Goal: Information Seeking & Learning: Learn about a topic

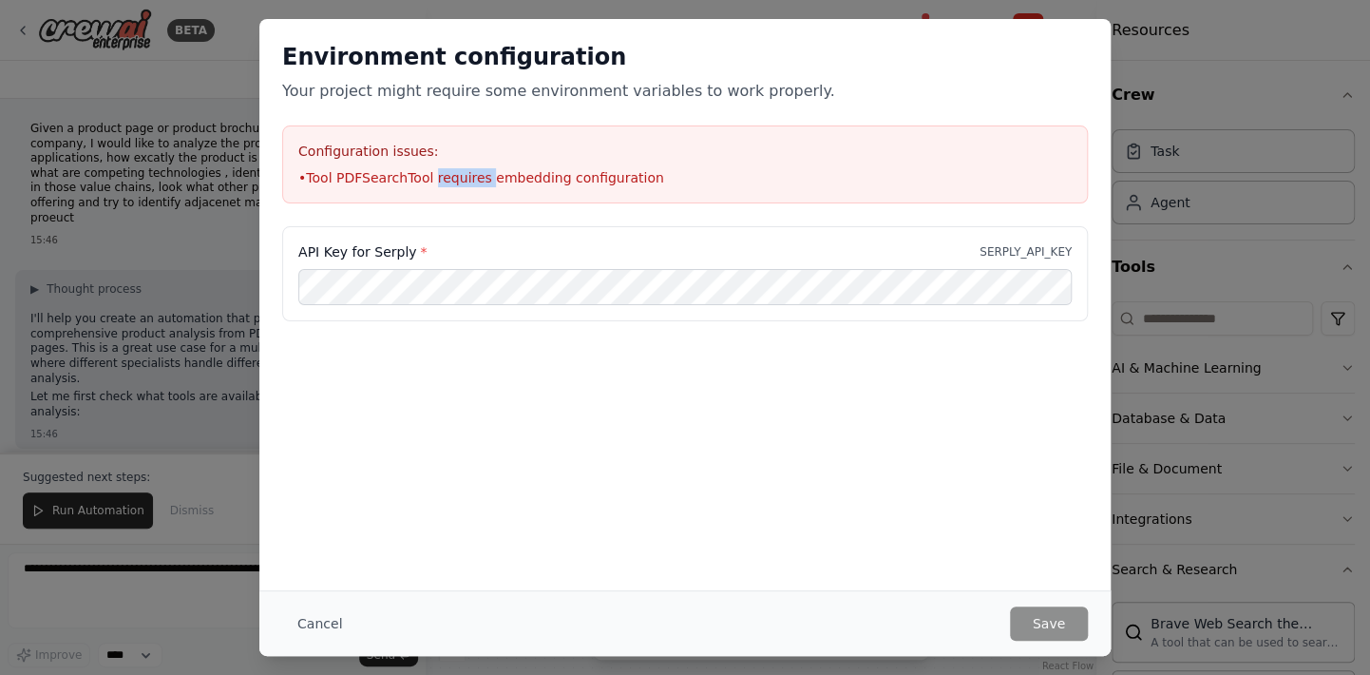
scroll to position [570, 0]
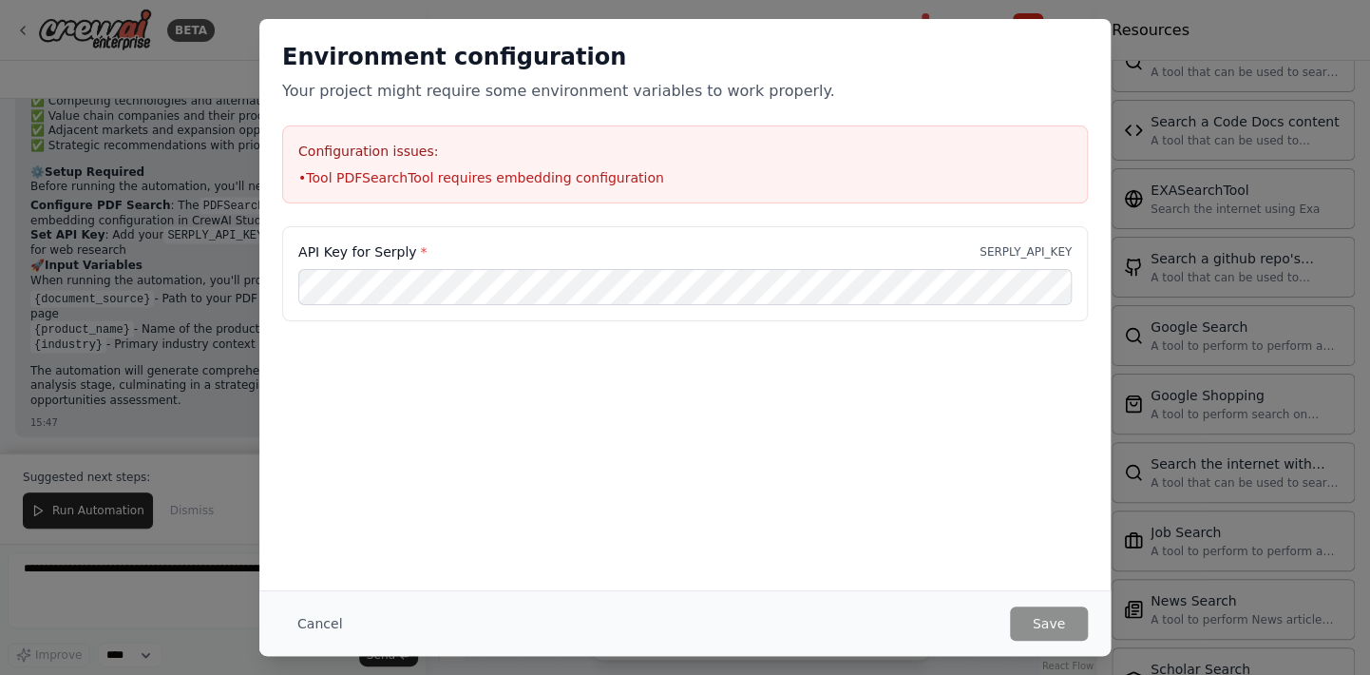
click at [246, 37] on div "Environment configuration Your project might require some environment variables…" at bounding box center [685, 337] width 1370 height 675
click at [317, 626] on button "Cancel" at bounding box center [319, 623] width 75 height 34
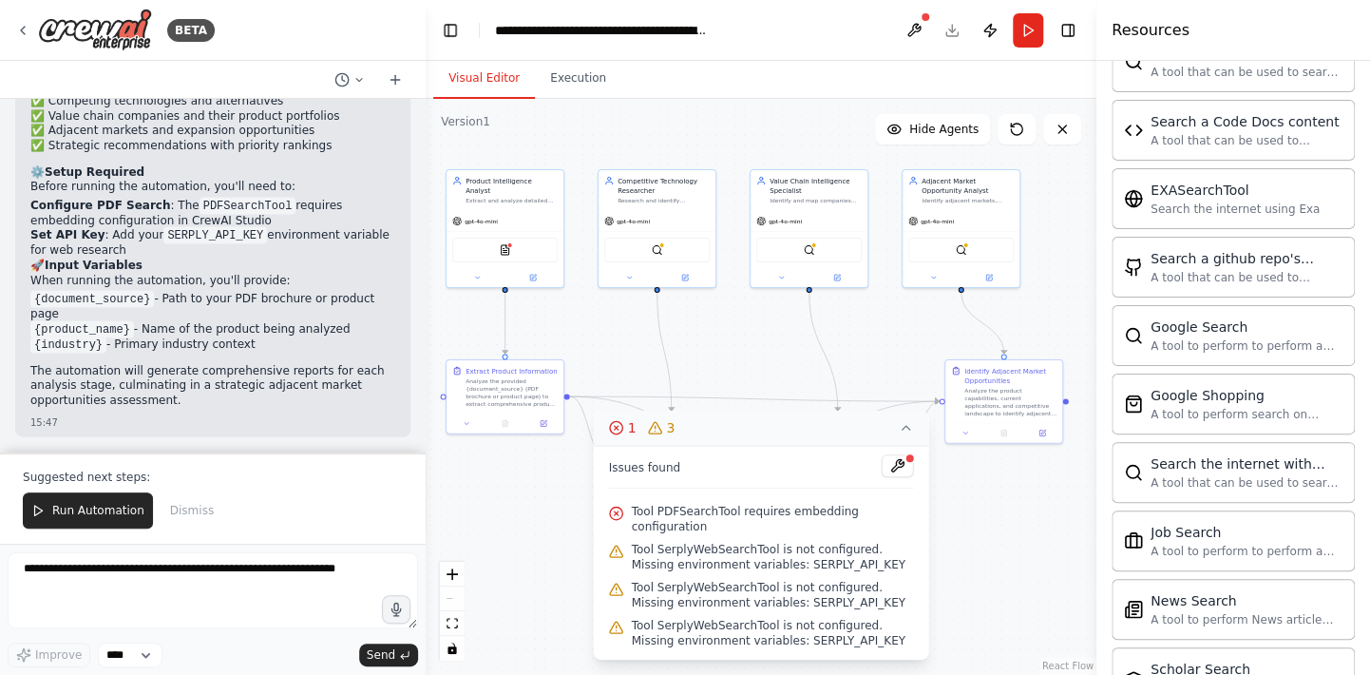
click at [903, 429] on icon at bounding box center [907, 428] width 8 height 4
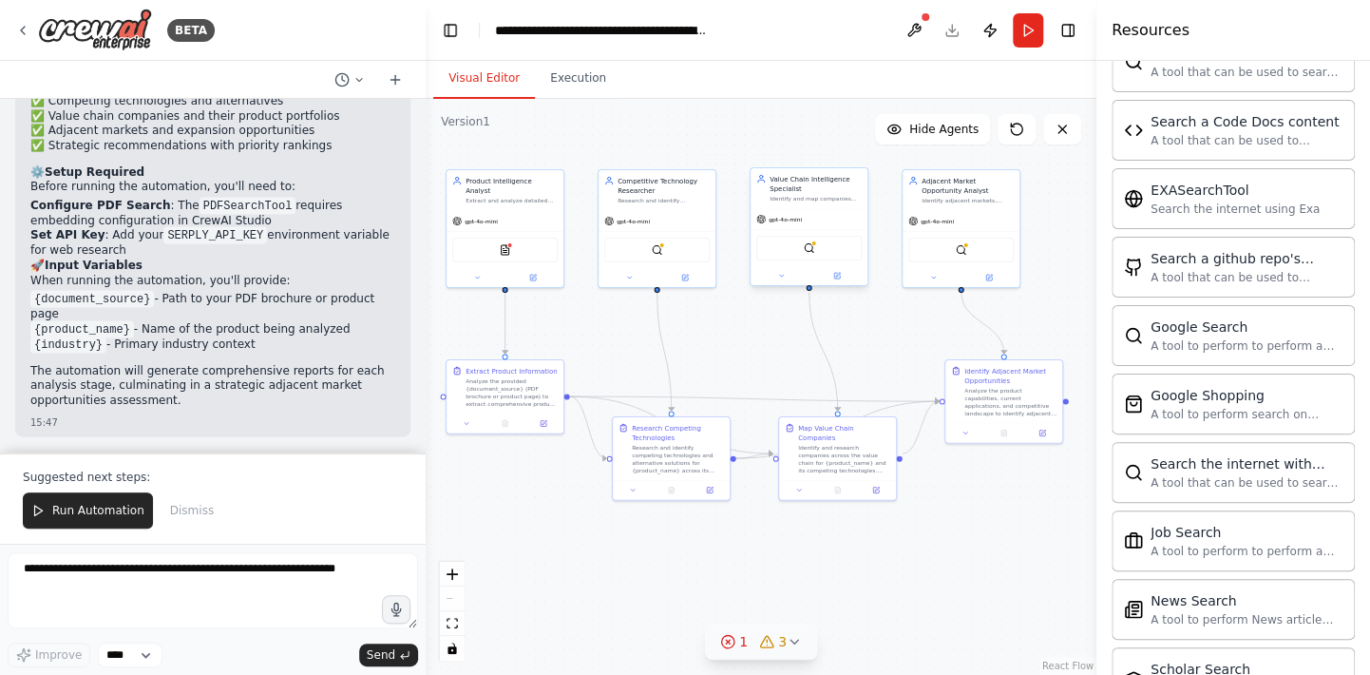
click at [810, 200] on div "Identify and map companies across the value chain for {product_name}, including…" at bounding box center [816, 199] width 92 height 8
click at [835, 277] on icon at bounding box center [837, 276] width 6 height 6
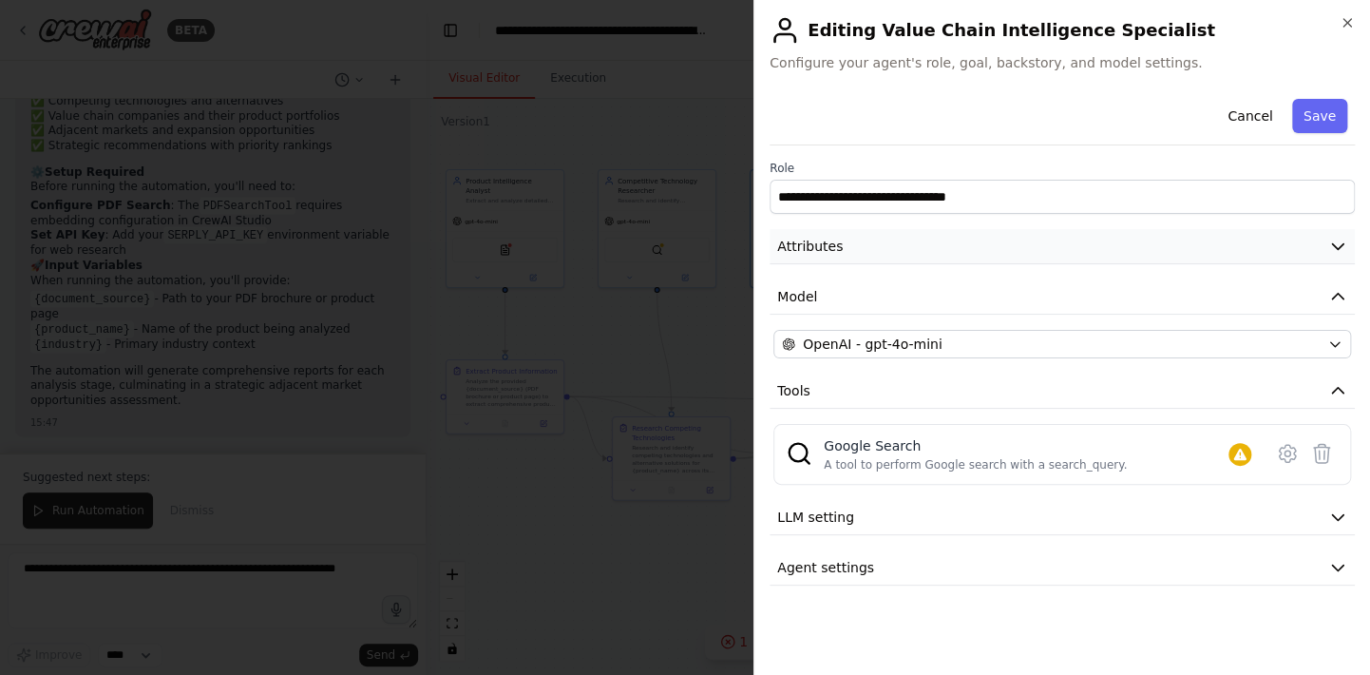
click at [856, 247] on button "Attributes" at bounding box center [1062, 246] width 585 height 35
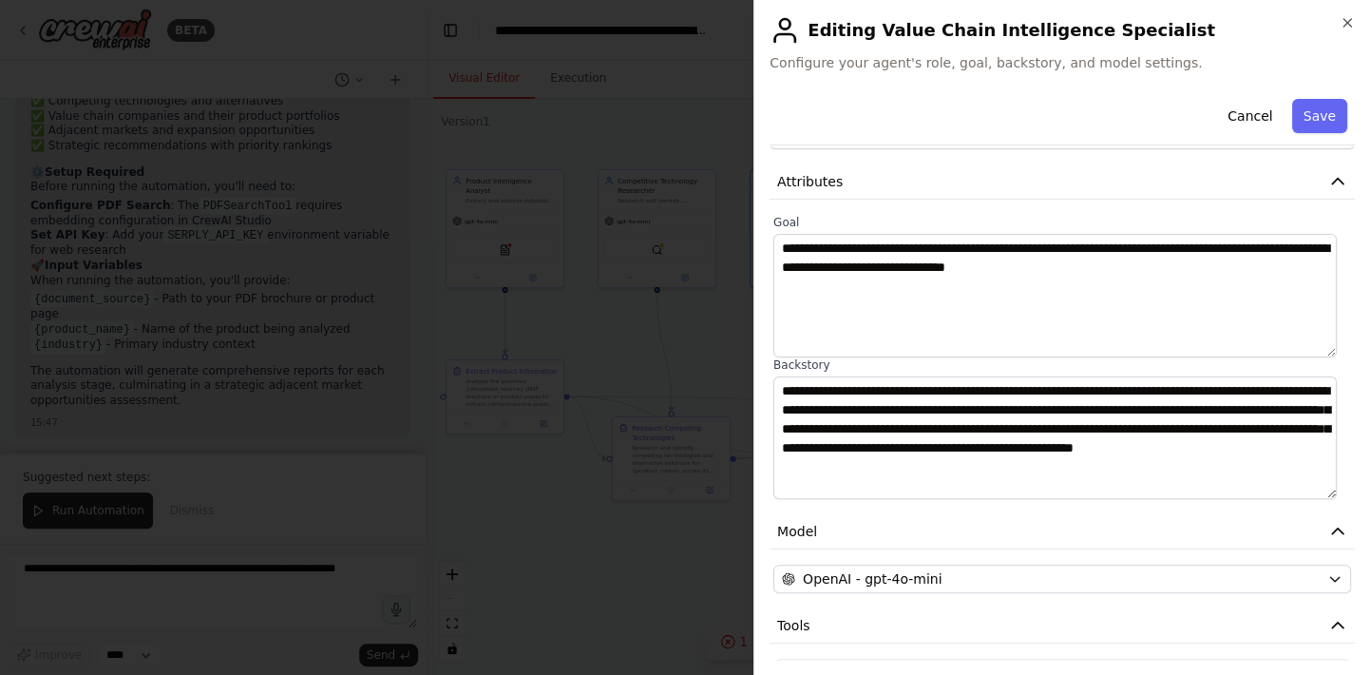
scroll to position [0, 0]
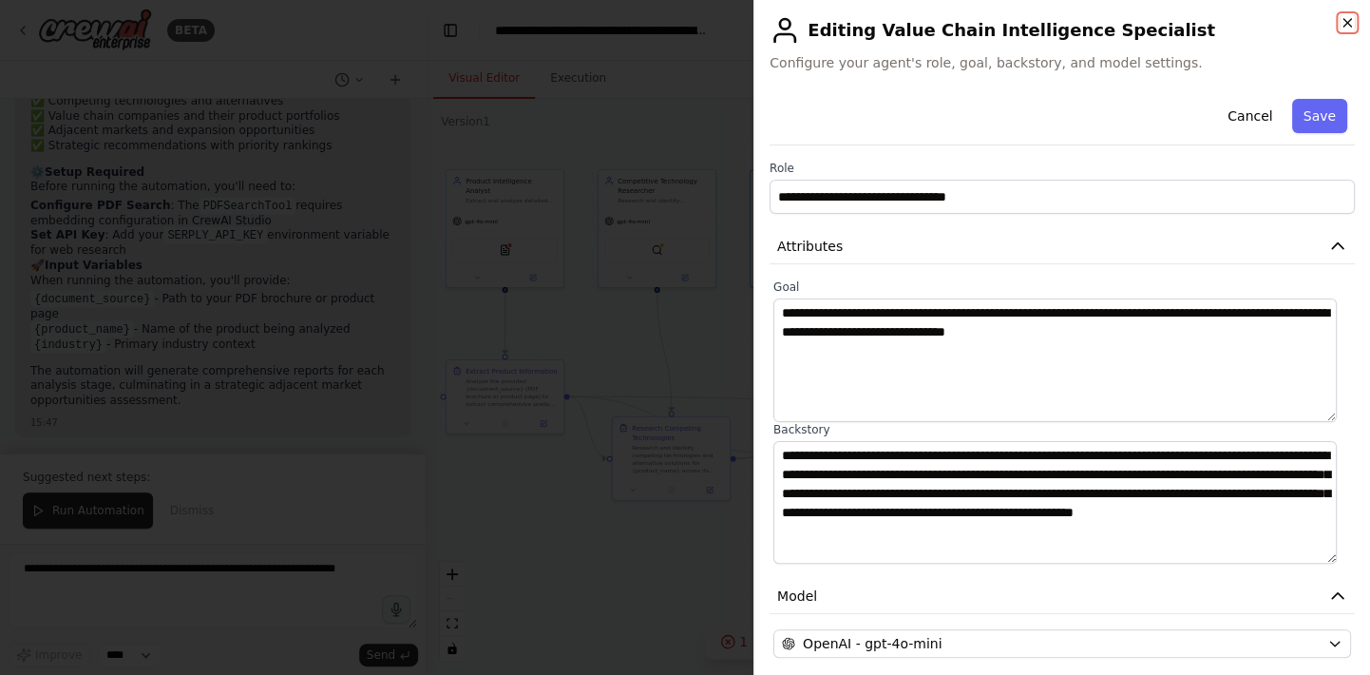
click at [1346, 21] on icon "button" at bounding box center [1348, 23] width 8 height 8
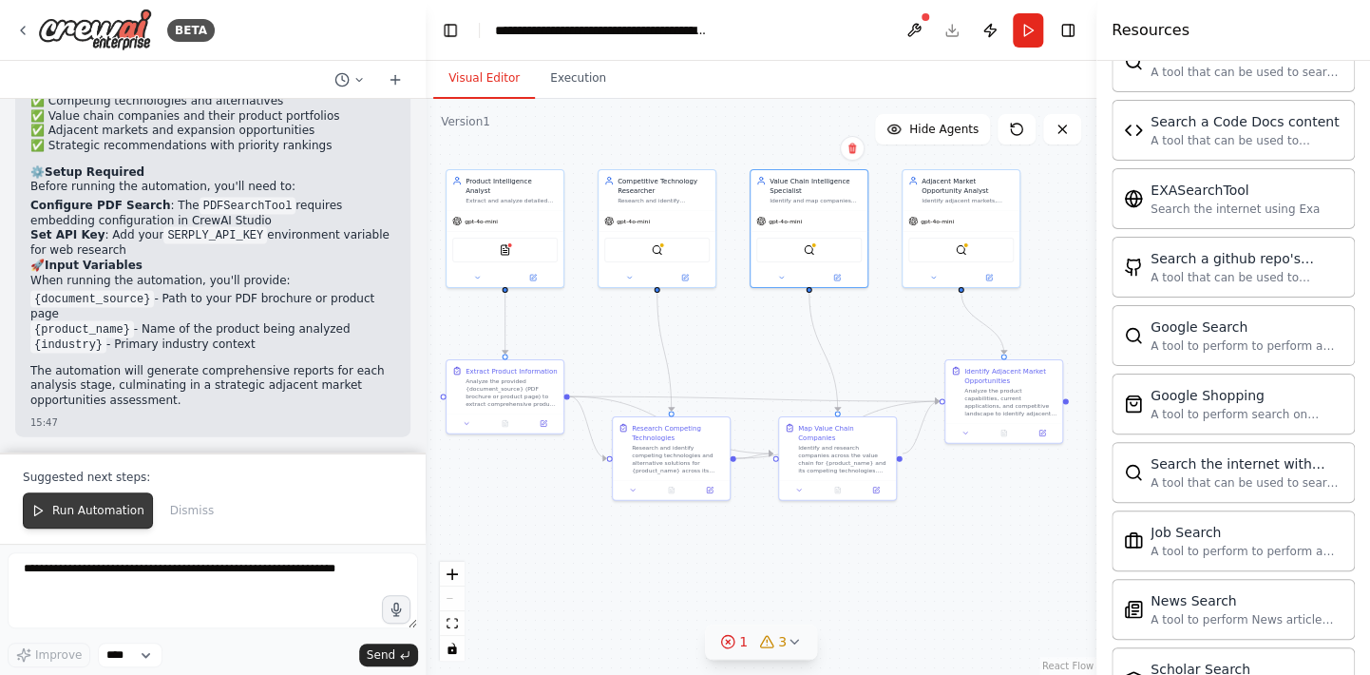
click at [91, 515] on span "Run Automation" at bounding box center [98, 510] width 92 height 15
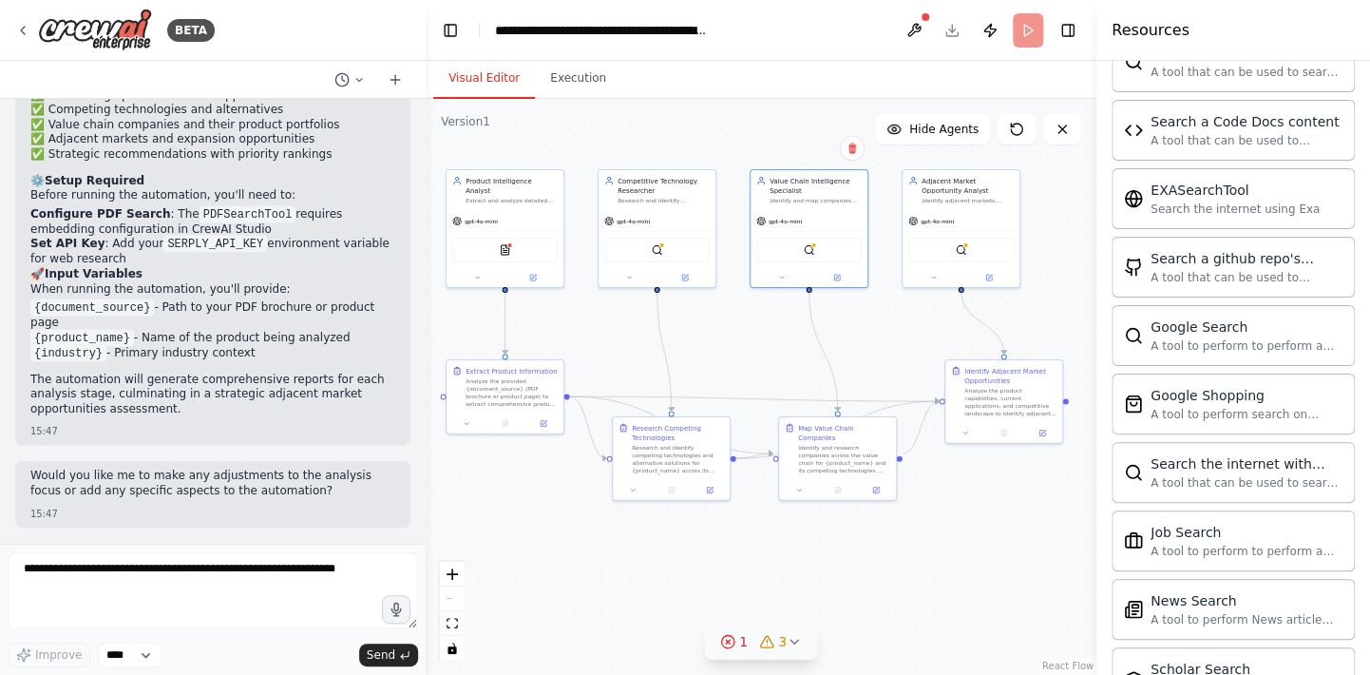
scroll to position [1785, 0]
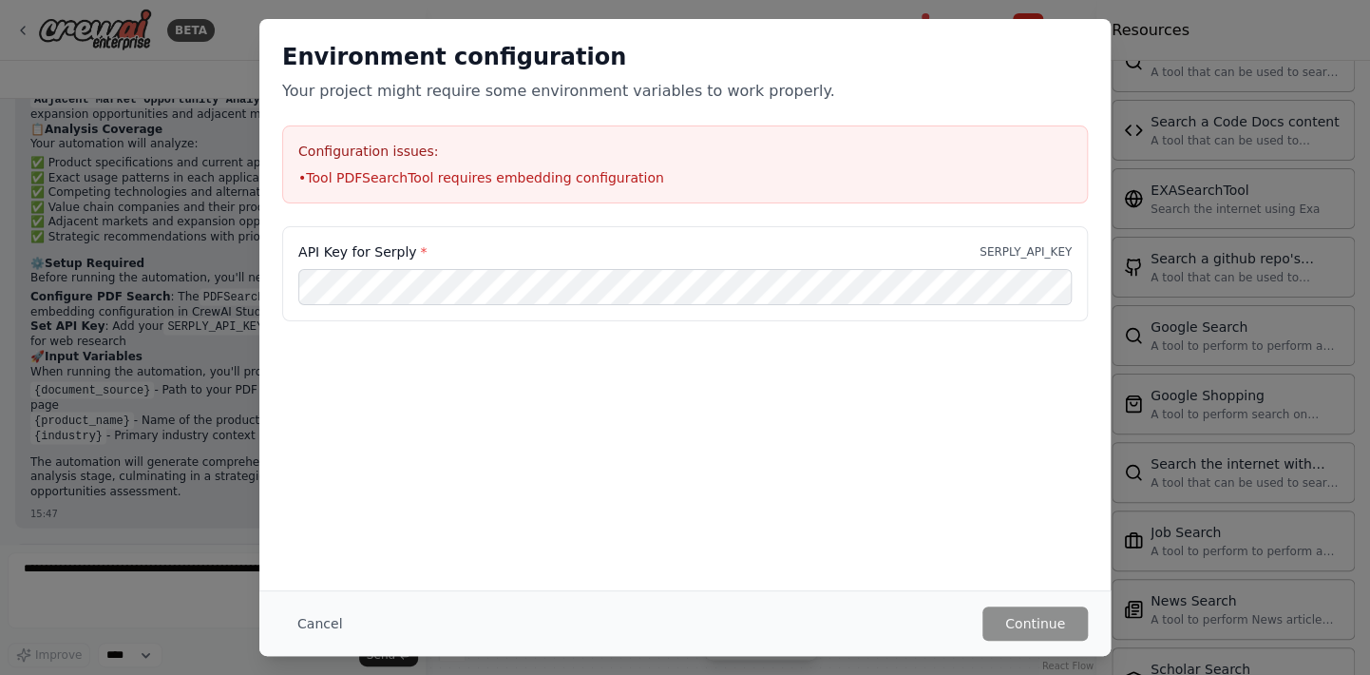
click at [333, 181] on li "• Tool PDFSearchTool requires embedding configuration" at bounding box center [684, 177] width 773 height 19
drag, startPoint x: 334, startPoint y: 177, endPoint x: 426, endPoint y: 172, distance: 91.3
click at [426, 172] on li "• Tool PDFSearchTool requires embedding configuration" at bounding box center [684, 177] width 773 height 19
copy li "PDFSearchTool"
click at [310, 634] on button "Cancel" at bounding box center [319, 623] width 75 height 34
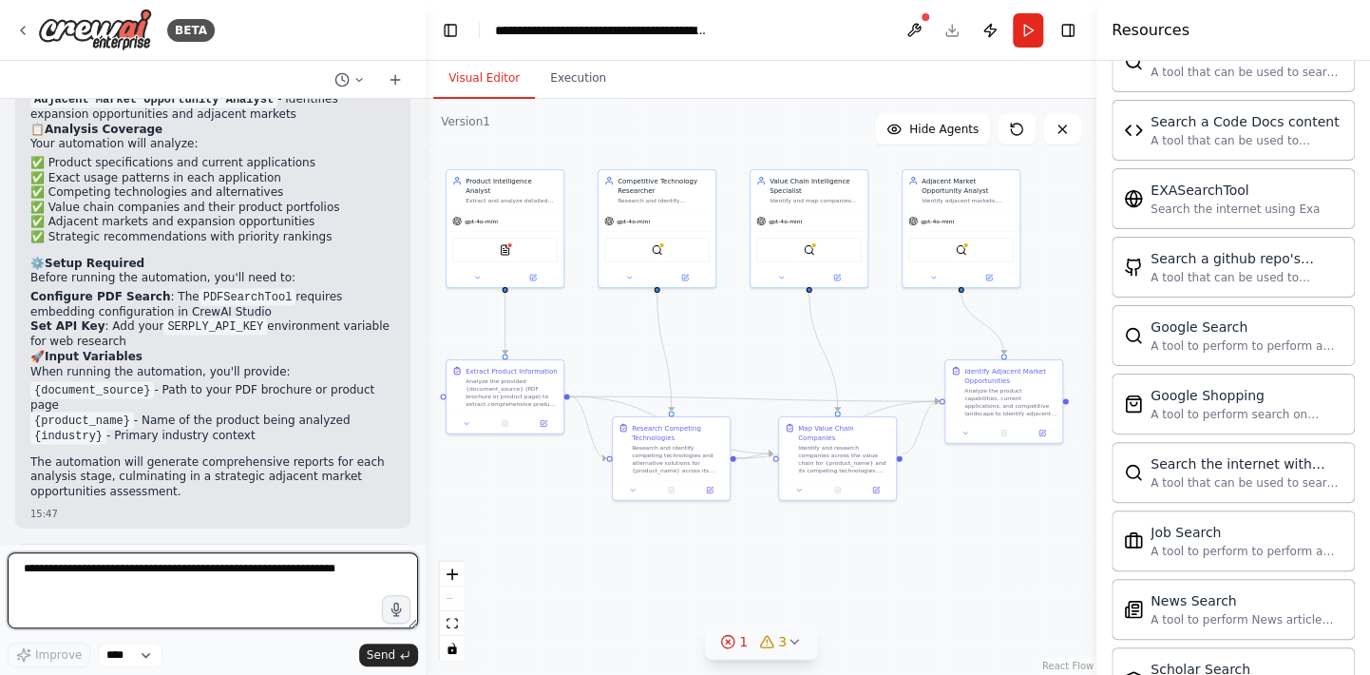
click at [259, 581] on textarea at bounding box center [213, 590] width 410 height 76
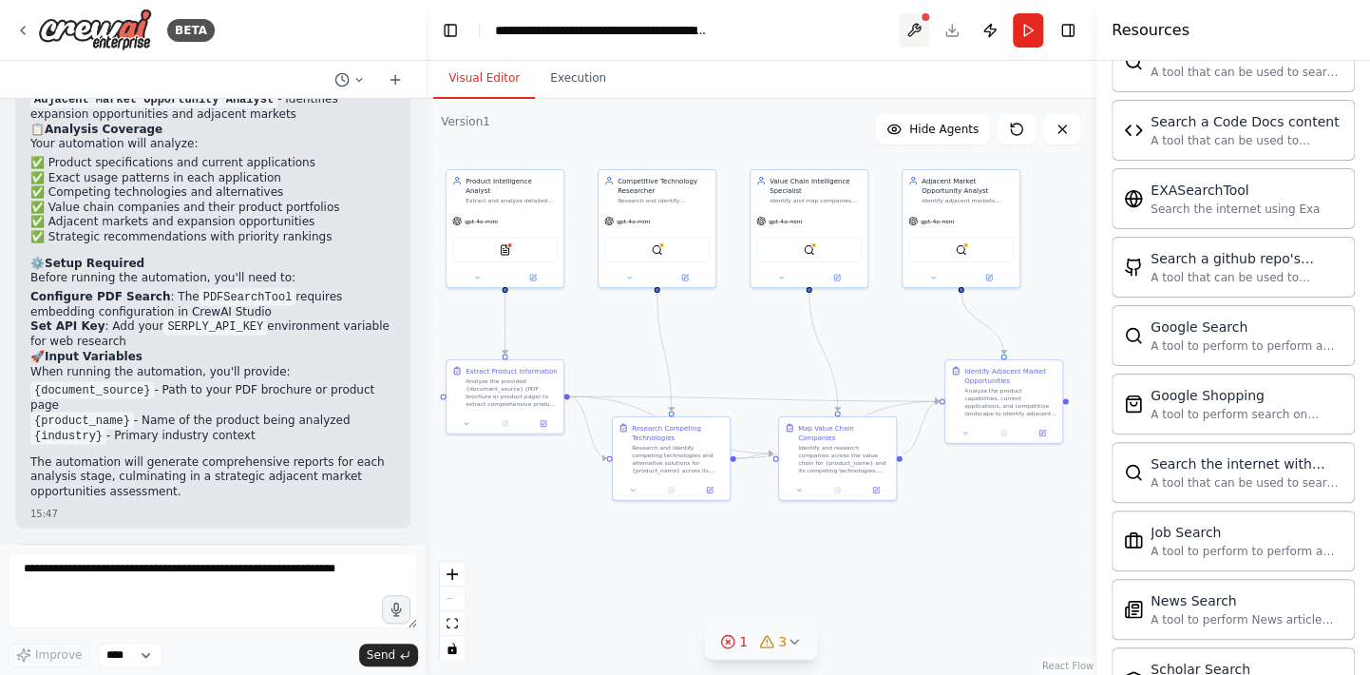
click at [925, 29] on button at bounding box center [914, 30] width 30 height 34
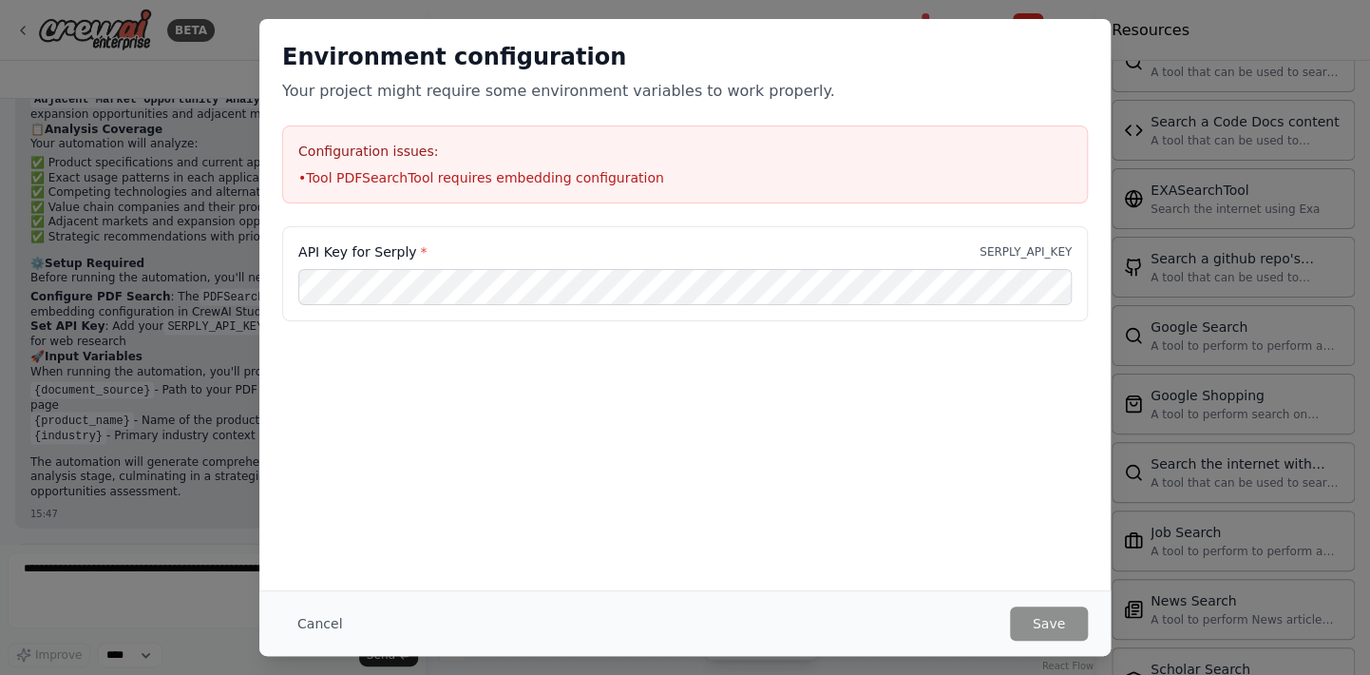
click at [521, 179] on li "• Tool PDFSearchTool requires embedding configuration" at bounding box center [684, 177] width 773 height 19
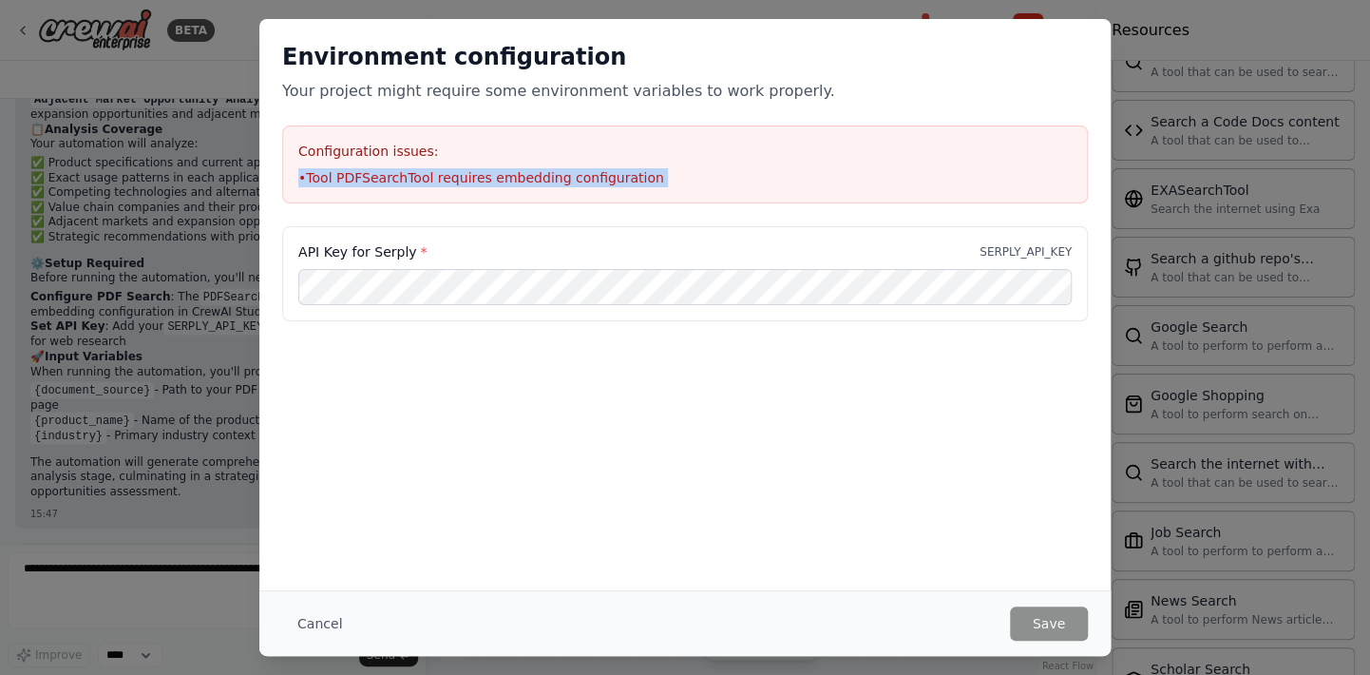
click at [521, 179] on li "• Tool PDFSearchTool requires embedding configuration" at bounding box center [684, 177] width 773 height 19
click at [333, 620] on button "Cancel" at bounding box center [319, 623] width 75 height 34
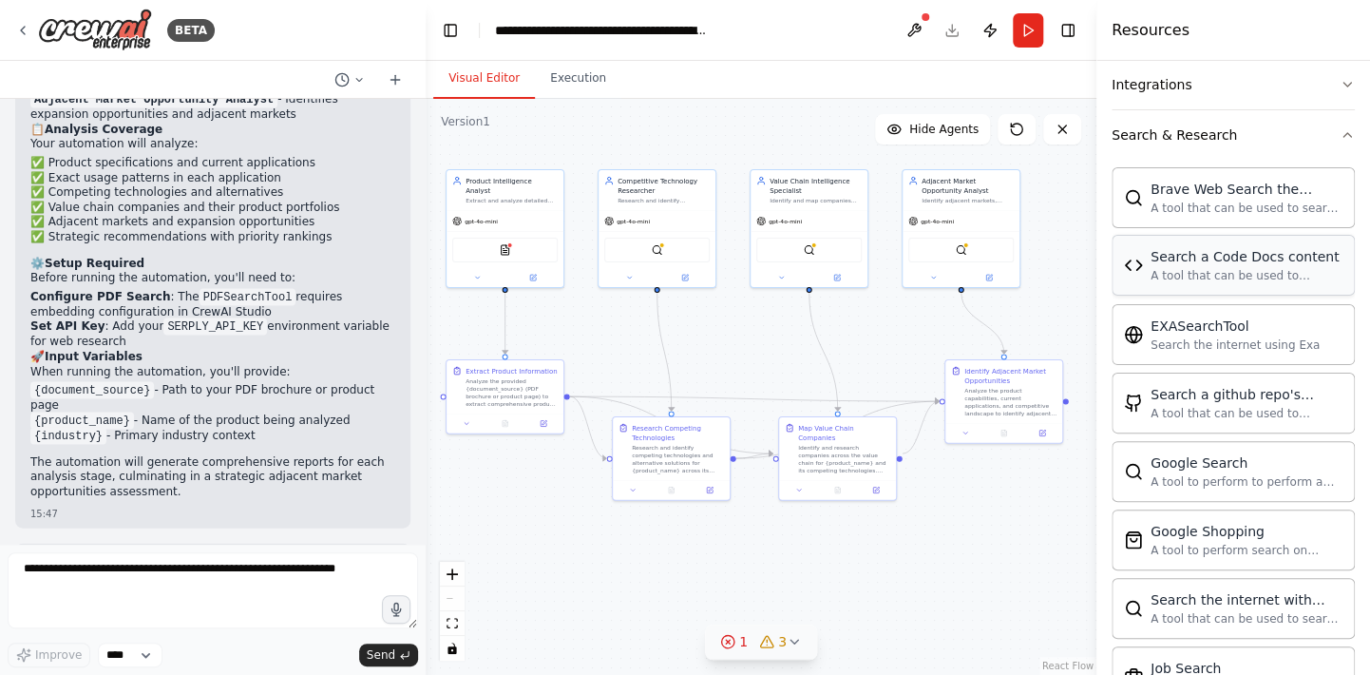
scroll to position [190, 0]
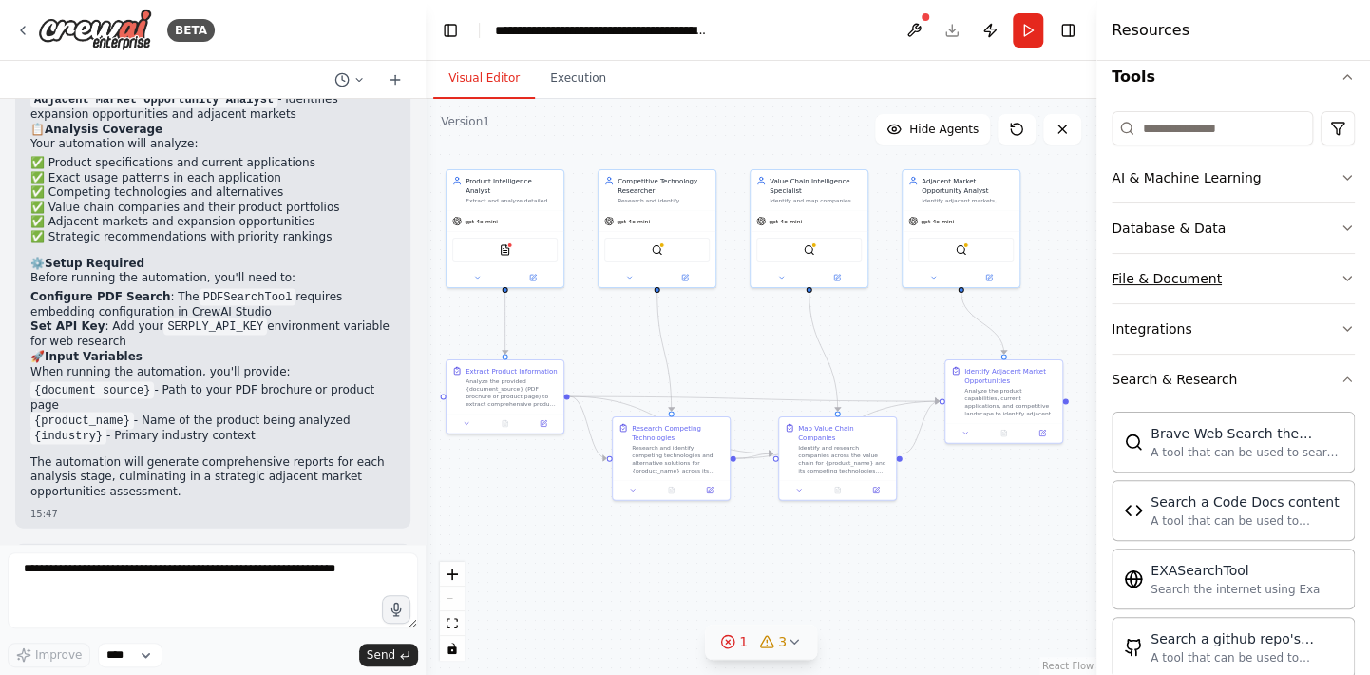
click at [1213, 284] on button "File & Document" at bounding box center [1233, 278] width 243 height 49
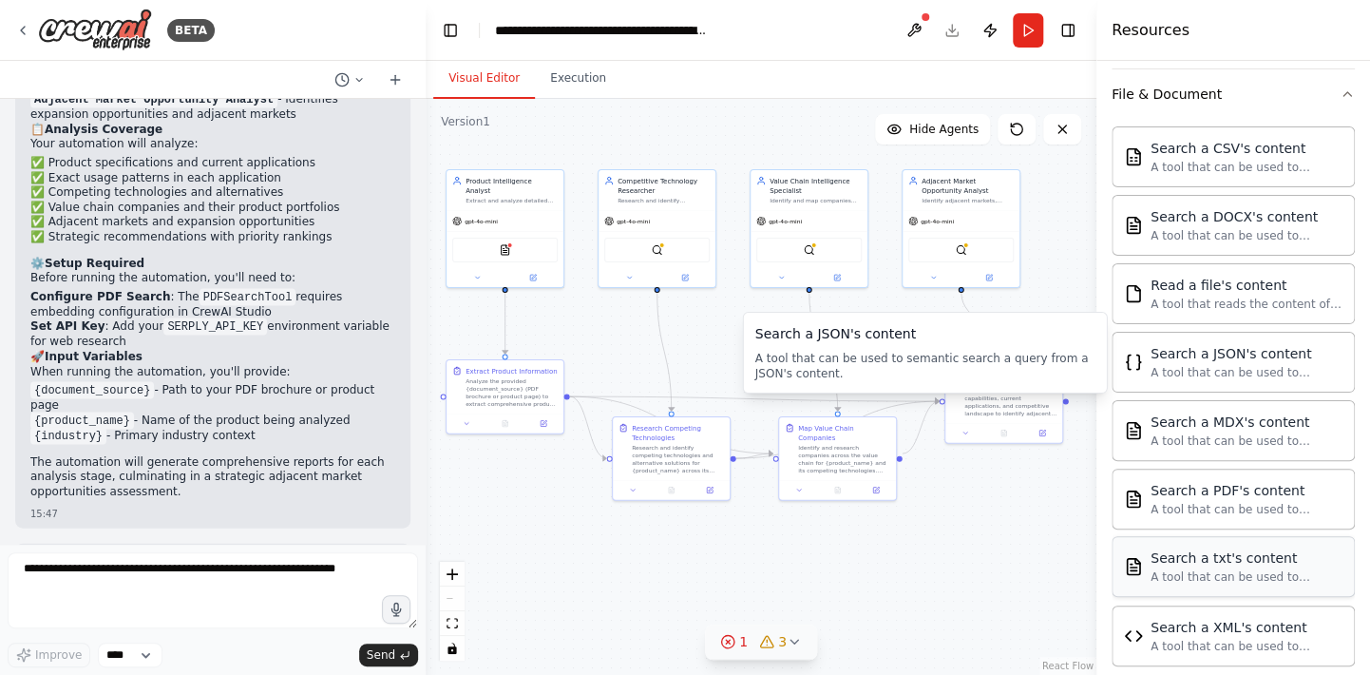
scroll to position [380, 0]
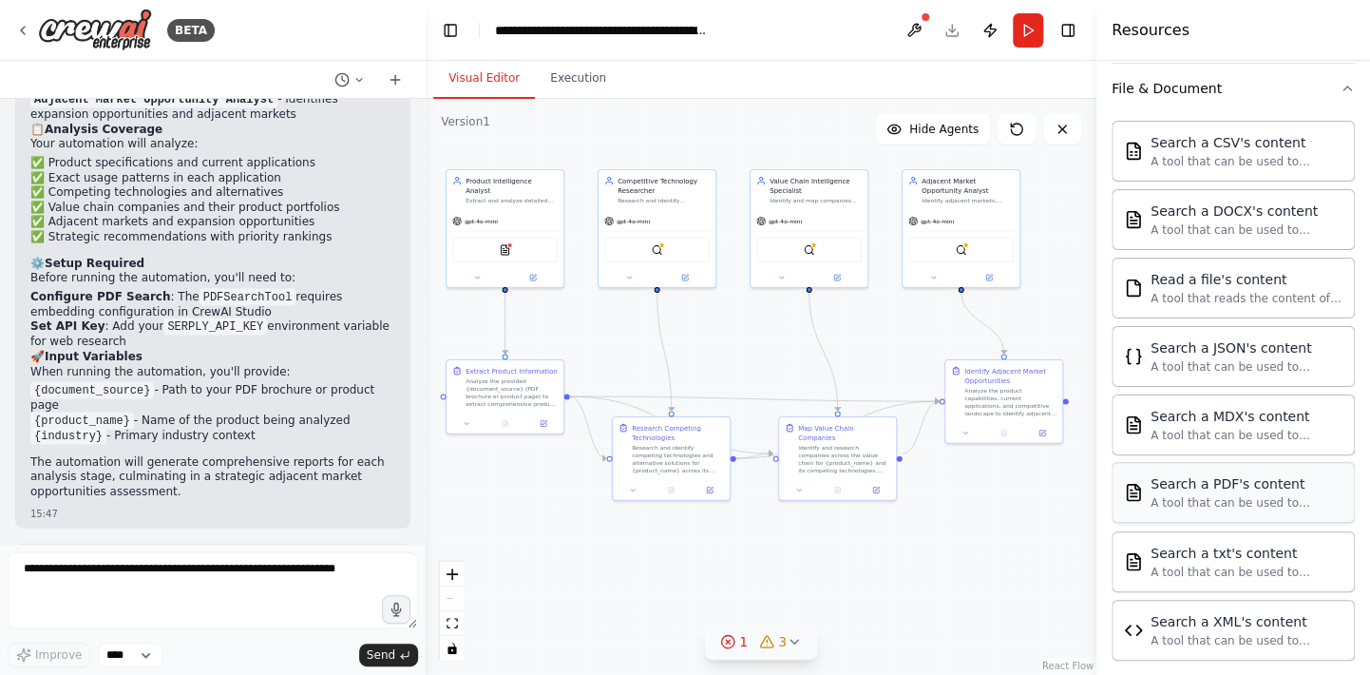
click at [1282, 500] on div "A tool that can be used to semantic search a query from a PDF's content." at bounding box center [1247, 502] width 192 height 15
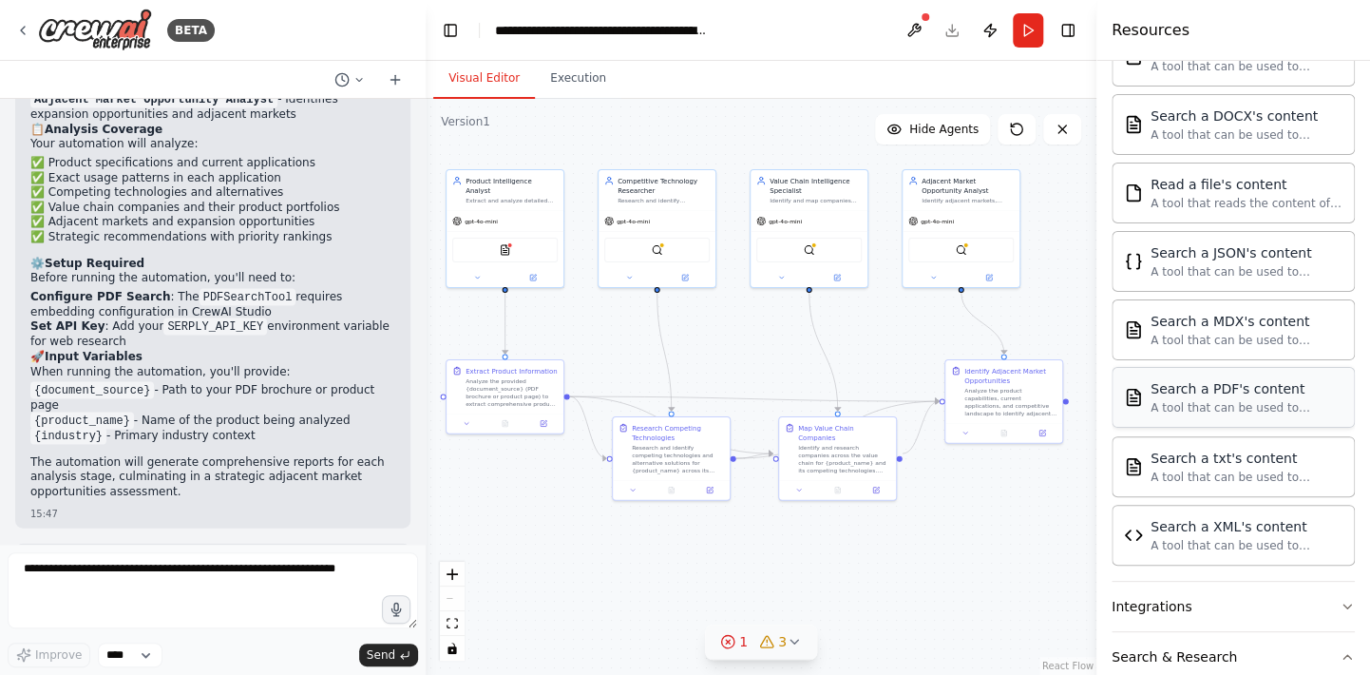
click at [1180, 406] on div "A tool that can be used to semantic search a query from a PDF's content." at bounding box center [1247, 407] width 192 height 15
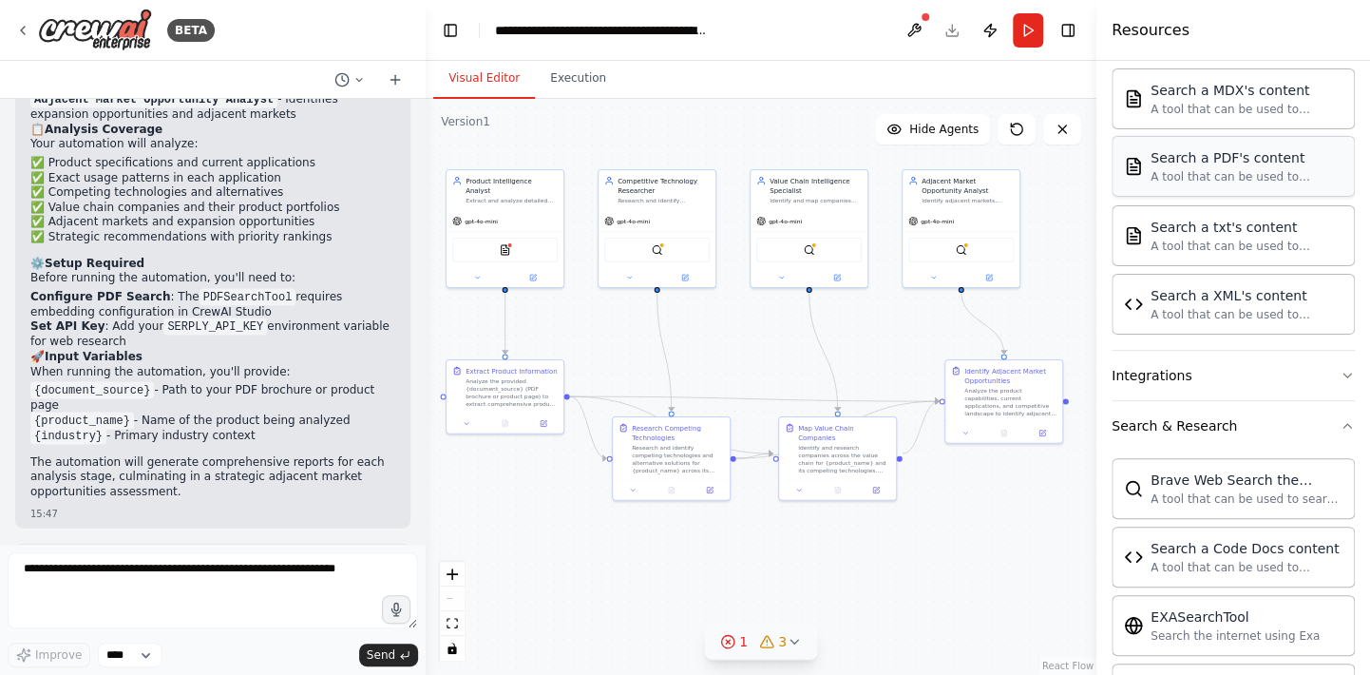
scroll to position [760, 0]
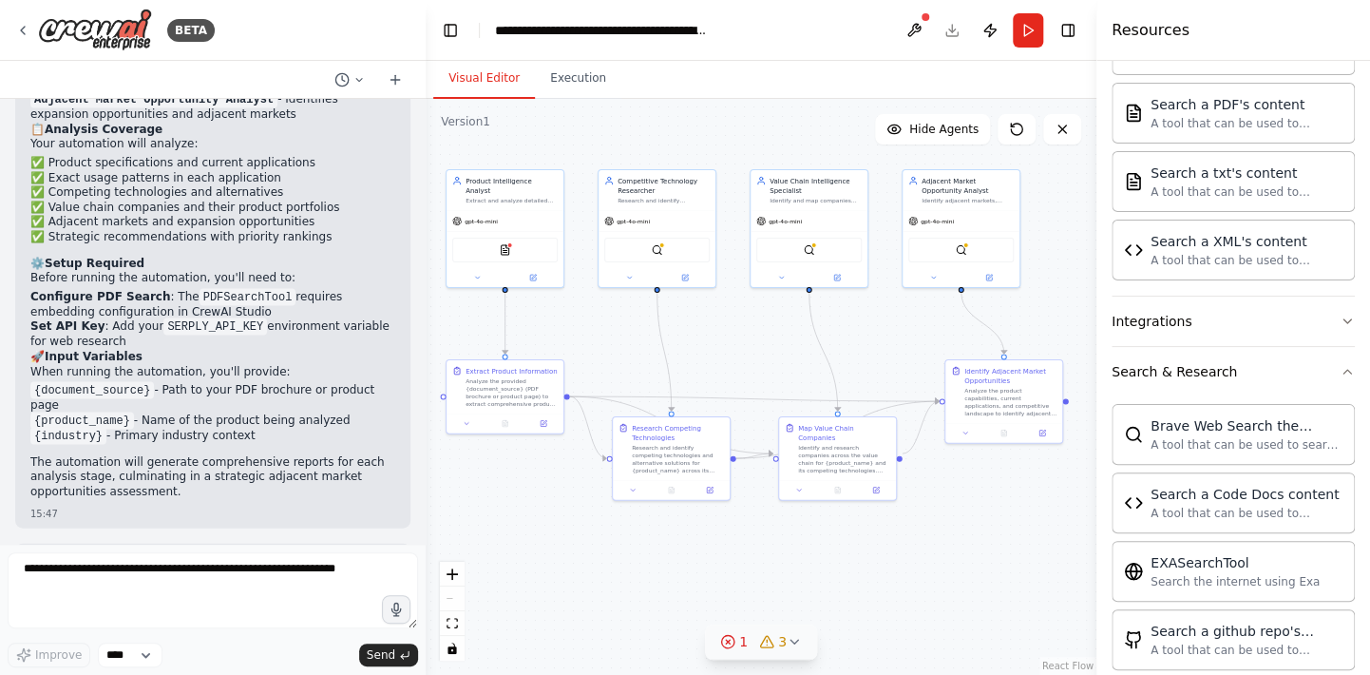
click at [504, 530] on div ".deletable-edge-delete-btn { width: 20px; height: 20px; border: 0px solid #ffff…" at bounding box center [761, 387] width 671 height 576
click at [541, 422] on icon at bounding box center [544, 422] width 6 height 6
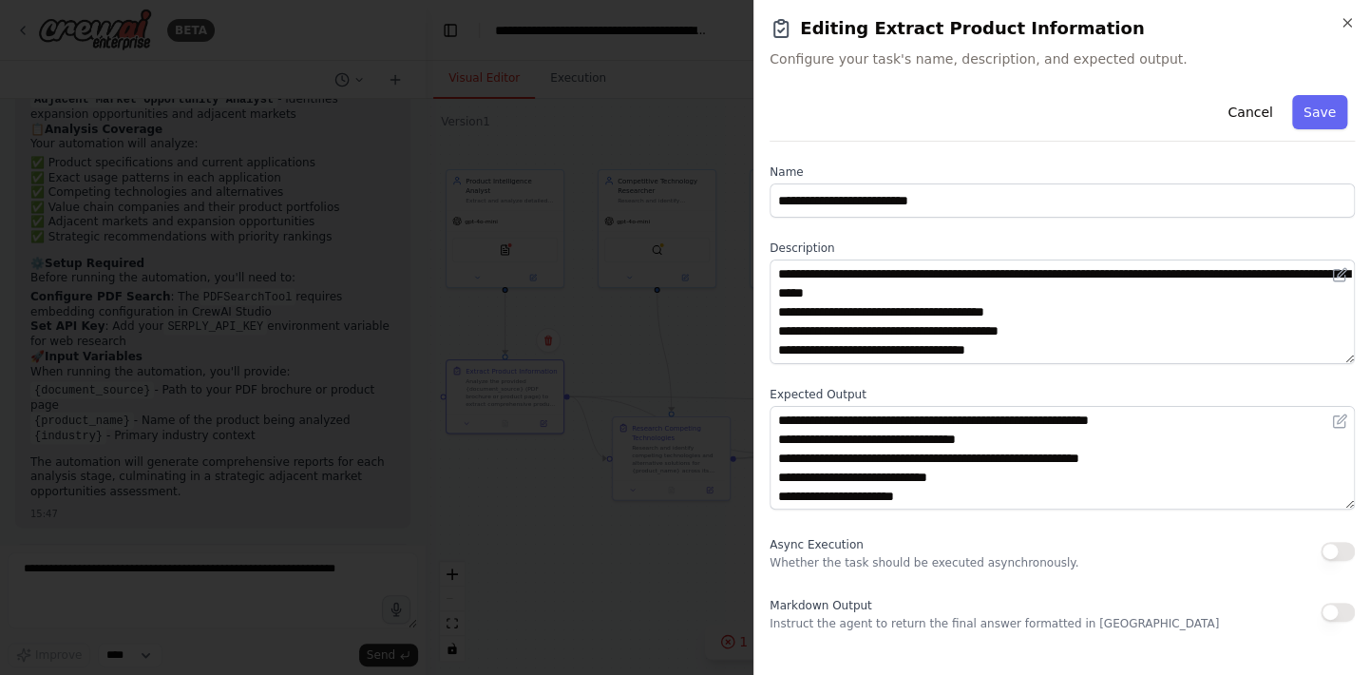
scroll to position [57, 0]
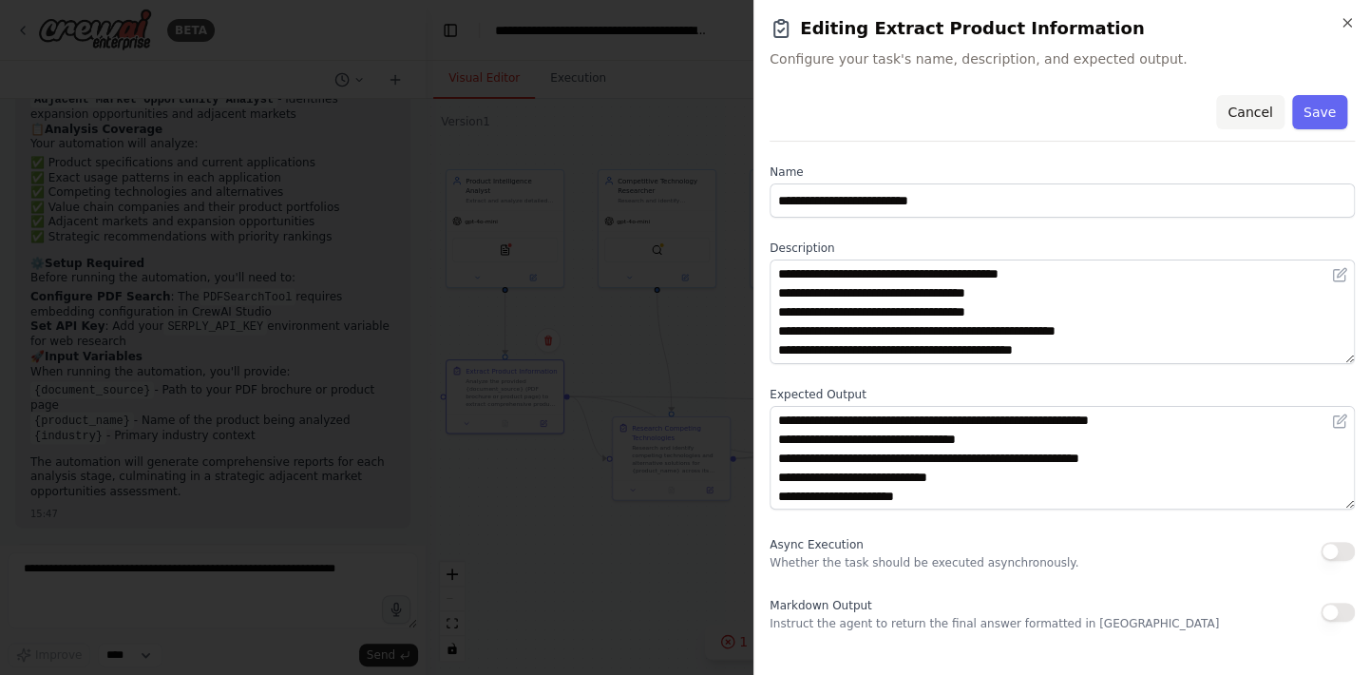
click at [1265, 113] on button "Cancel" at bounding box center [1249, 112] width 67 height 34
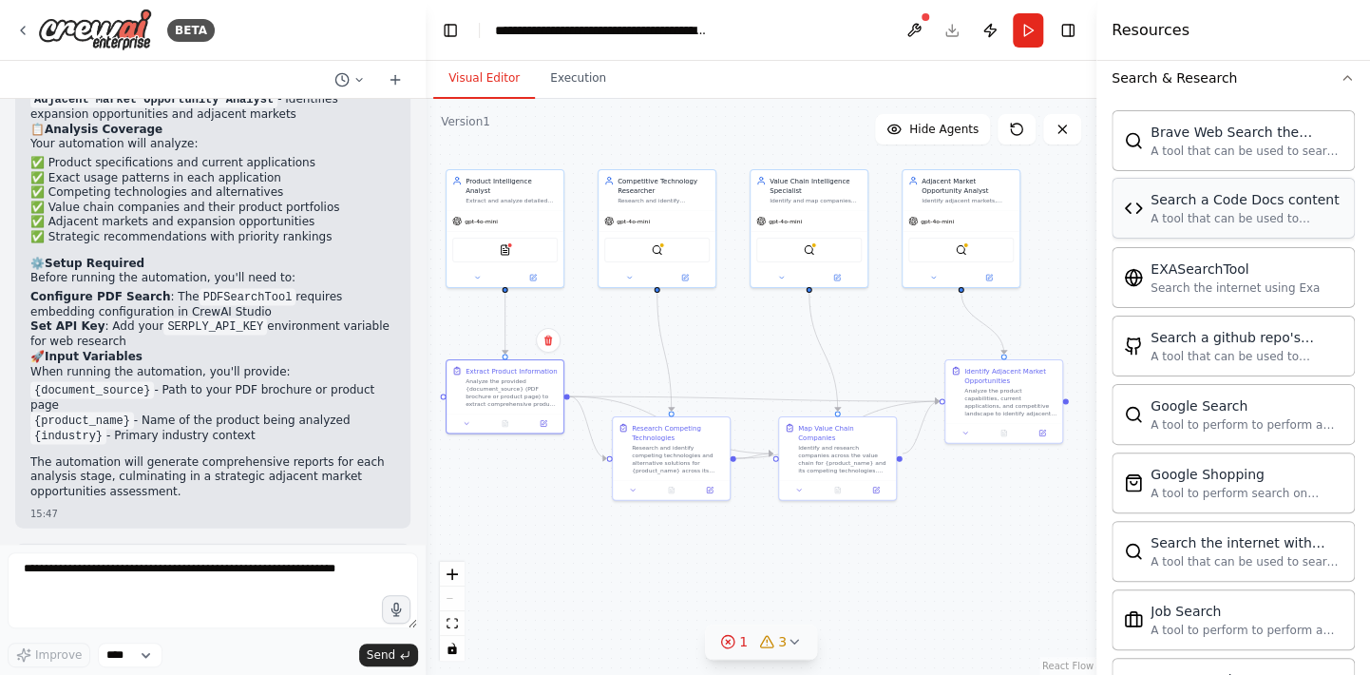
scroll to position [1050, 0]
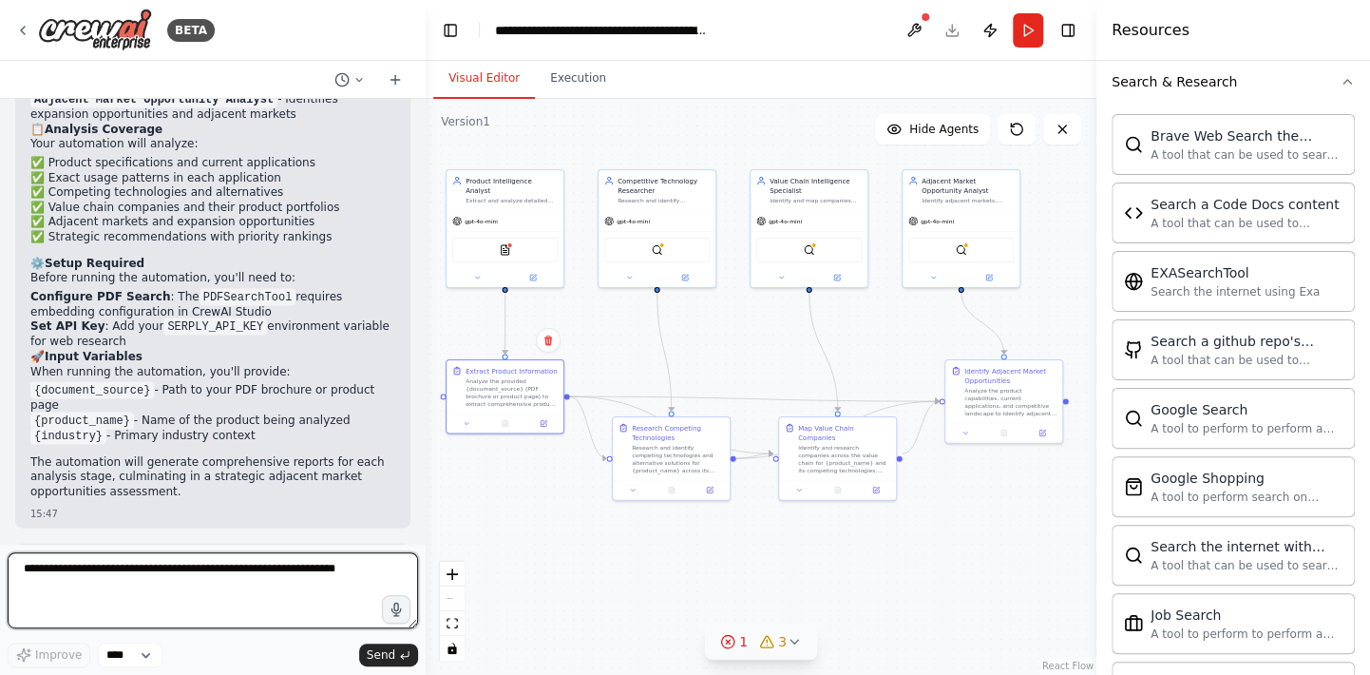
click at [237, 573] on textarea at bounding box center [213, 590] width 410 height 76
type textarea "**********"
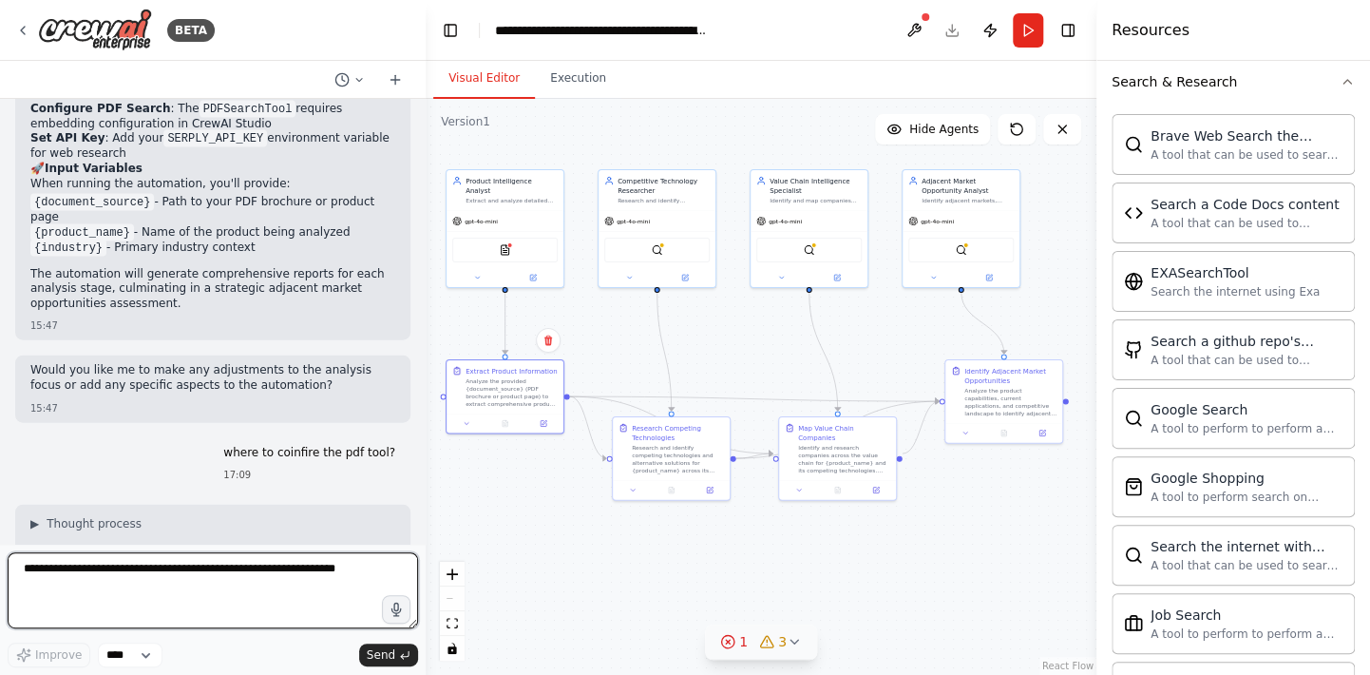
scroll to position [2011, 0]
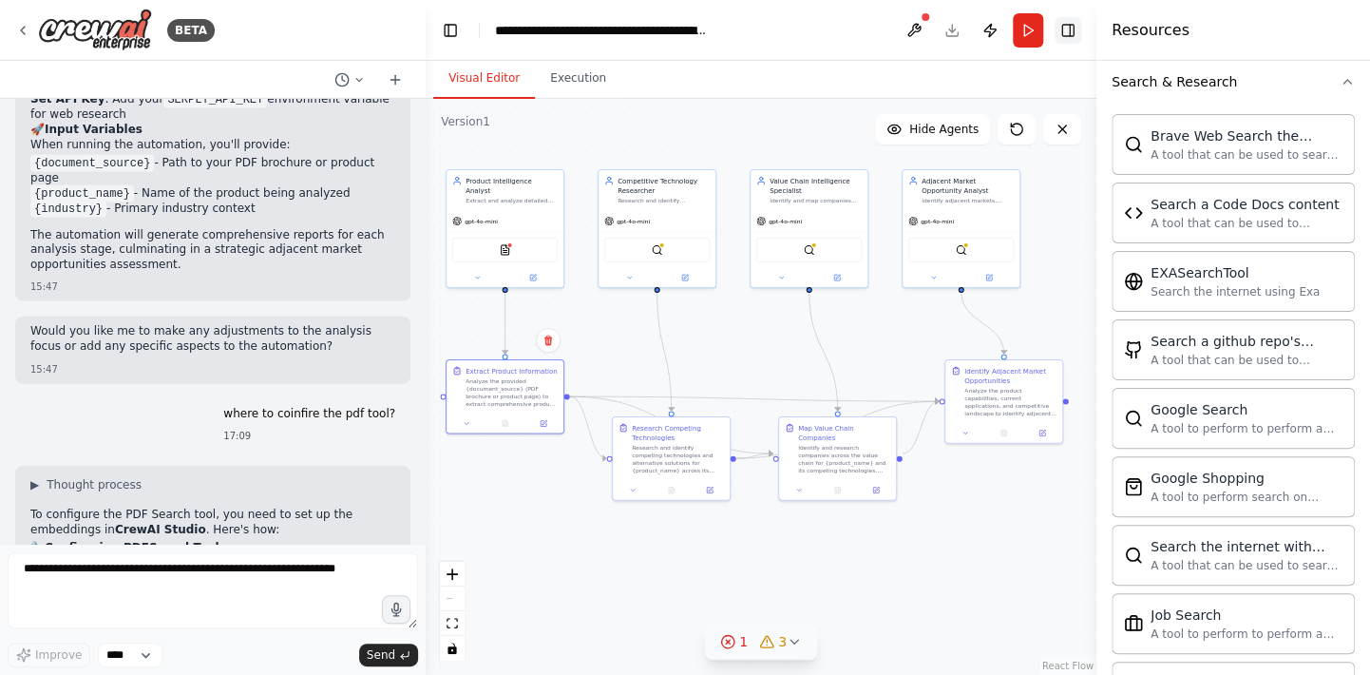
click at [1071, 29] on button "Toggle Right Sidebar" at bounding box center [1068, 30] width 27 height 27
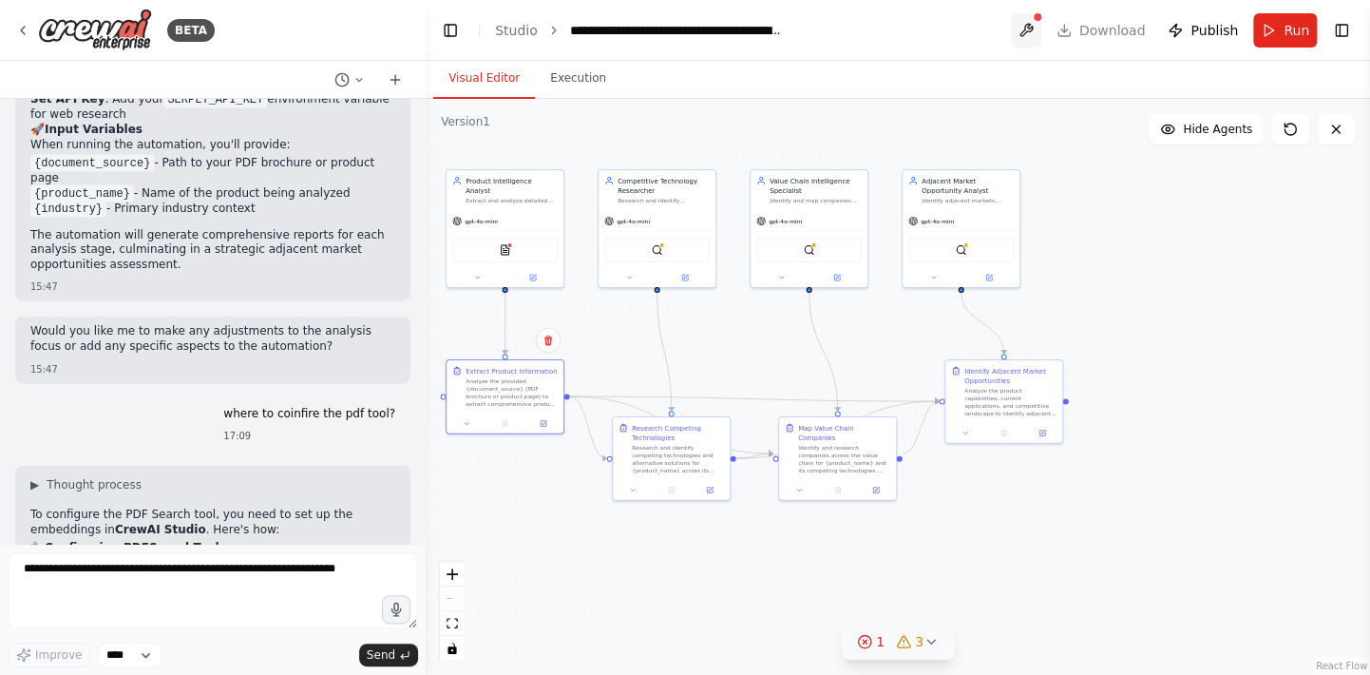
click at [1030, 32] on button at bounding box center [1026, 30] width 30 height 34
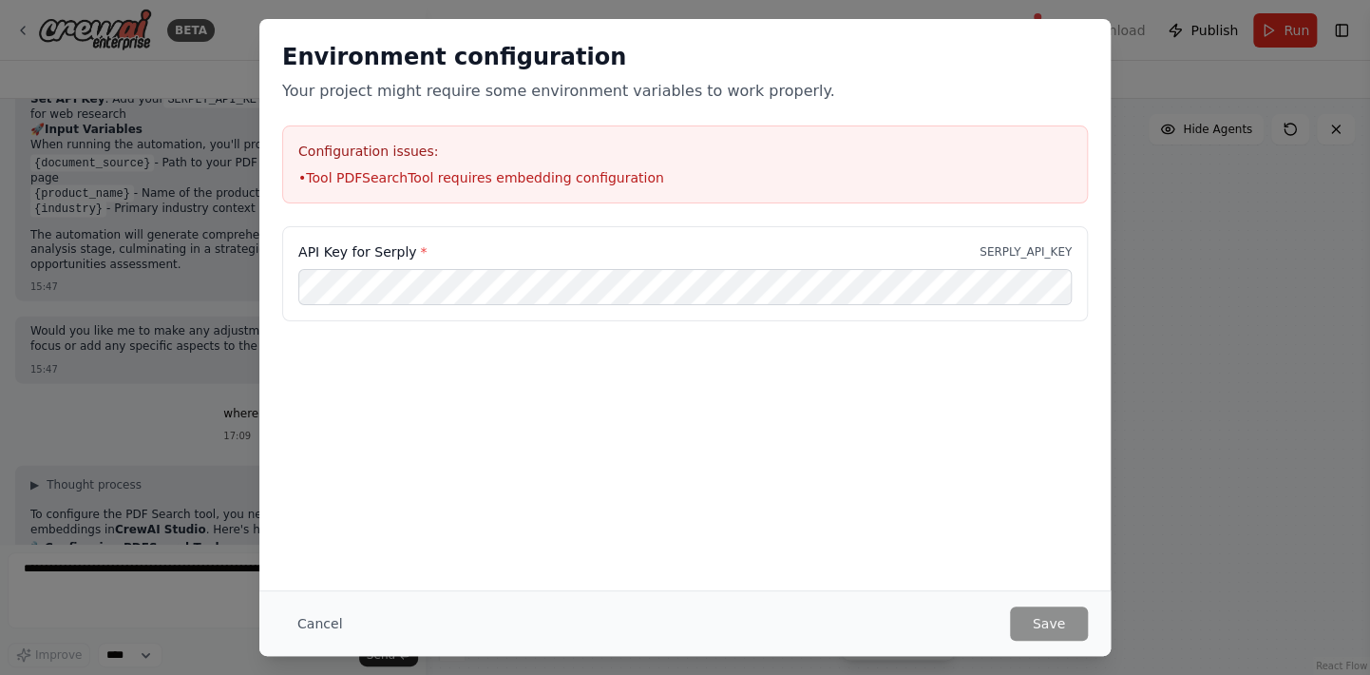
click at [1035, 165] on div "Configuration issues: • Tool PDFSearchTool requires embedding configuration" at bounding box center [685, 164] width 806 height 78
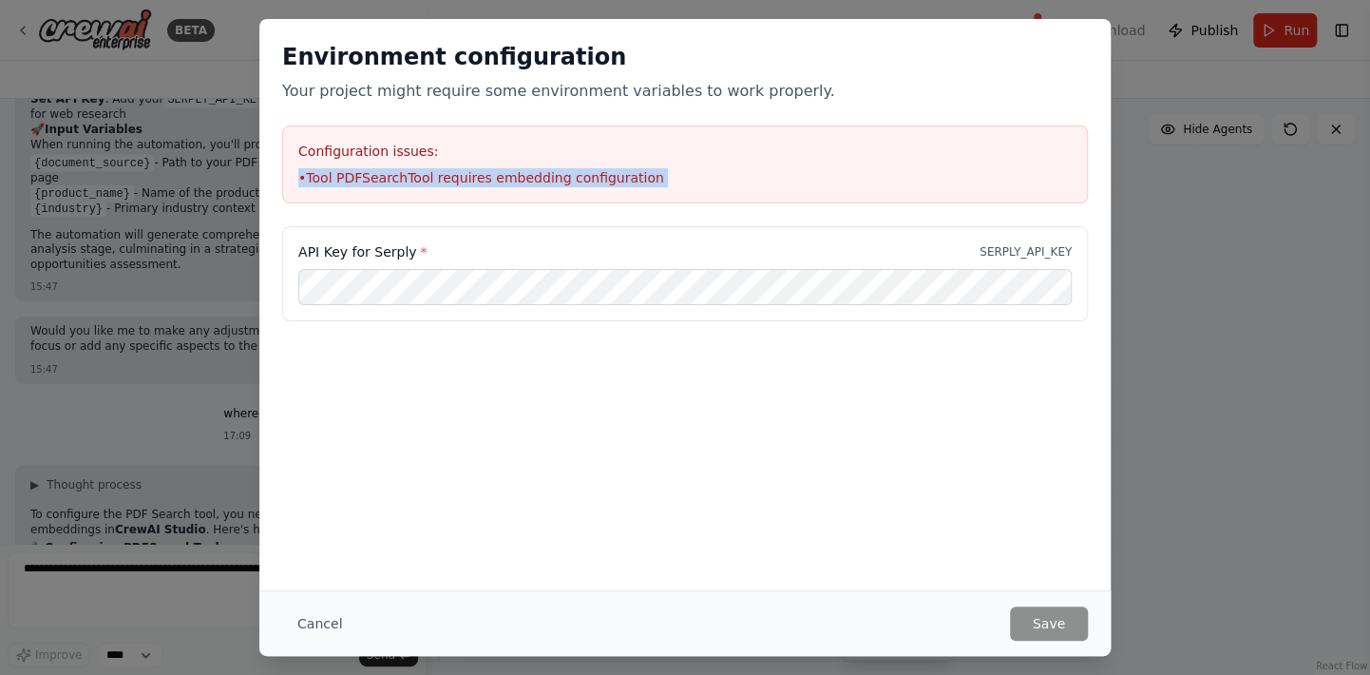
click at [1035, 164] on div "Configuration issues: • Tool PDFSearchTool requires embedding configuration" at bounding box center [685, 164] width 806 height 78
click at [324, 619] on button "Cancel" at bounding box center [319, 623] width 75 height 34
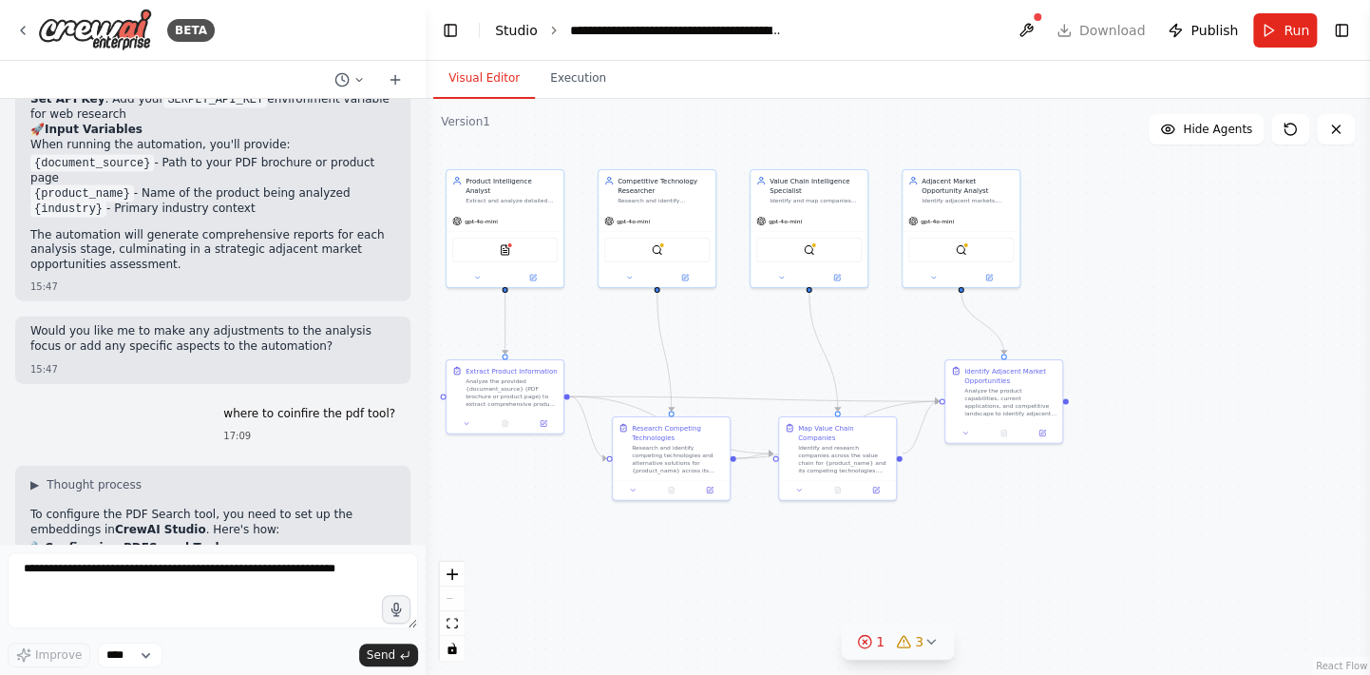
click at [525, 31] on link "Studio" at bounding box center [516, 30] width 43 height 15
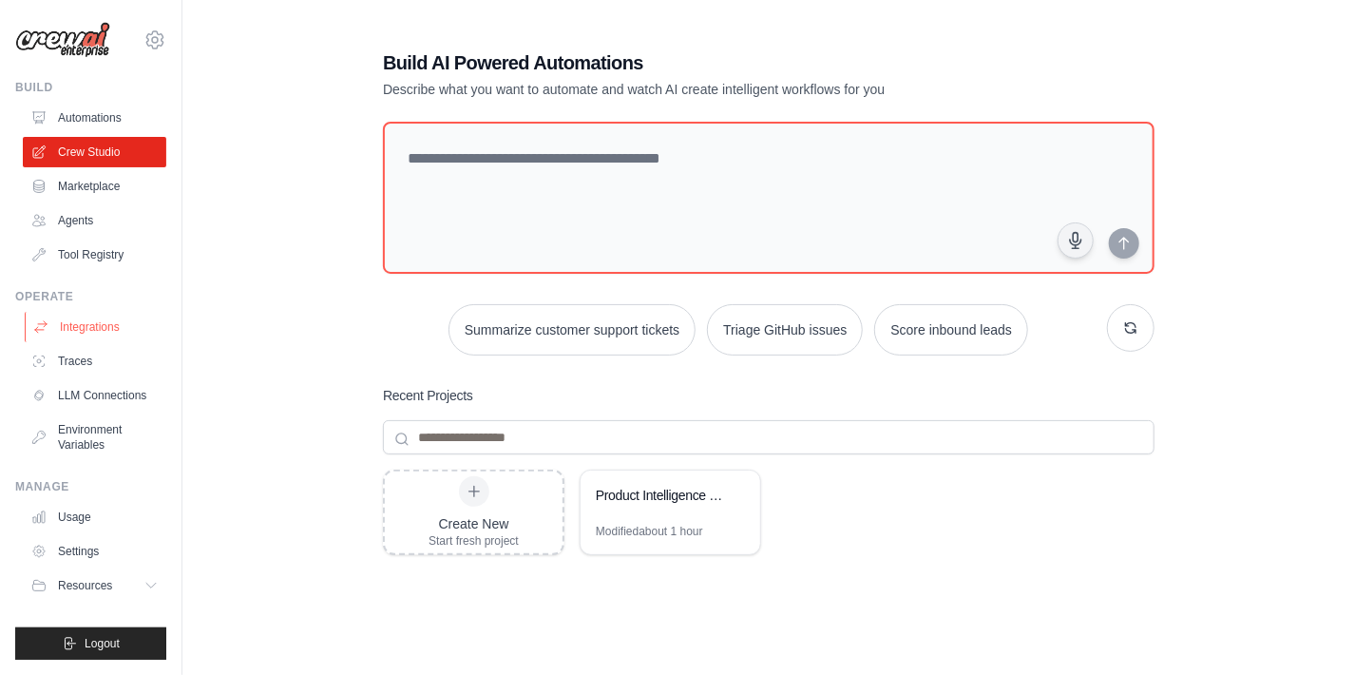
click at [86, 325] on link "Integrations" at bounding box center [96, 327] width 143 height 30
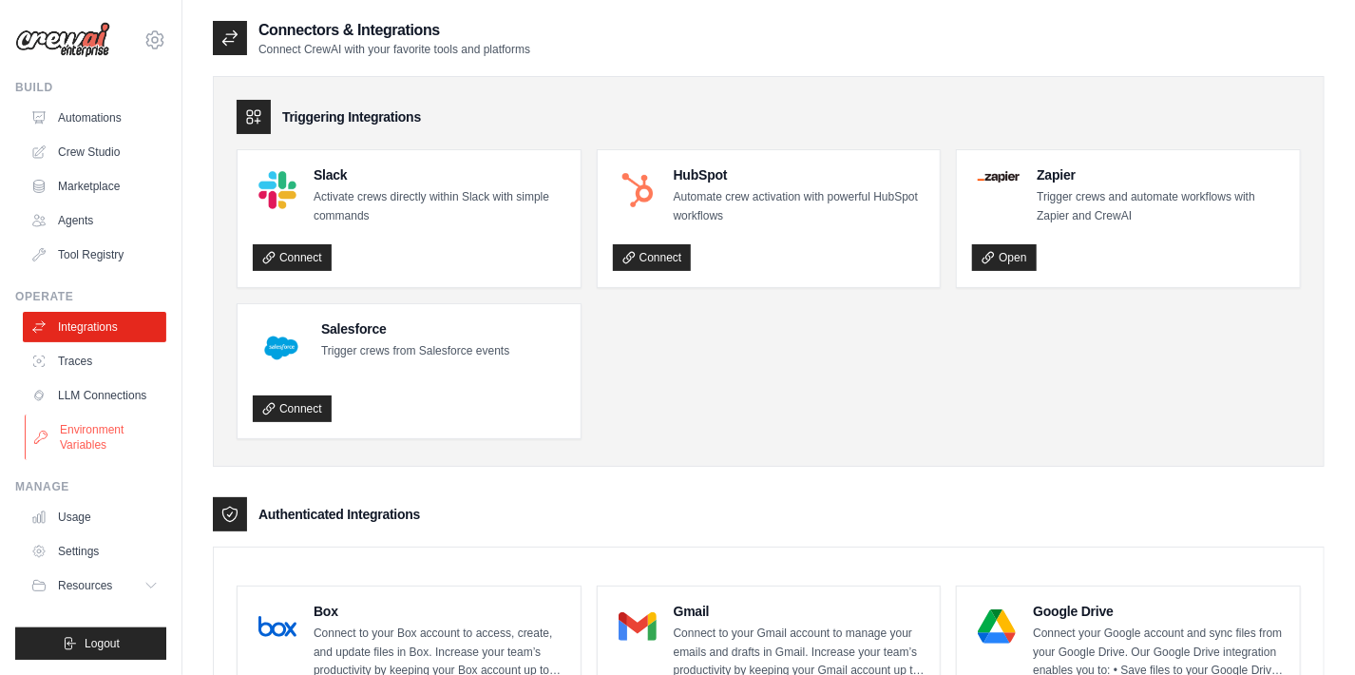
click at [86, 433] on link "Environment Variables" at bounding box center [96, 437] width 143 height 46
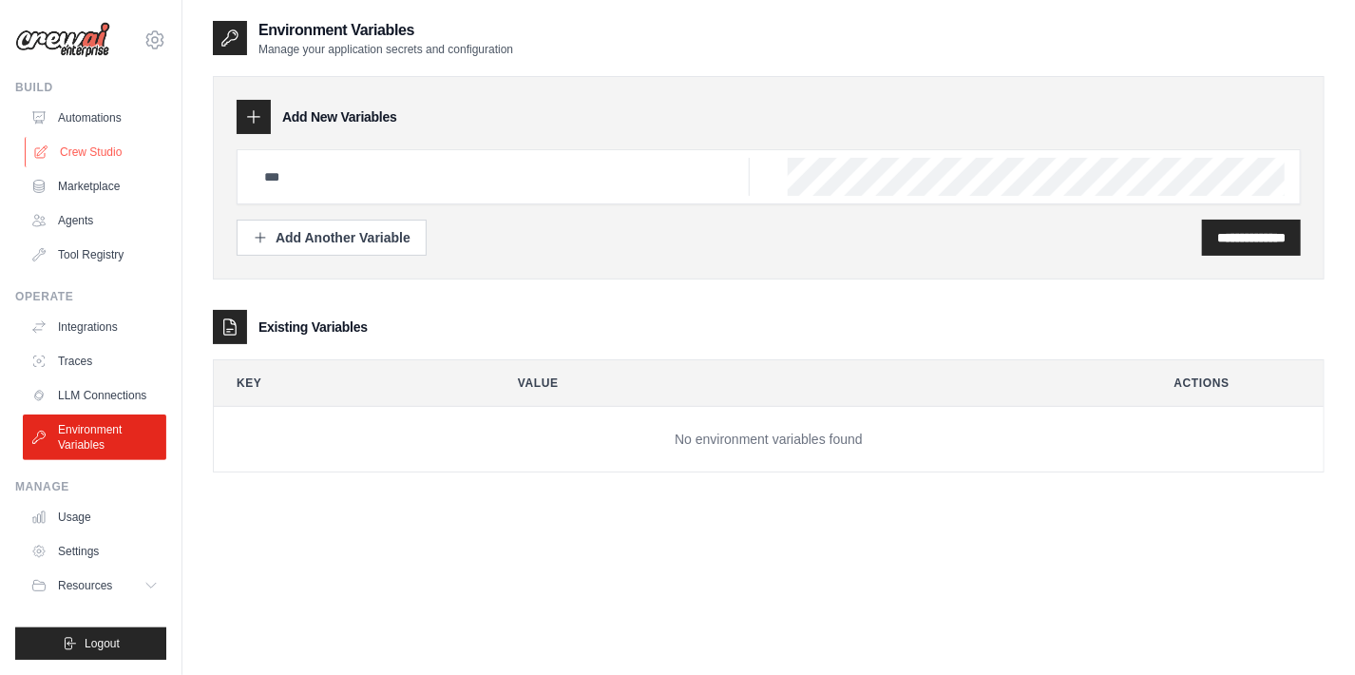
click at [94, 142] on link "Crew Studio" at bounding box center [96, 152] width 143 height 30
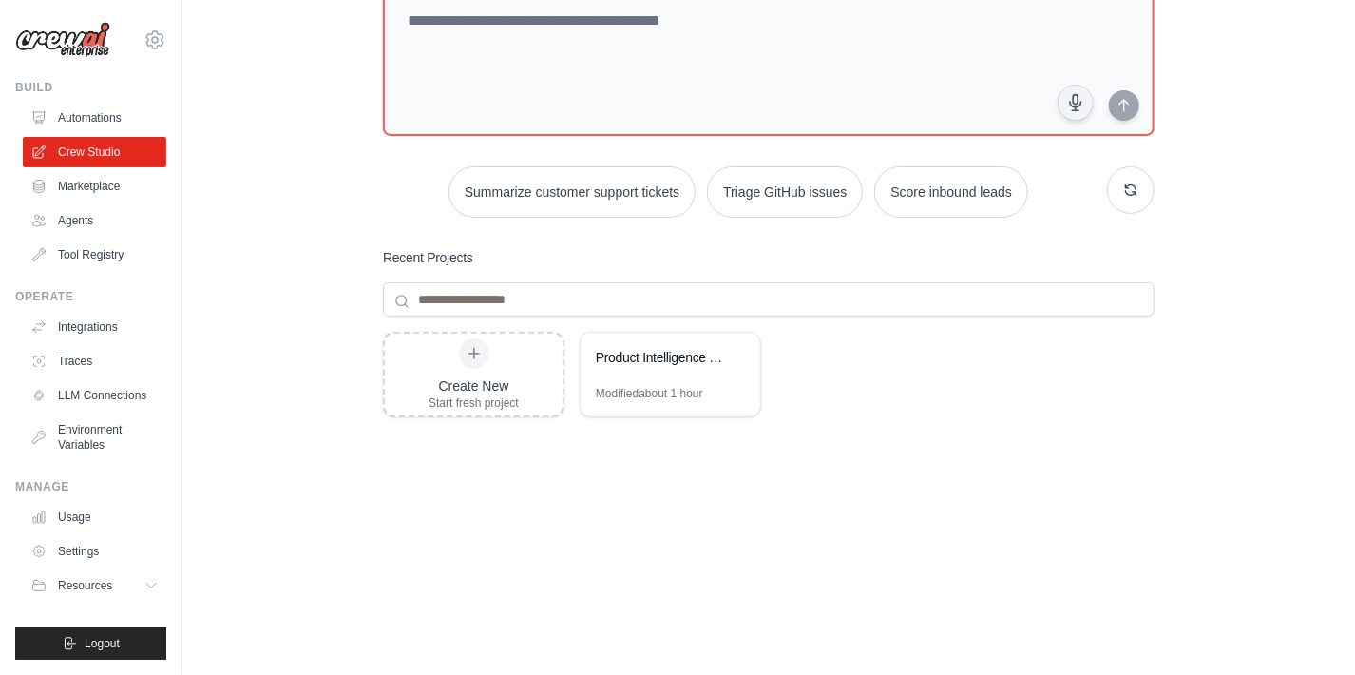
scroll to position [147, 0]
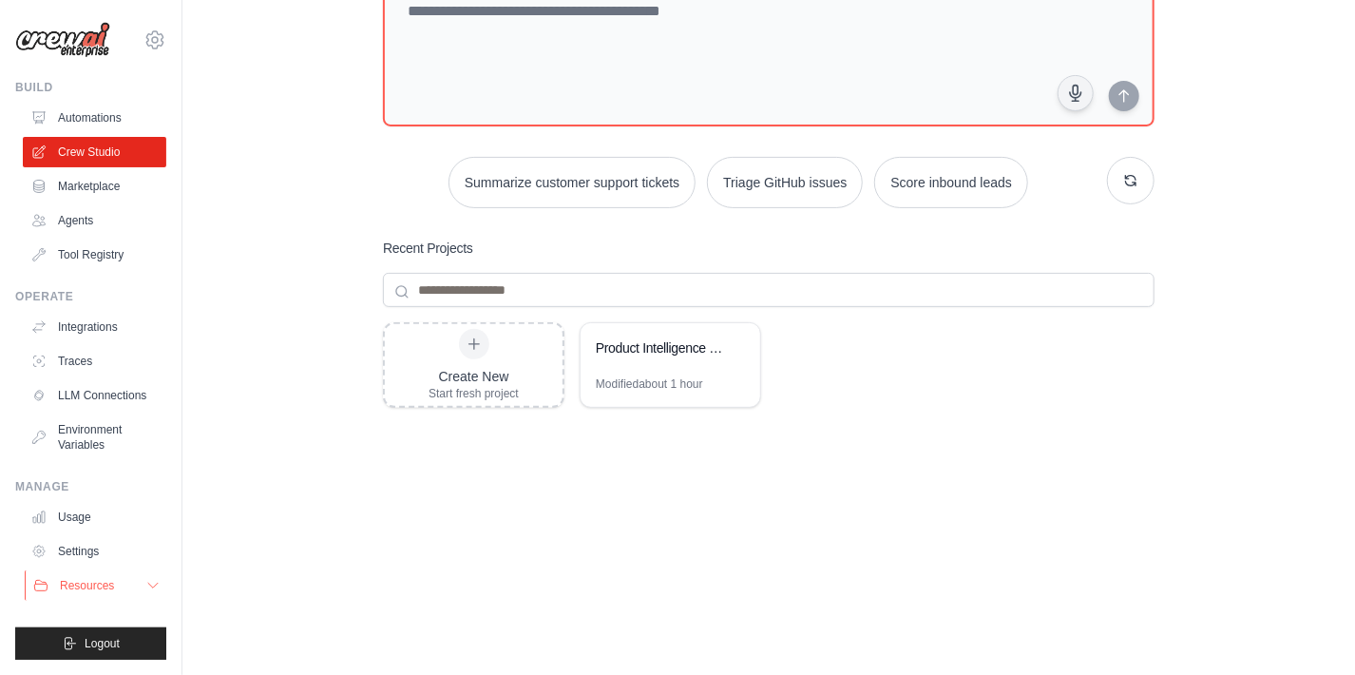
click at [72, 592] on span "Resources" at bounding box center [87, 585] width 54 height 15
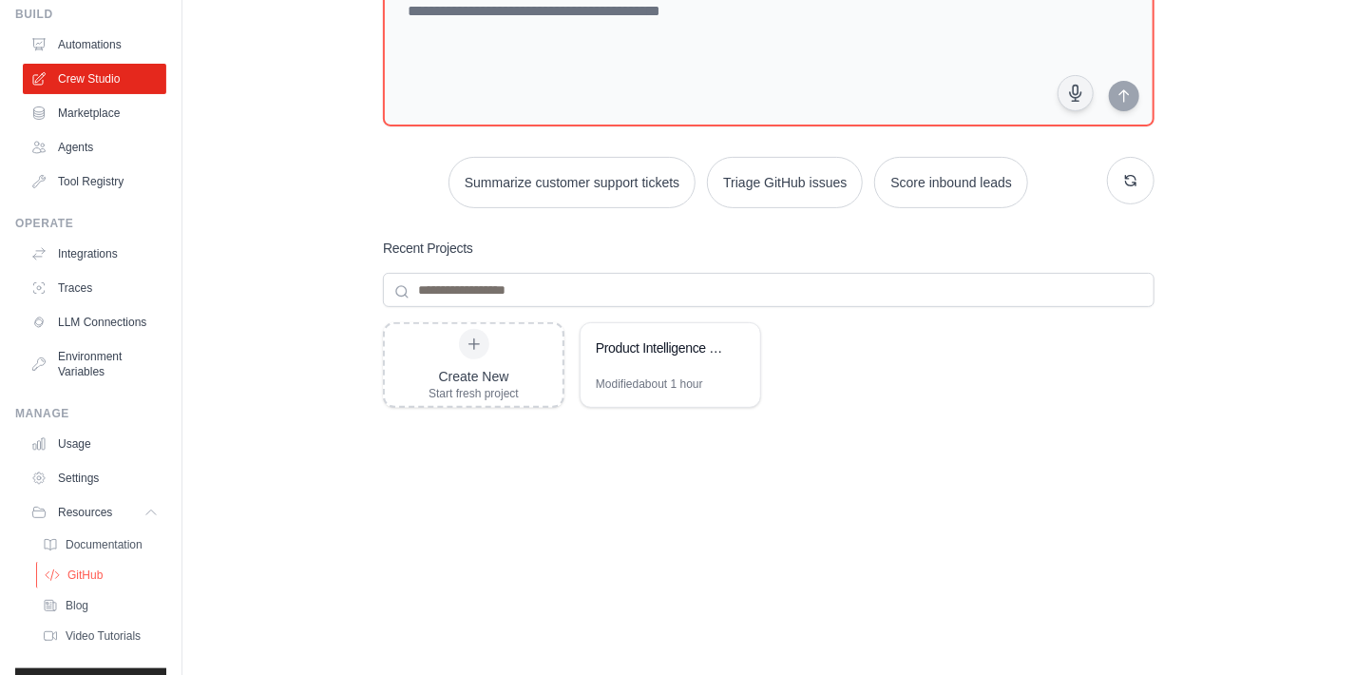
scroll to position [128, 0]
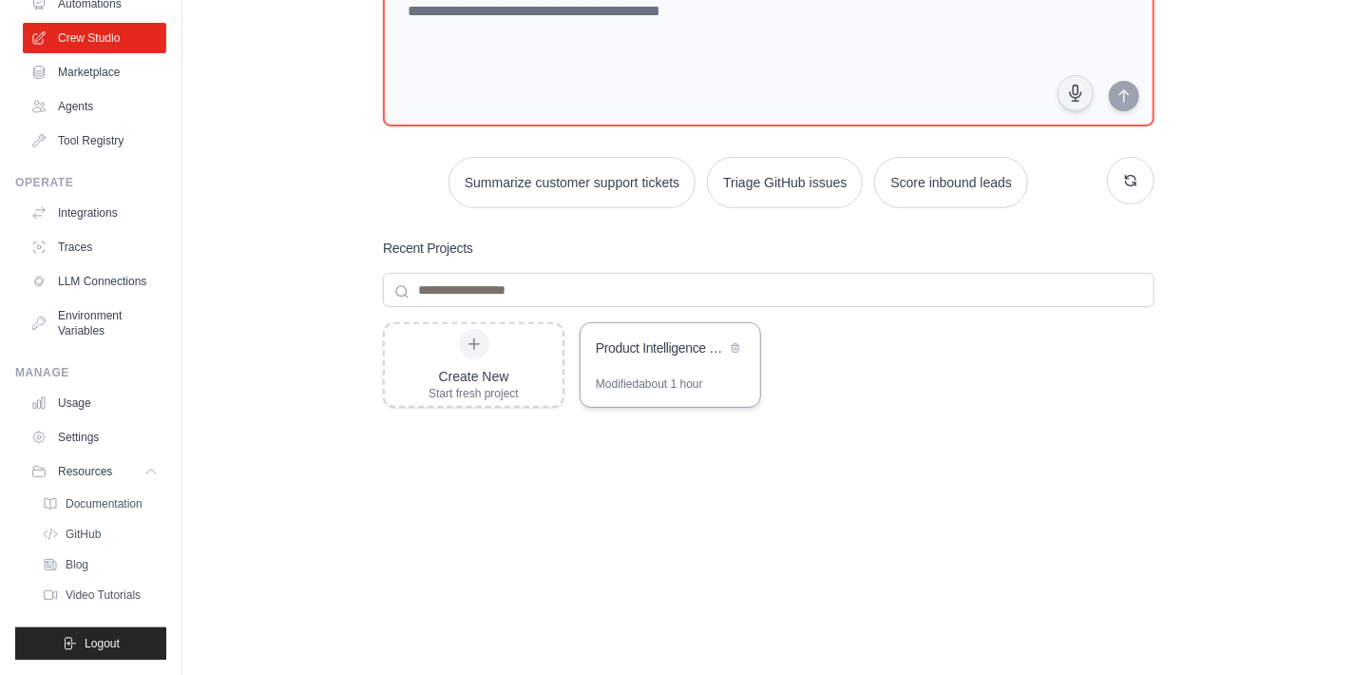
click at [678, 378] on div "Modified about 1 hour" at bounding box center [649, 383] width 107 height 15
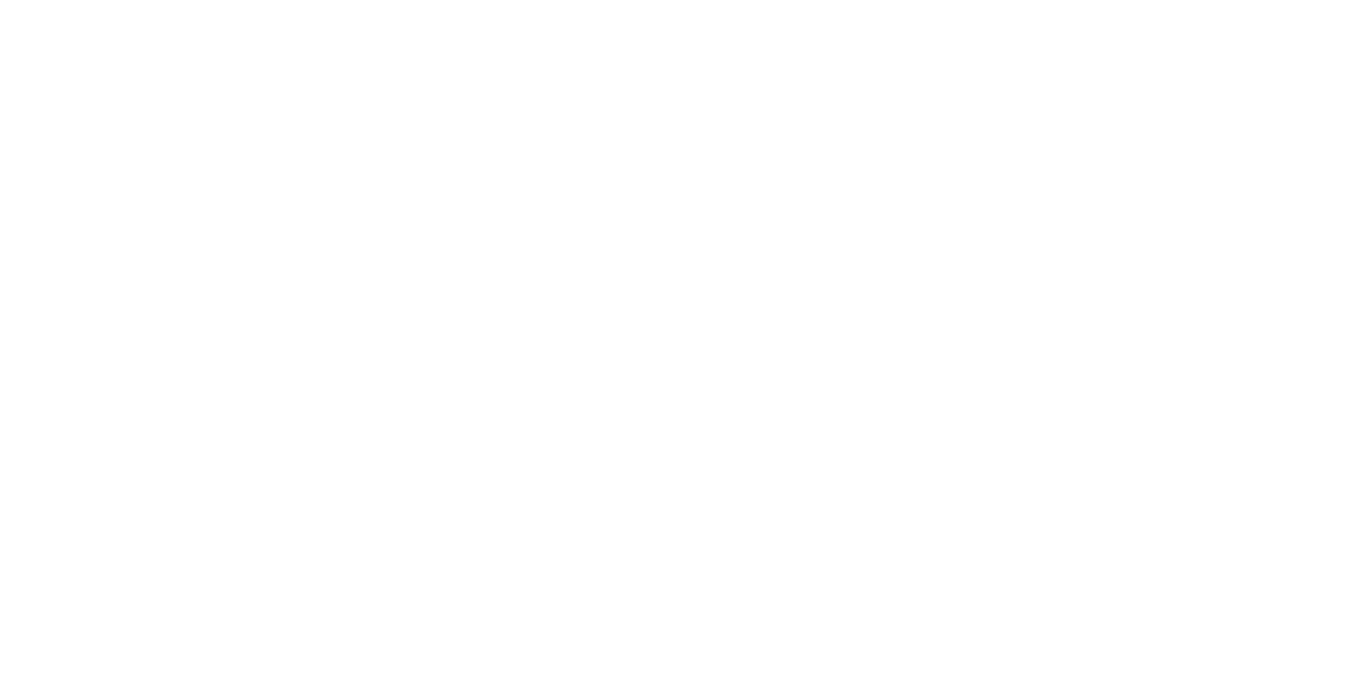
click at [73, 0] on html at bounding box center [685, 0] width 1370 height 0
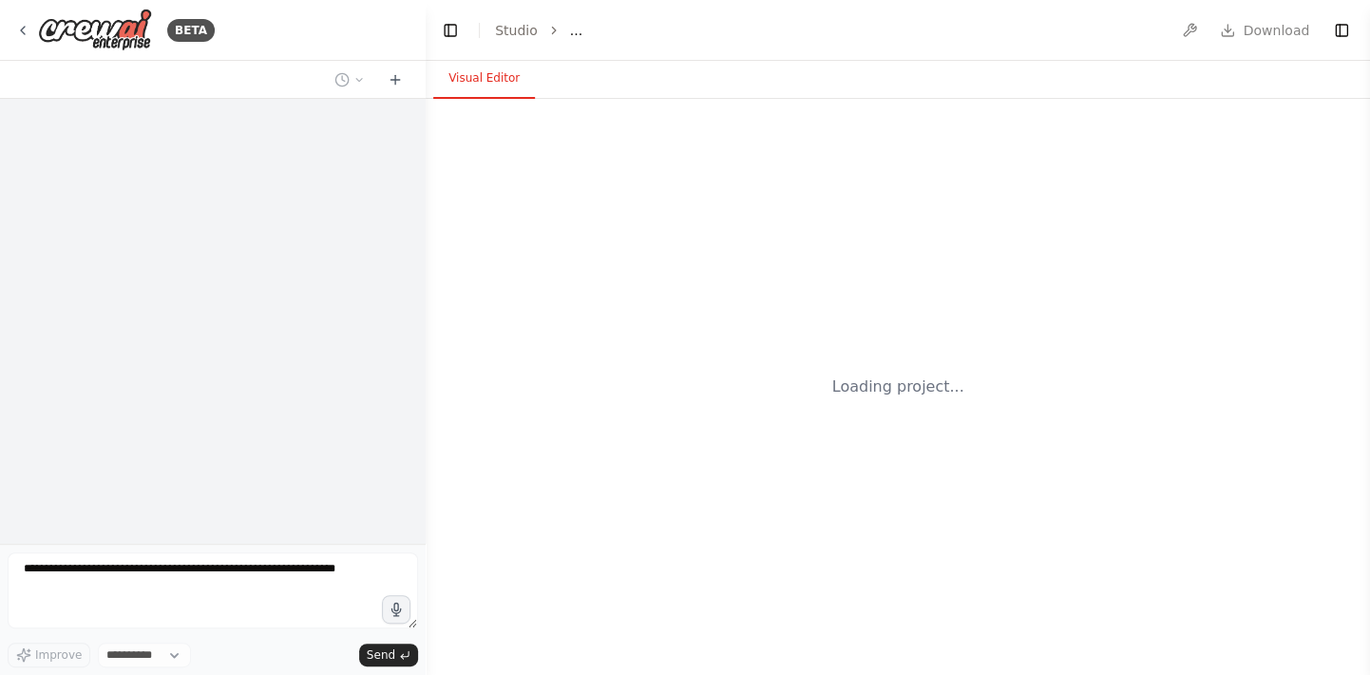
select select "****"
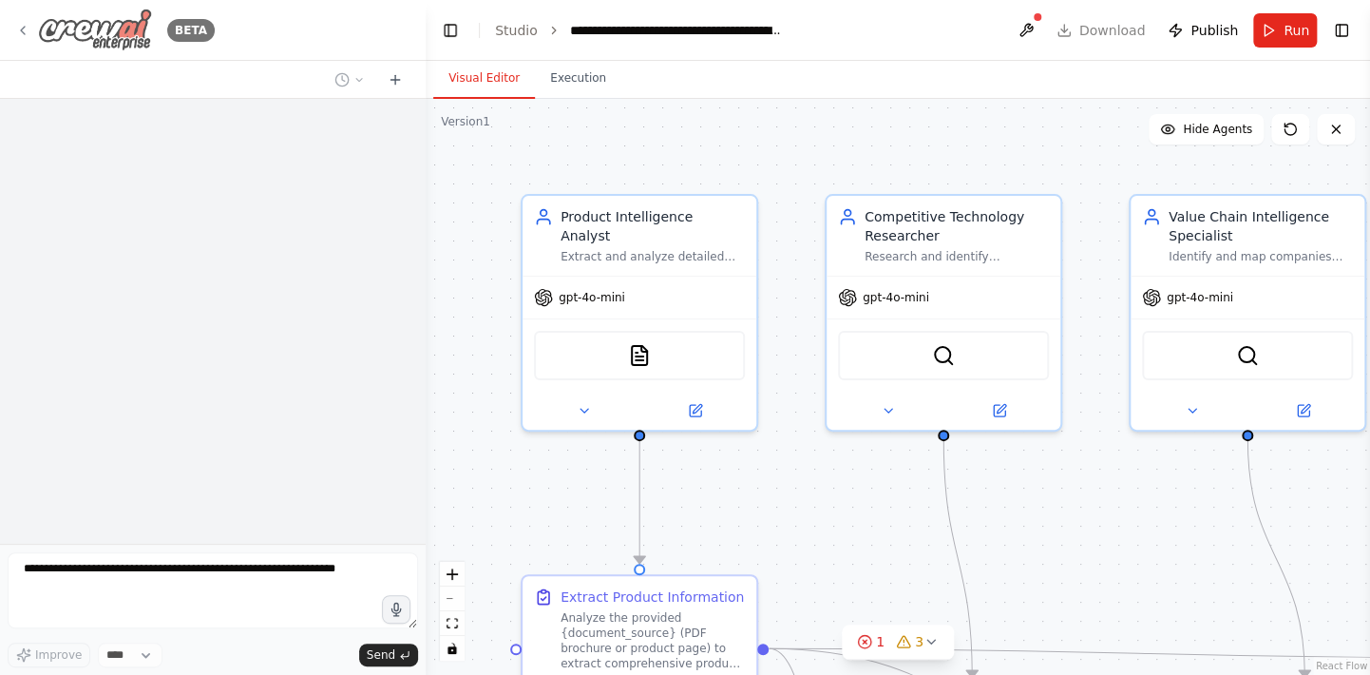
scroll to position [2436, 0]
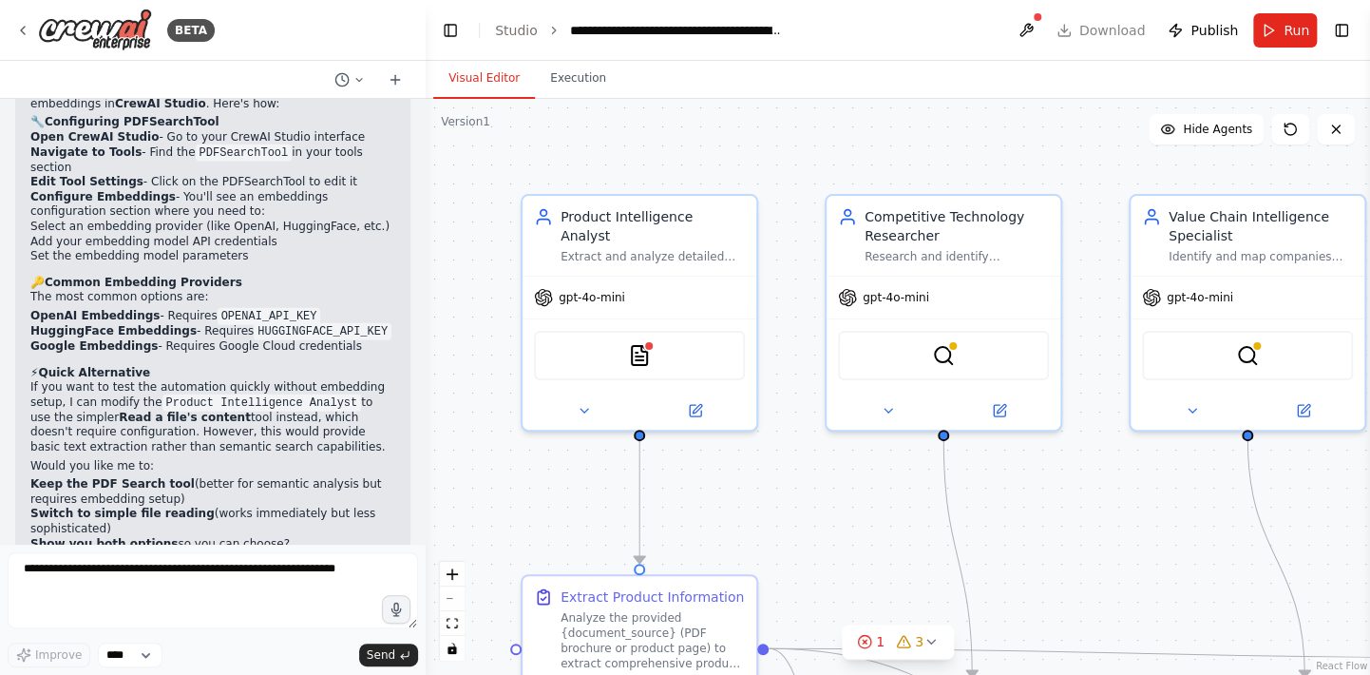
click at [525, 39] on li "Studio" at bounding box center [516, 30] width 43 height 19
click at [516, 32] on link "Studio" at bounding box center [516, 30] width 43 height 15
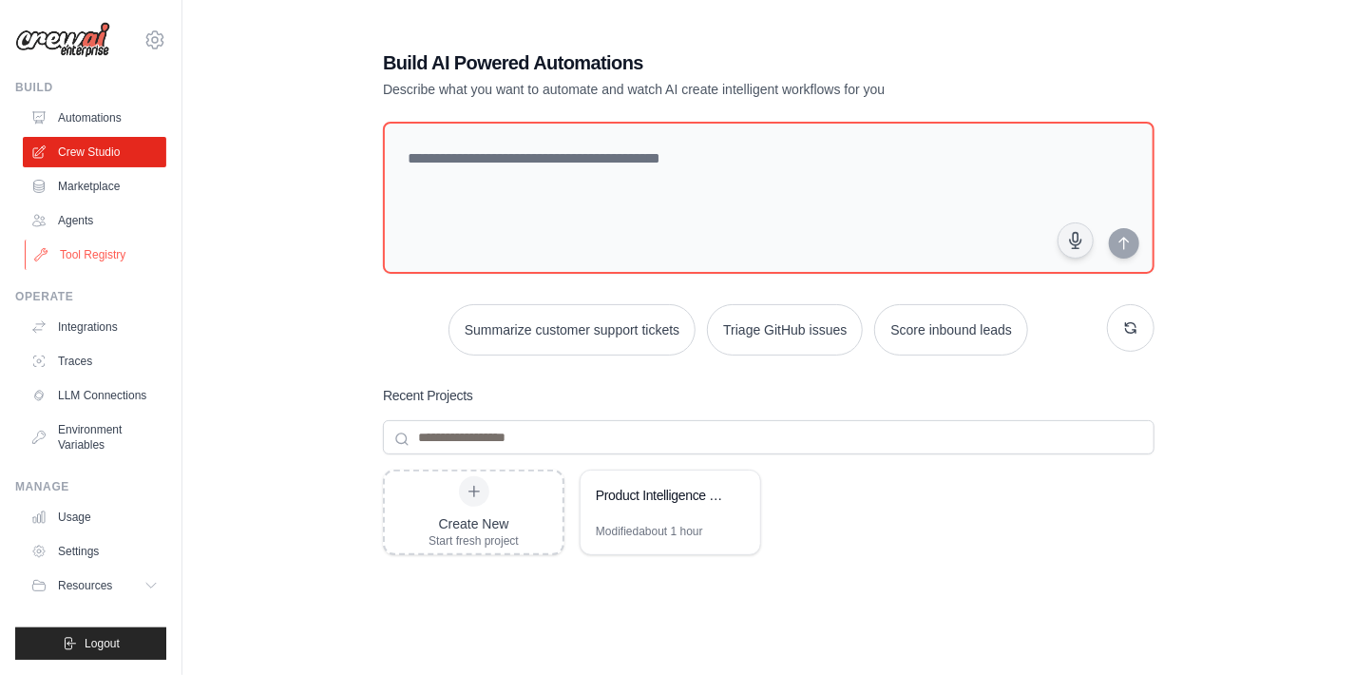
click at [89, 256] on link "Tool Registry" at bounding box center [96, 254] width 143 height 30
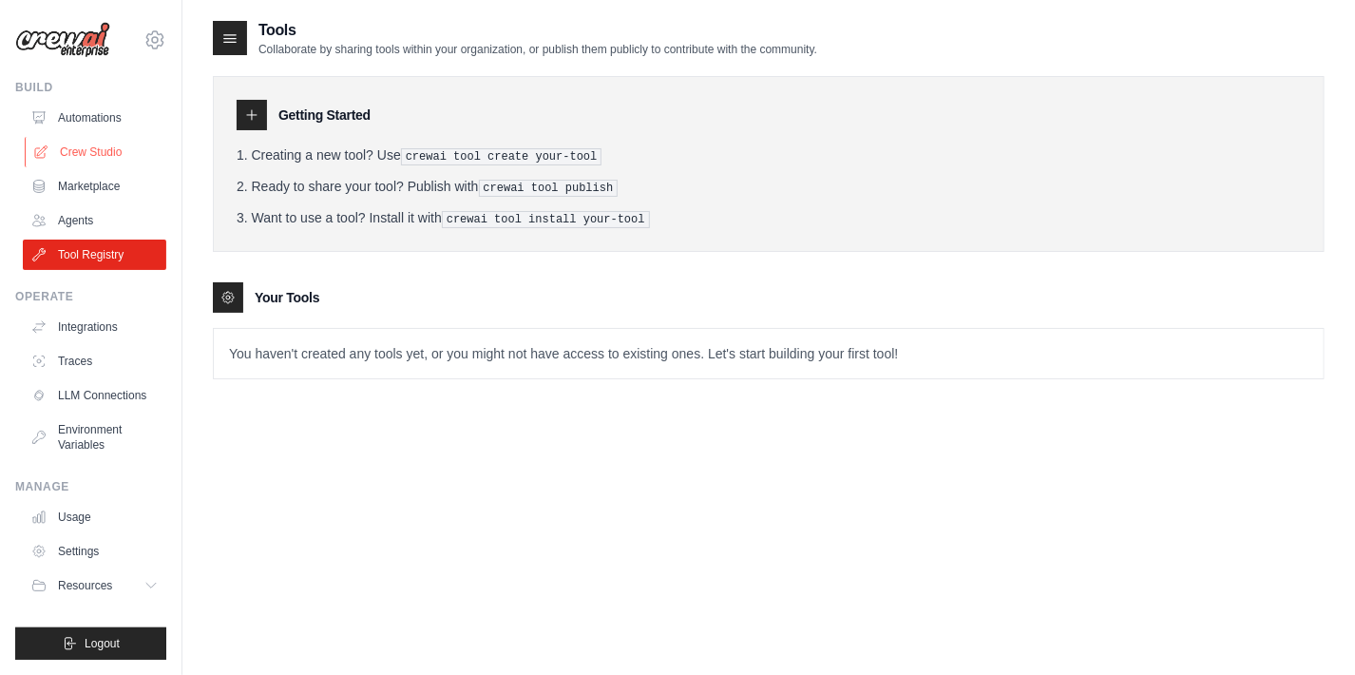
click at [104, 150] on link "Crew Studio" at bounding box center [96, 152] width 143 height 30
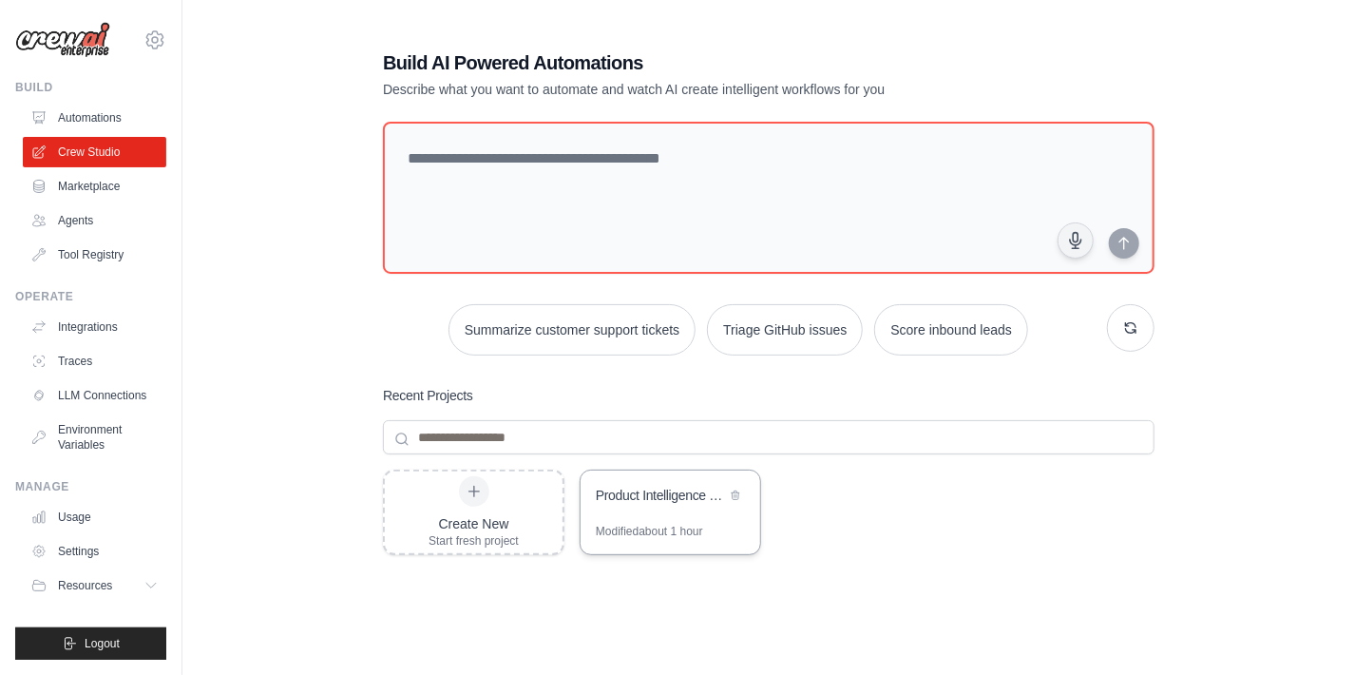
click at [662, 496] on div "Product Intelligence & Market Analysis Automation" at bounding box center [661, 495] width 130 height 19
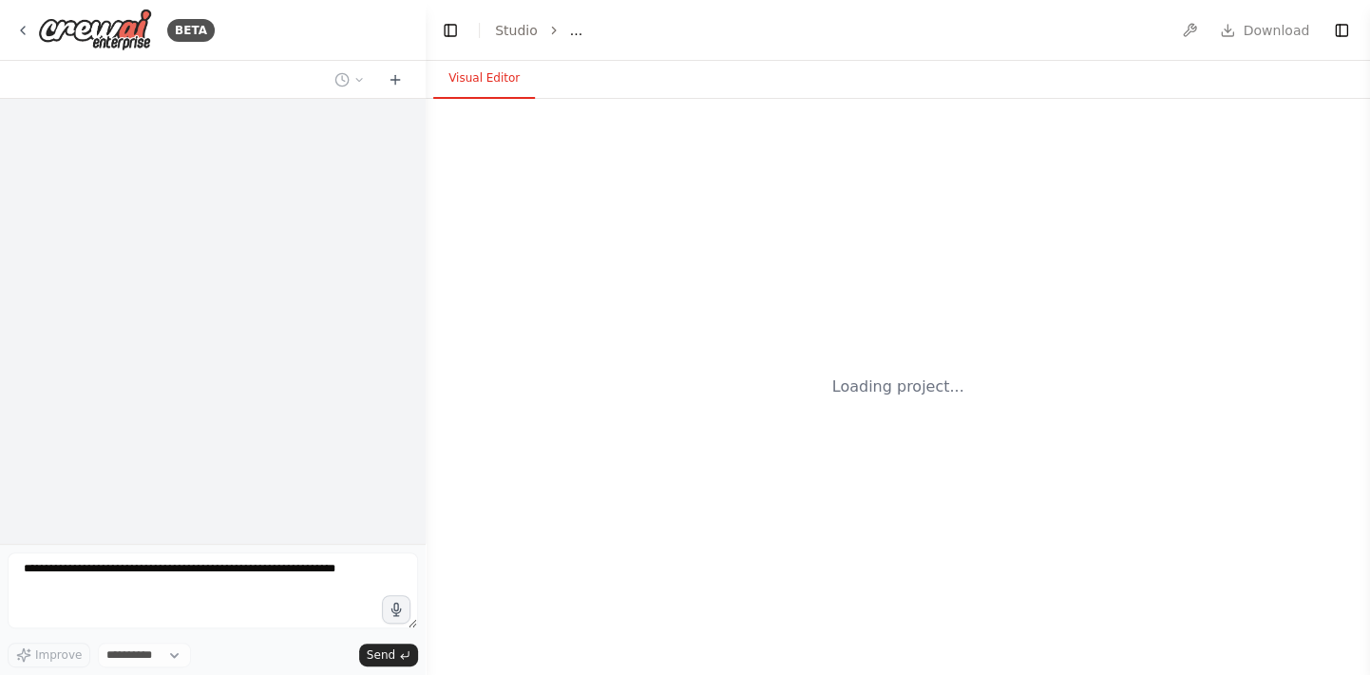
select select "****"
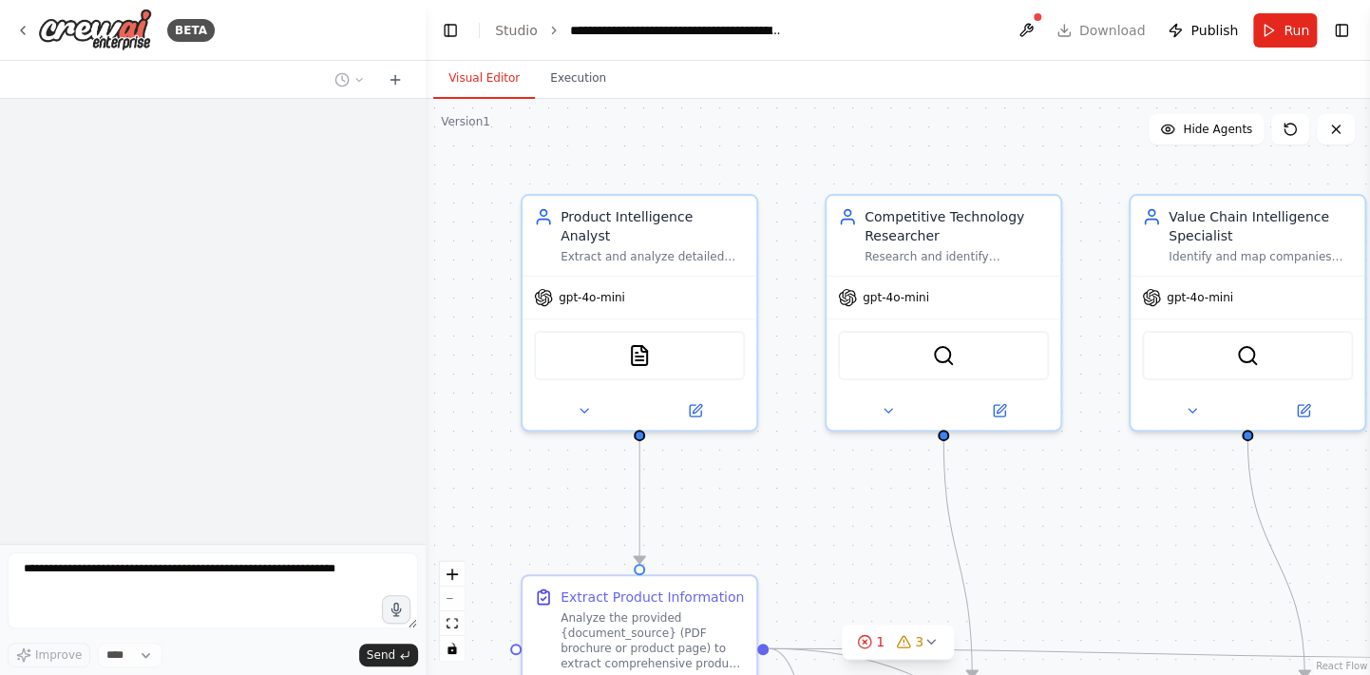
scroll to position [2436, 0]
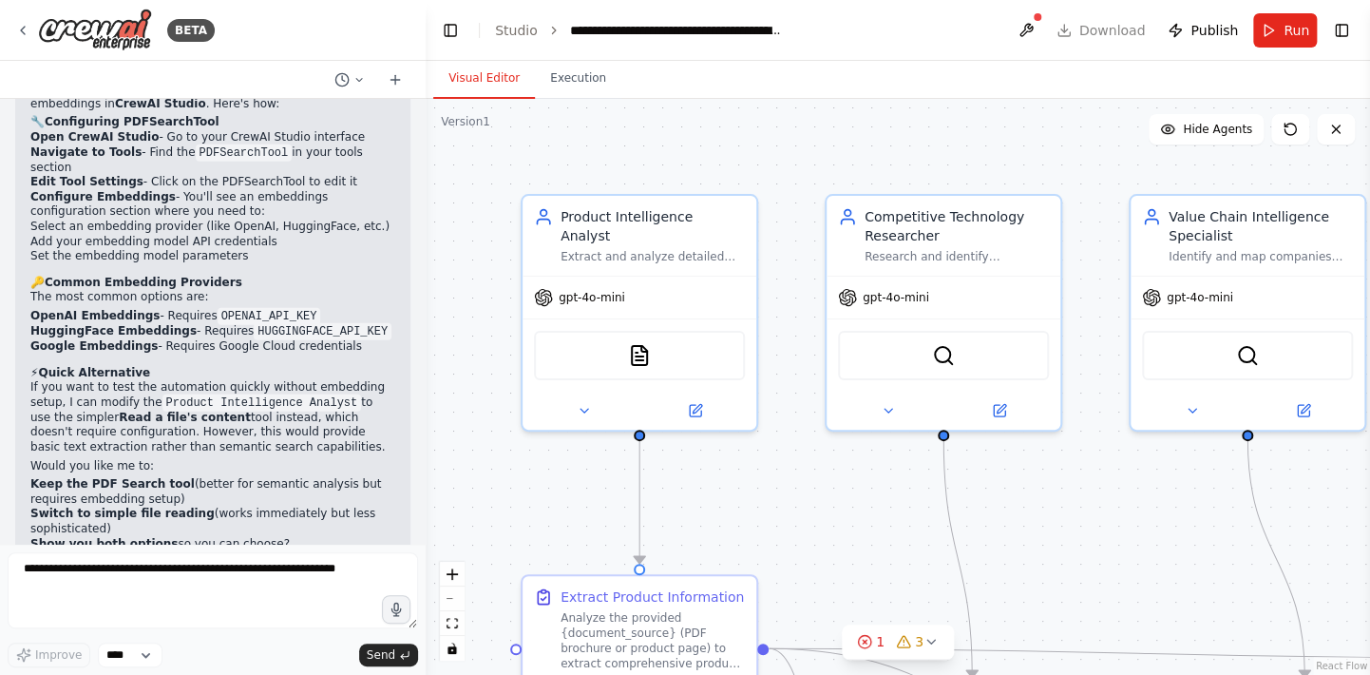
drag, startPoint x: 162, startPoint y: 321, endPoint x: 66, endPoint y: 322, distance: 96.9
click at [66, 380] on p "If you want to test the automation quickly without embedding setup, I can modif…" at bounding box center [212, 417] width 365 height 74
drag, startPoint x: 66, startPoint y: 322, endPoint x: 264, endPoint y: 345, distance: 199.9
click at [264, 380] on p "If you want to test the automation quickly without embedding setup, I can modif…" at bounding box center [212, 417] width 365 height 74
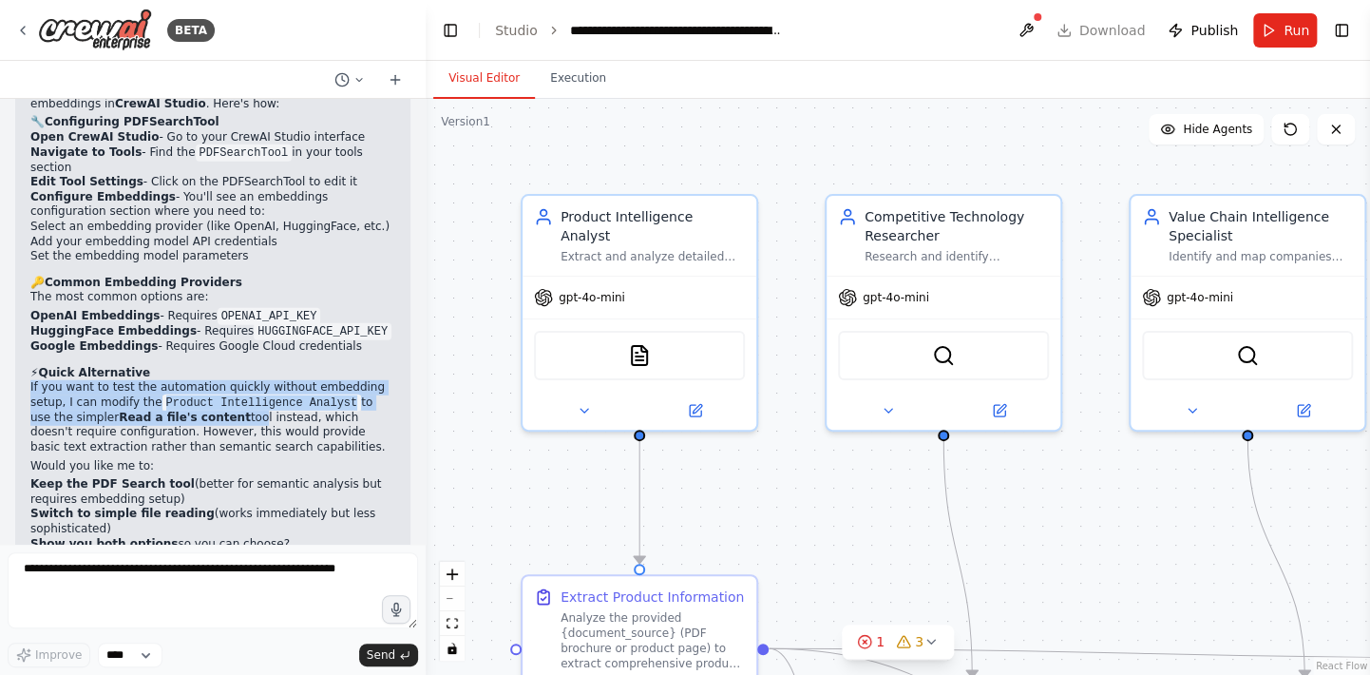
drag, startPoint x: 31, startPoint y: 294, endPoint x: 194, endPoint y: 317, distance: 164.2
click at [194, 380] on p "If you want to test the automation quickly without embedding setup, I can modif…" at bounding box center [212, 417] width 365 height 74
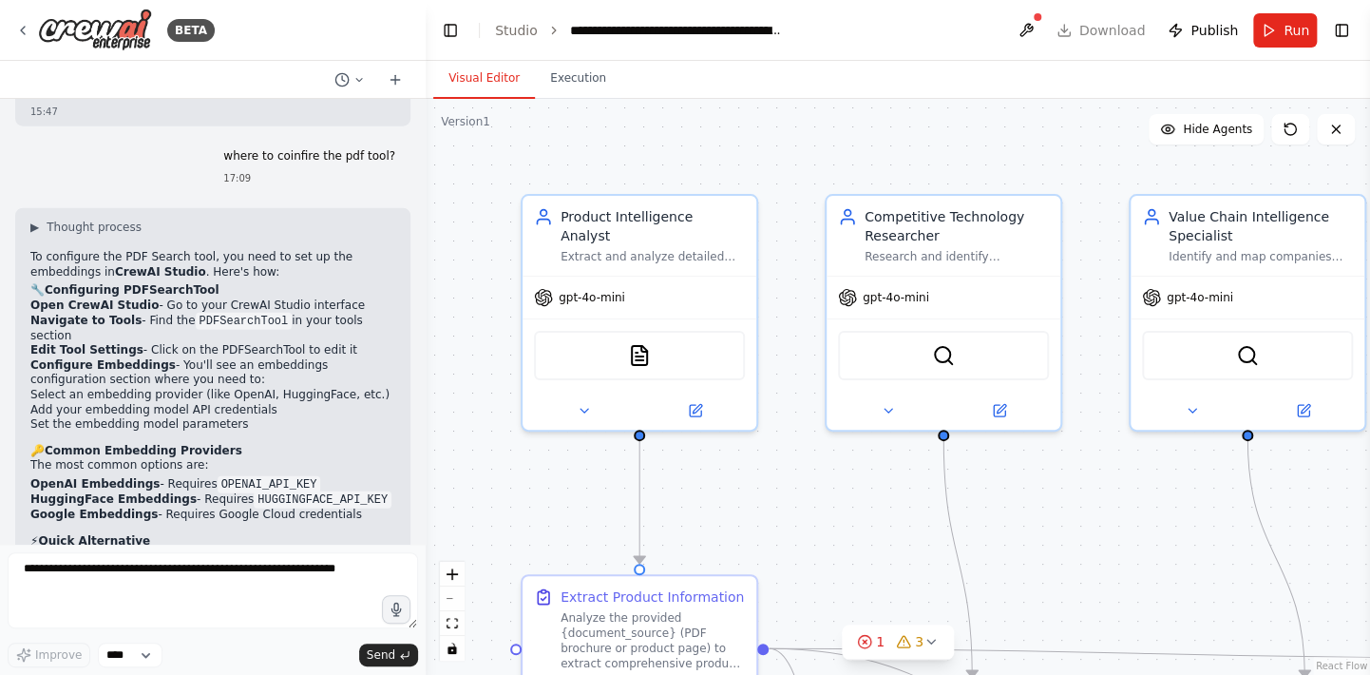
scroll to position [2246, 0]
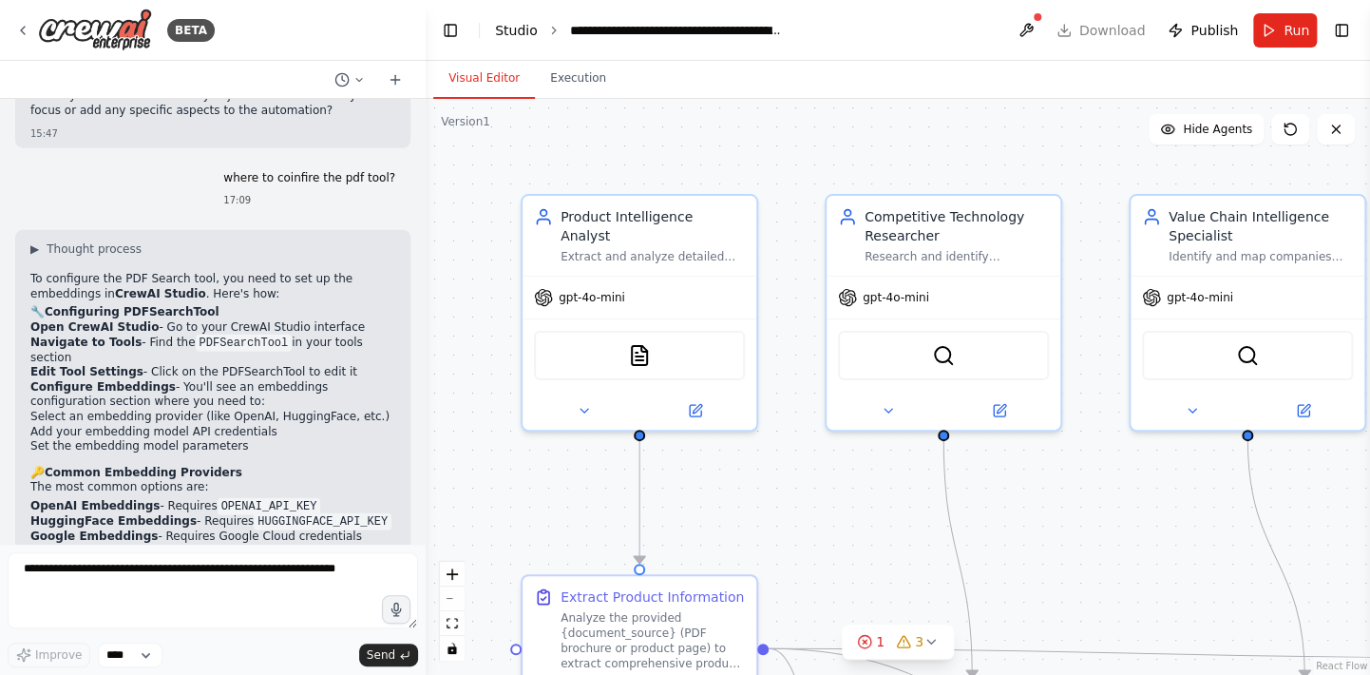
click at [523, 37] on link "Studio" at bounding box center [516, 30] width 43 height 15
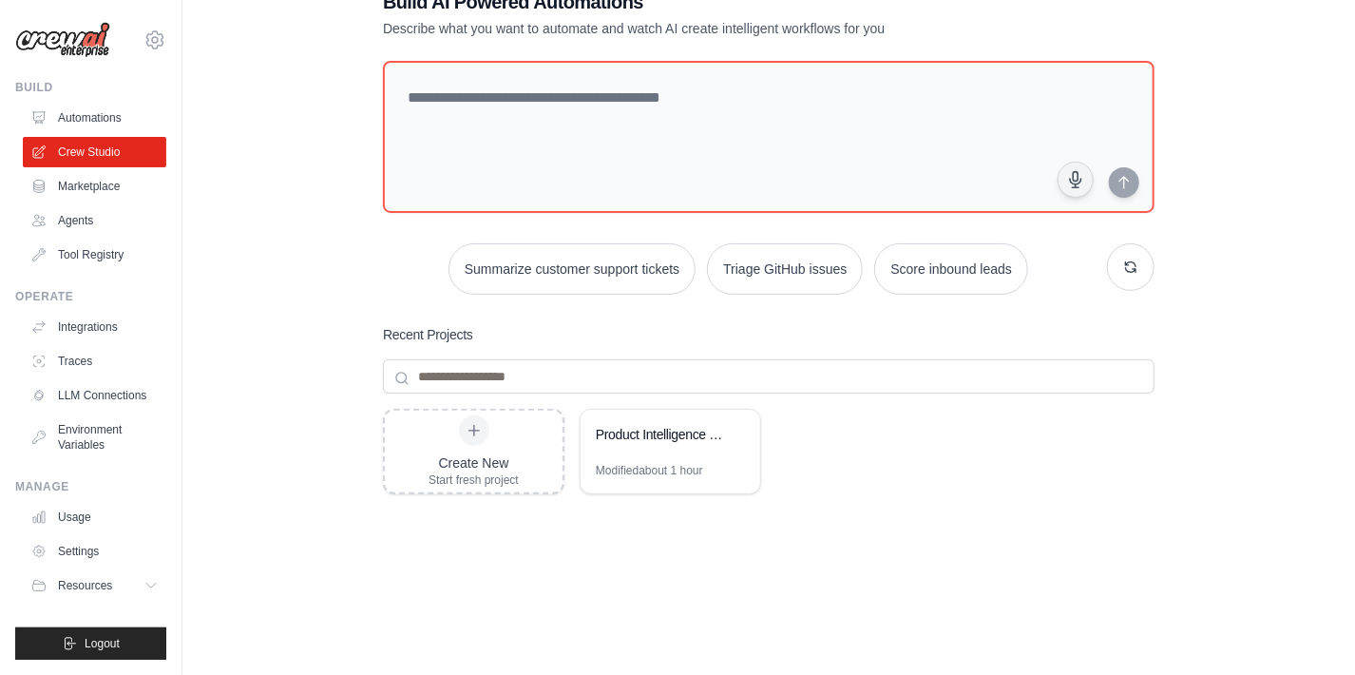
scroll to position [95, 0]
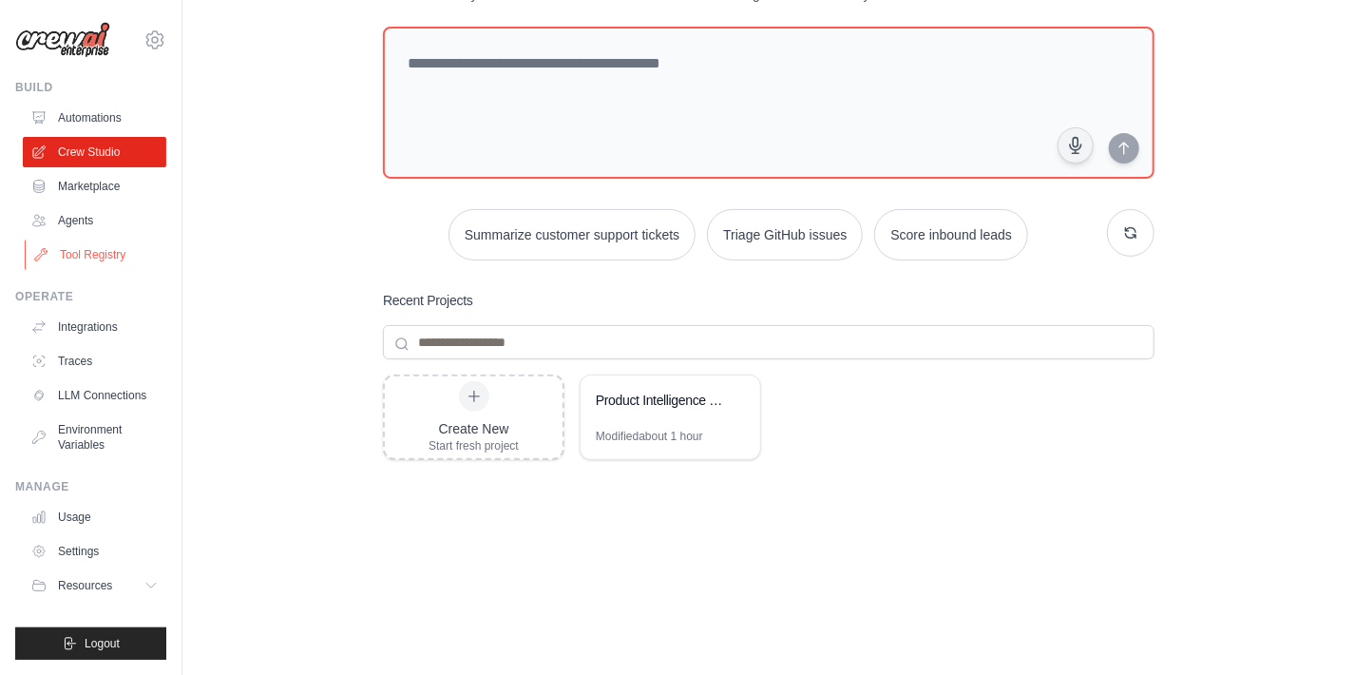
click at [104, 249] on link "Tool Registry" at bounding box center [96, 254] width 143 height 30
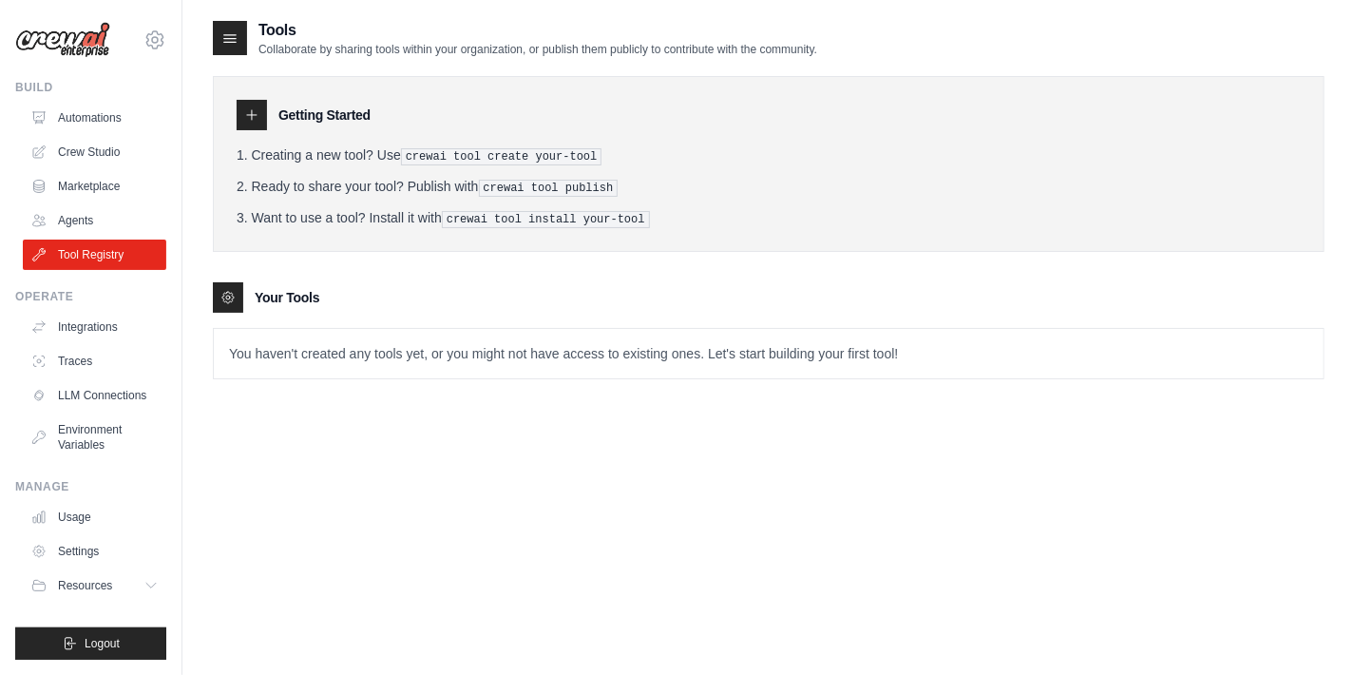
click at [301, 354] on p "You haven't created any tools yet, or you might not have access to existing one…" at bounding box center [769, 353] width 1110 height 49
click at [79, 364] on link "Traces" at bounding box center [96, 361] width 143 height 30
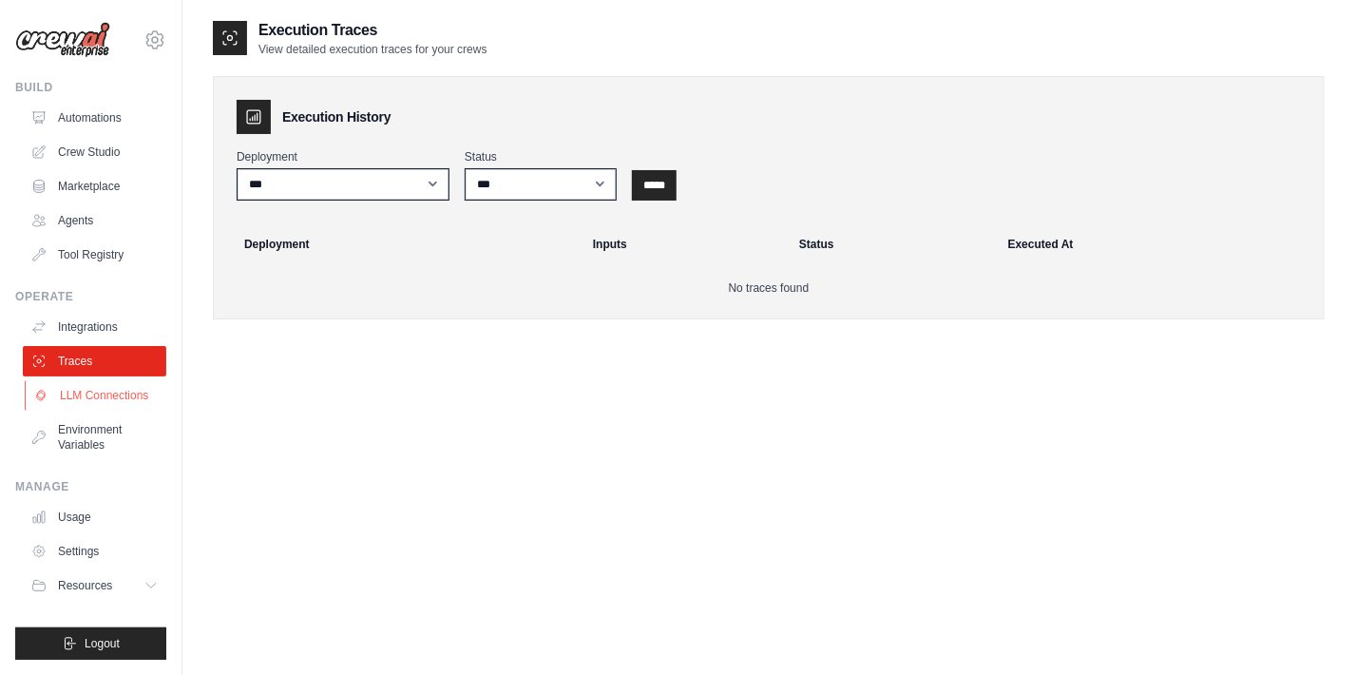
click at [83, 395] on link "LLM Connections" at bounding box center [96, 395] width 143 height 30
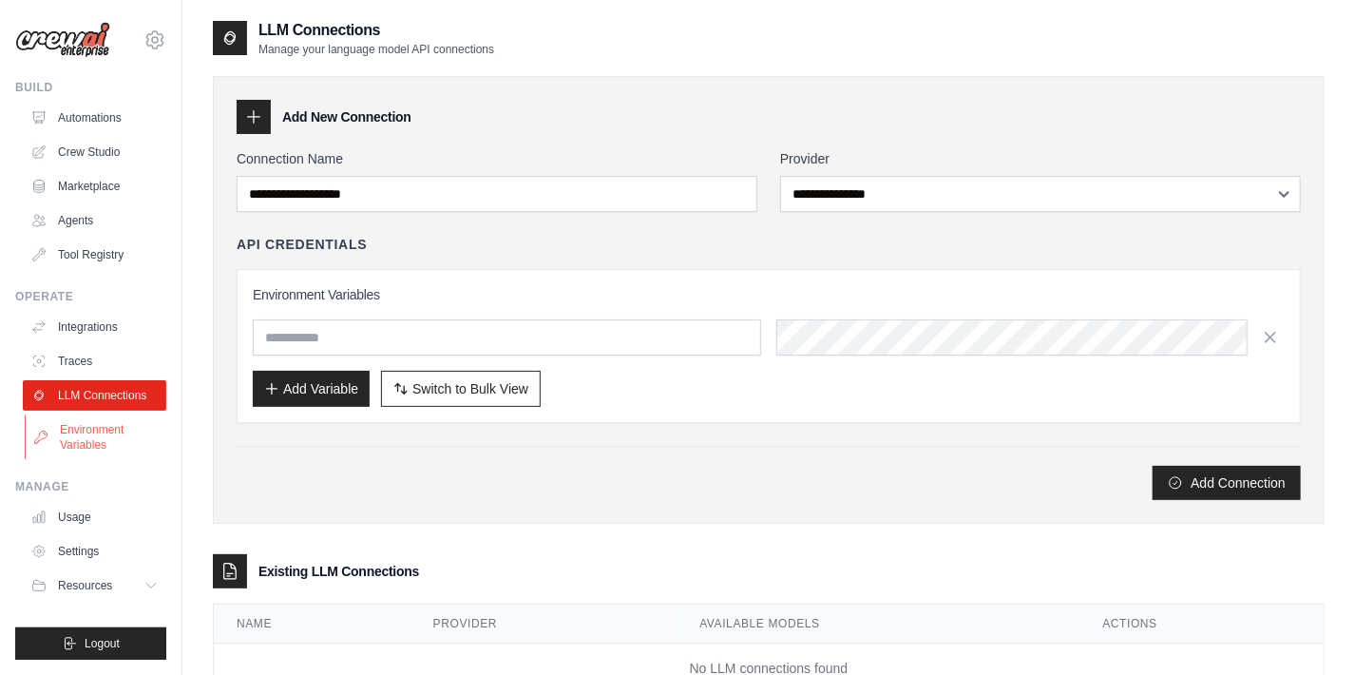
click at [84, 420] on link "Environment Variables" at bounding box center [96, 437] width 143 height 46
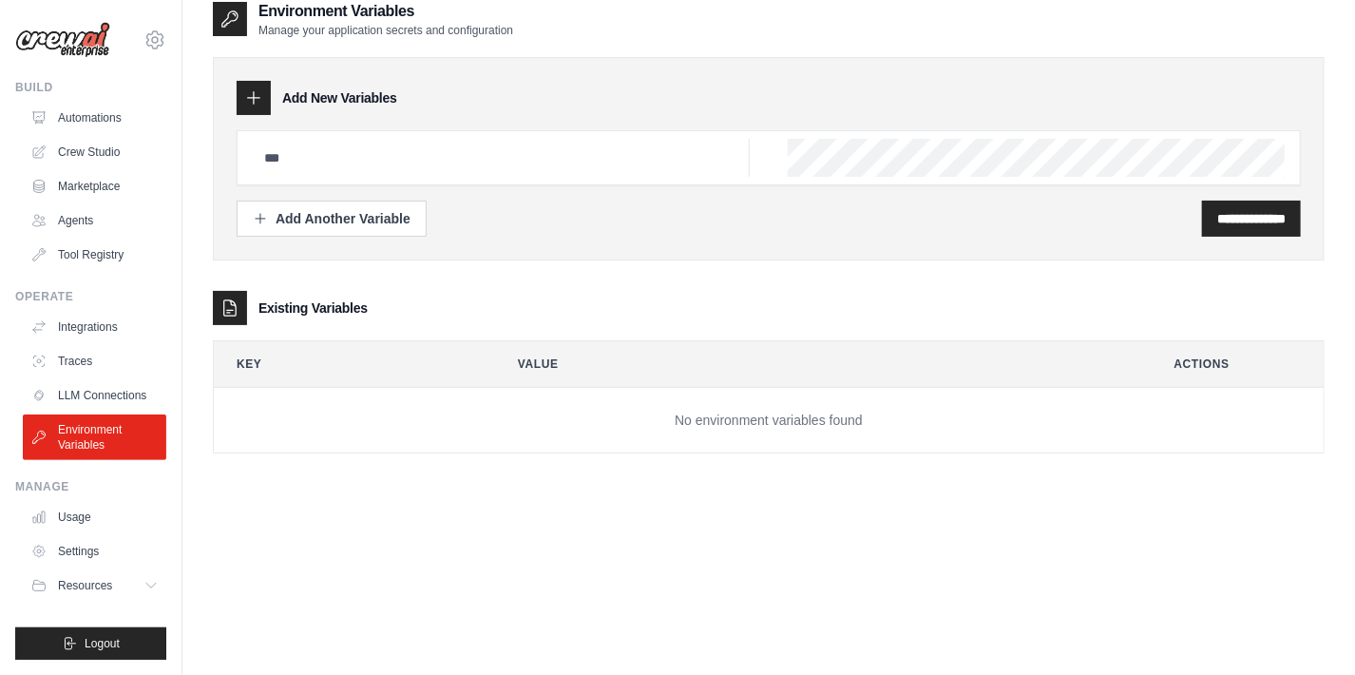
scroll to position [38, 0]
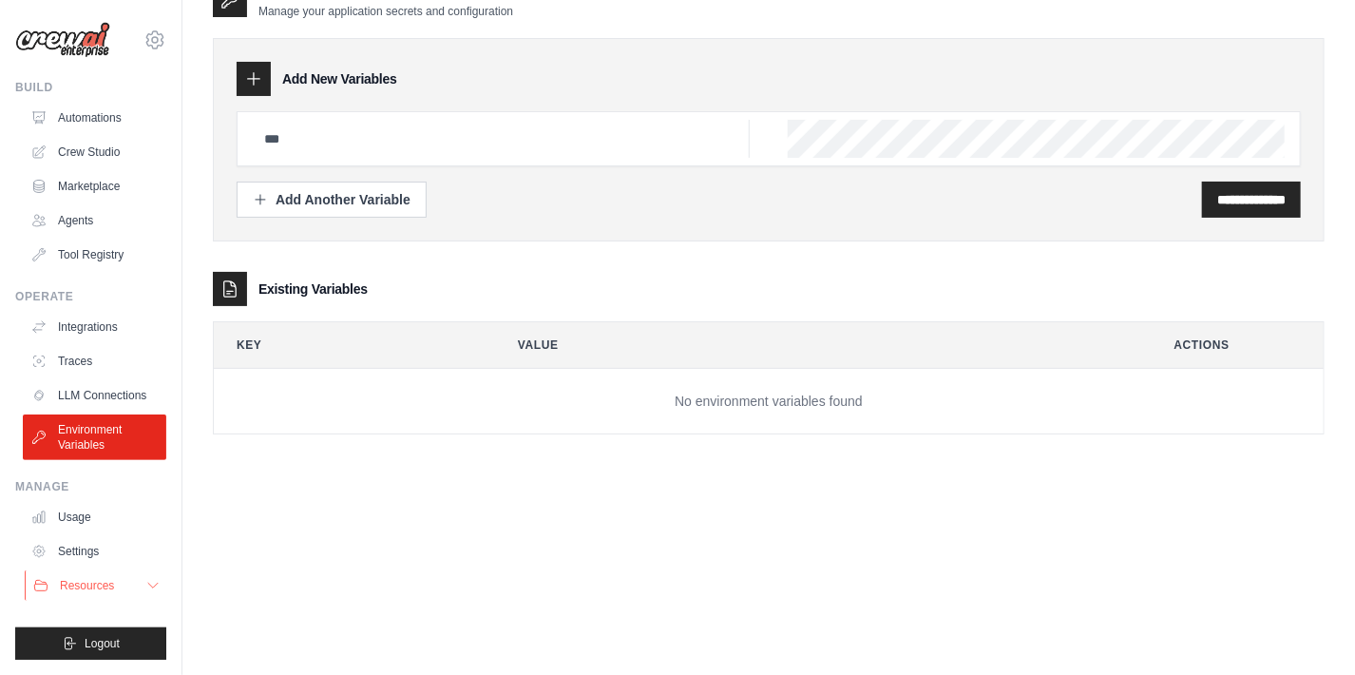
click at [88, 582] on span "Resources" at bounding box center [87, 585] width 54 height 15
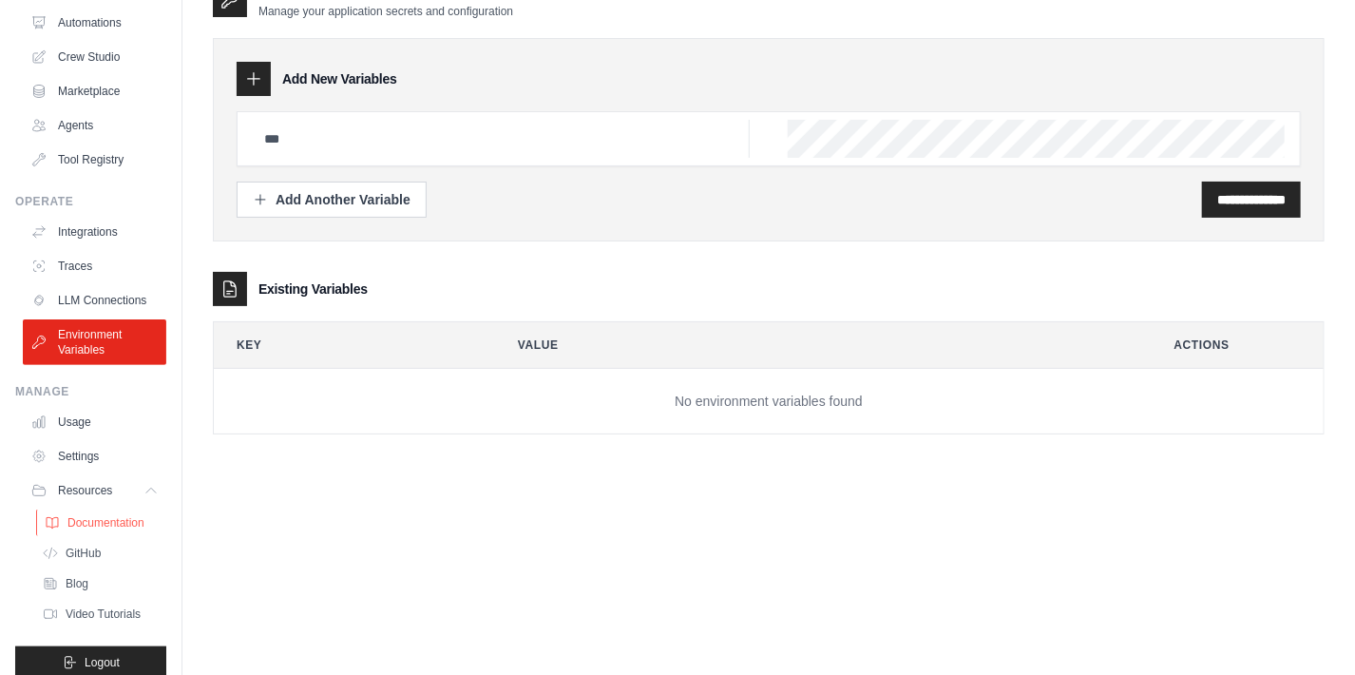
scroll to position [128, 0]
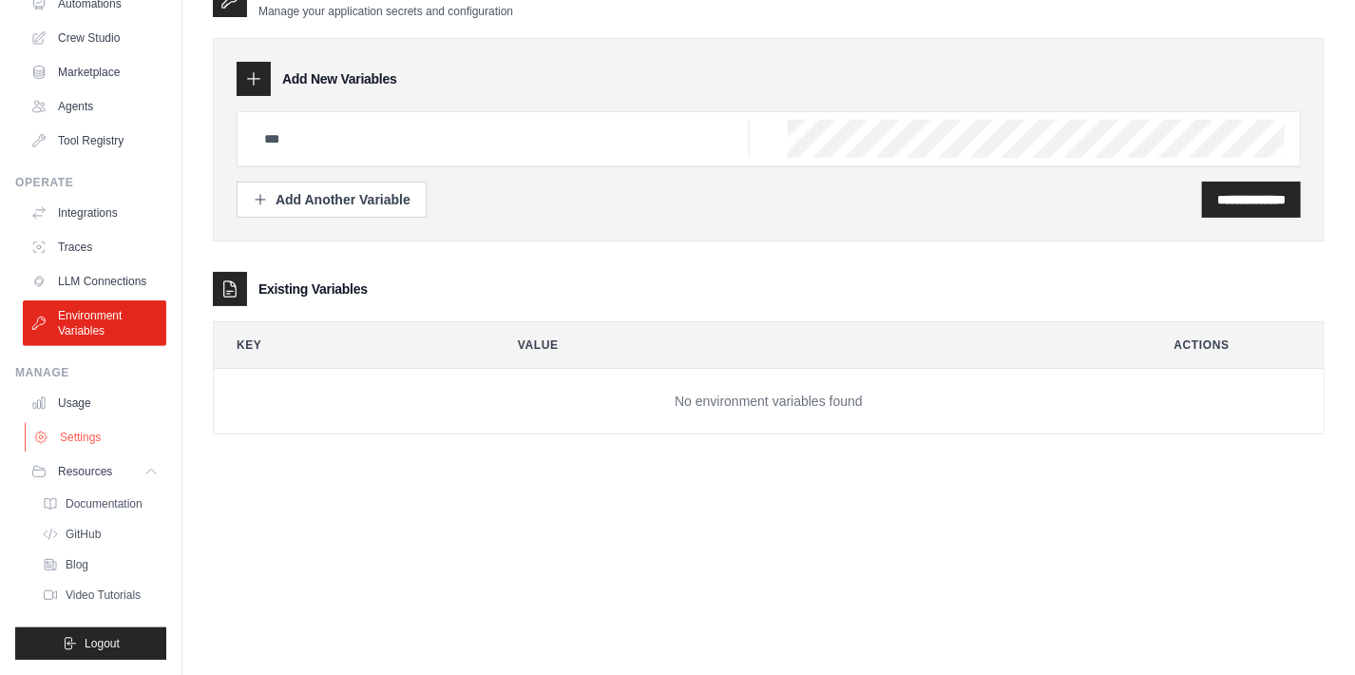
click at [86, 436] on link "Settings" at bounding box center [96, 437] width 143 height 30
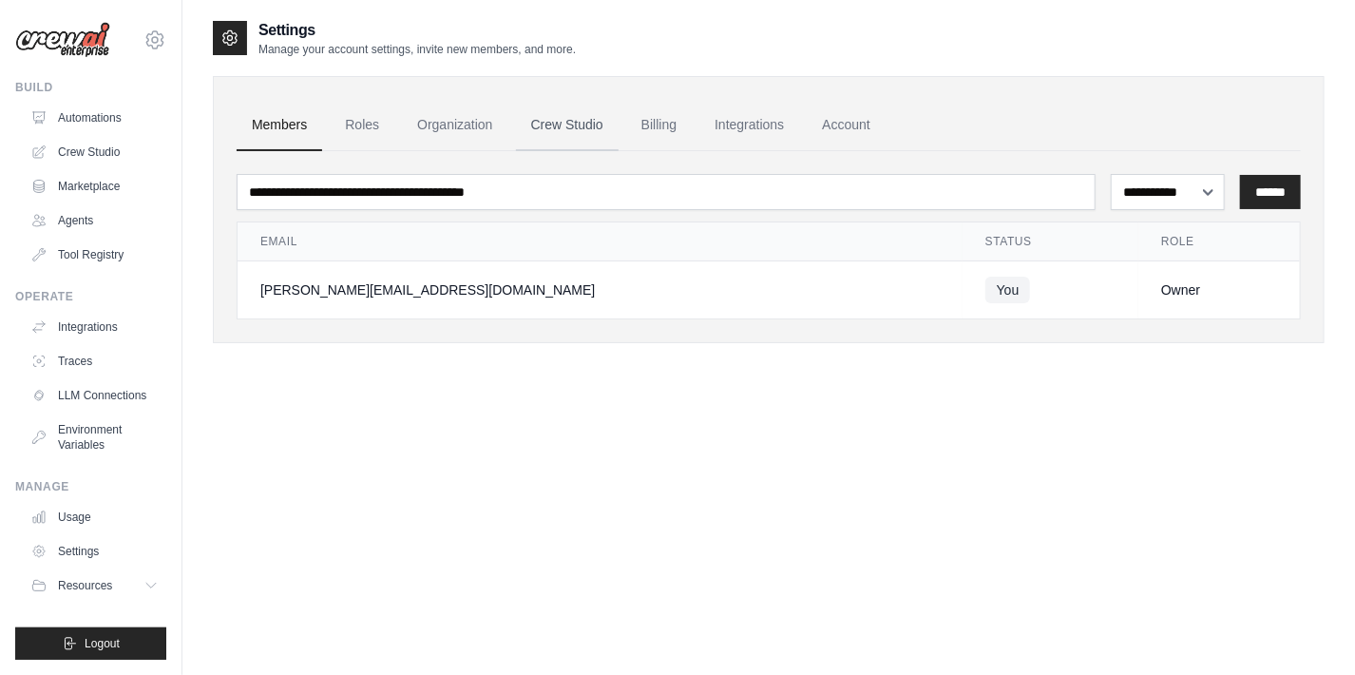
click at [550, 121] on link "Crew Studio" at bounding box center [567, 125] width 103 height 51
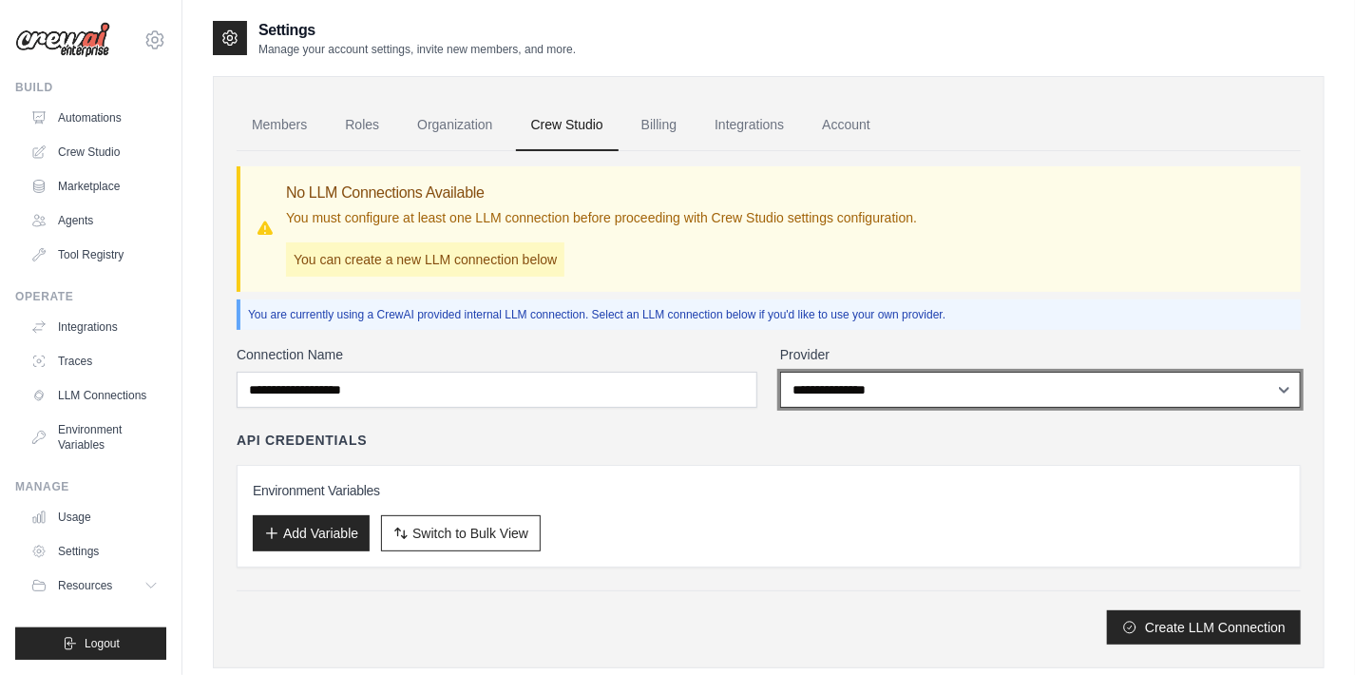
click at [882, 406] on select "**********" at bounding box center [1040, 390] width 521 height 36
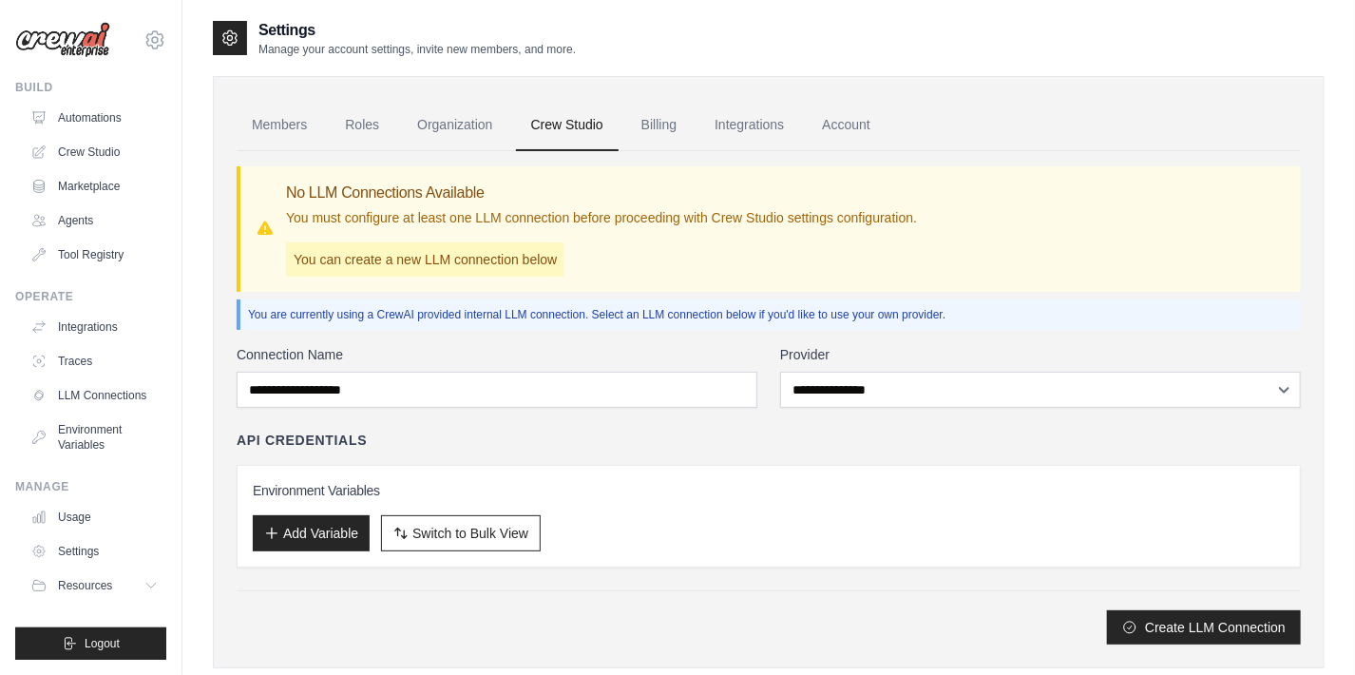
click at [523, 440] on div "API Credentials" at bounding box center [769, 439] width 1064 height 19
click at [473, 144] on link "Organization" at bounding box center [454, 125] width 105 height 51
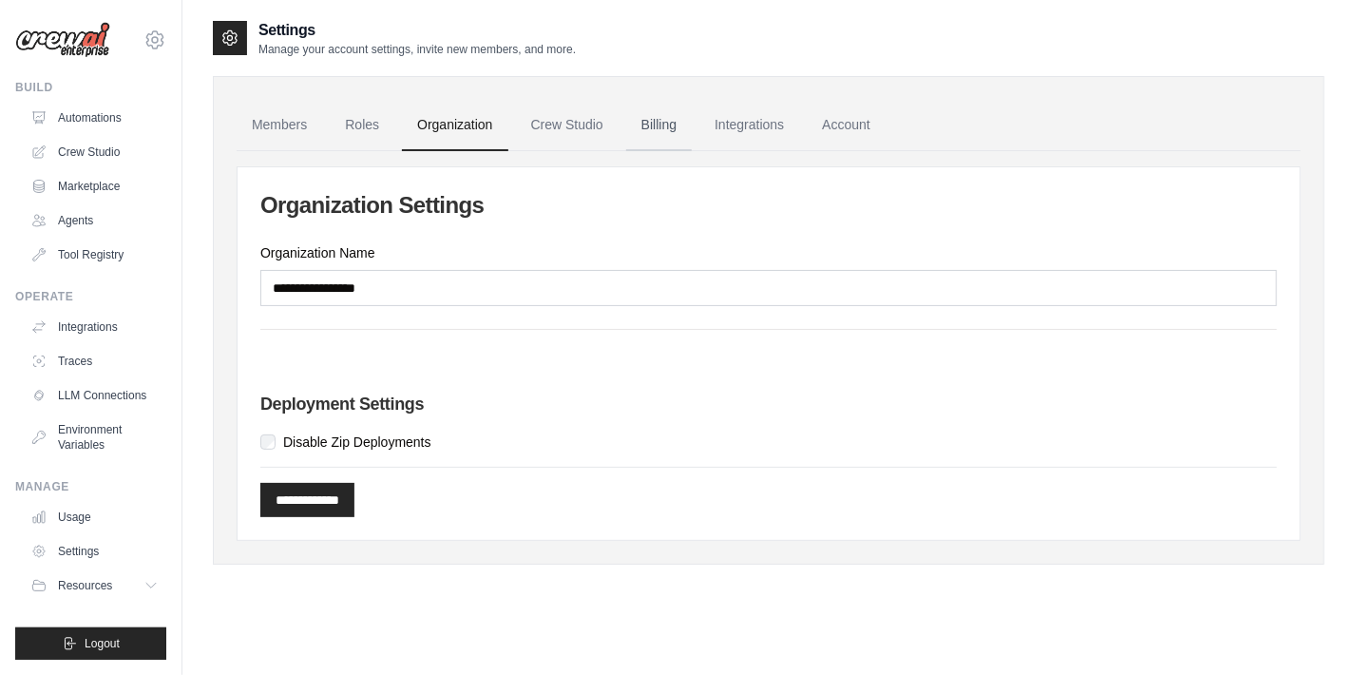
click at [666, 128] on link "Billing" at bounding box center [659, 125] width 66 height 51
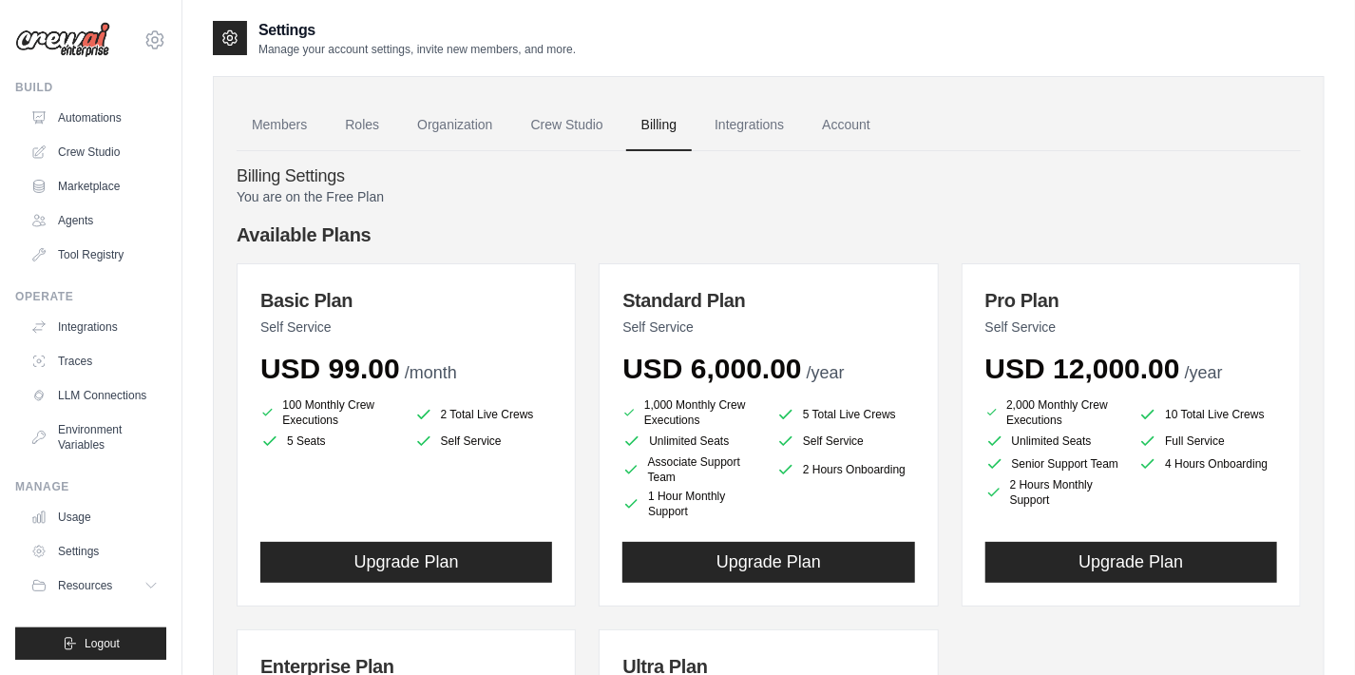
click at [62, 203] on ul "Automations Crew Studio Marketplace Agents Tool Registry" at bounding box center [94, 186] width 143 height 167
click at [71, 220] on link "Agents" at bounding box center [96, 220] width 143 height 30
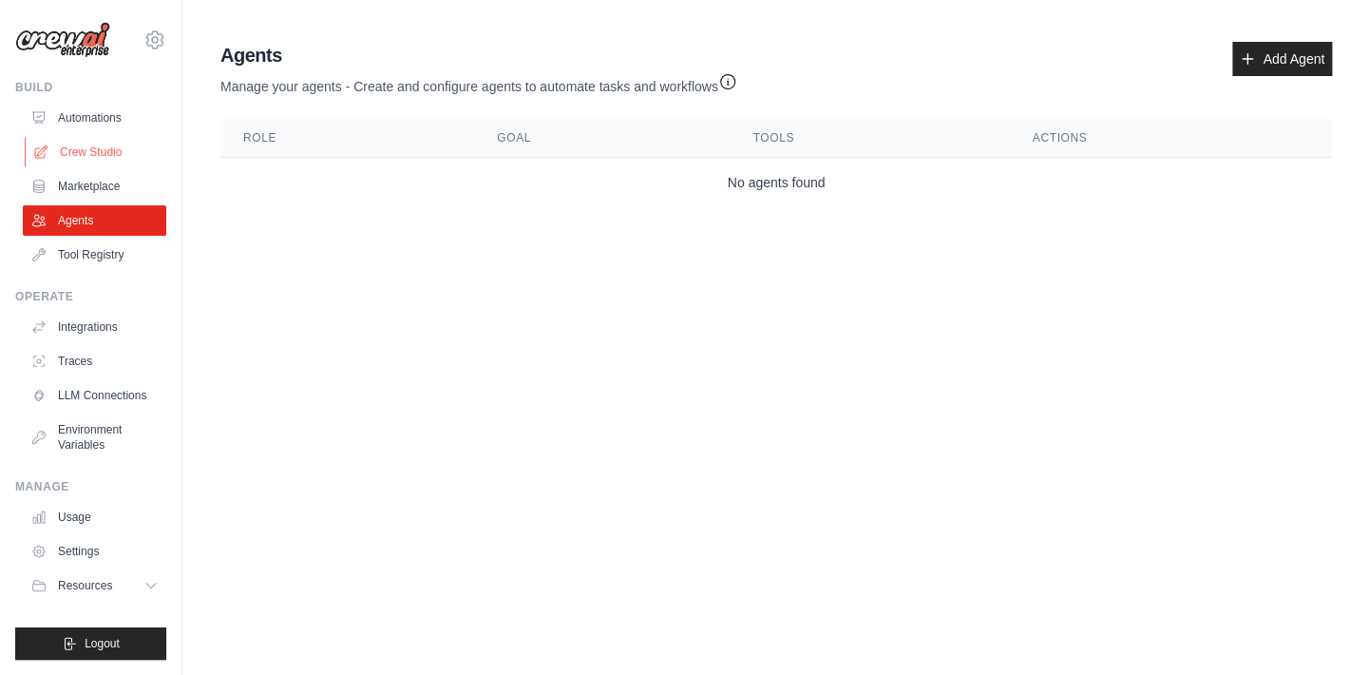
click at [92, 151] on link "Crew Studio" at bounding box center [96, 152] width 143 height 30
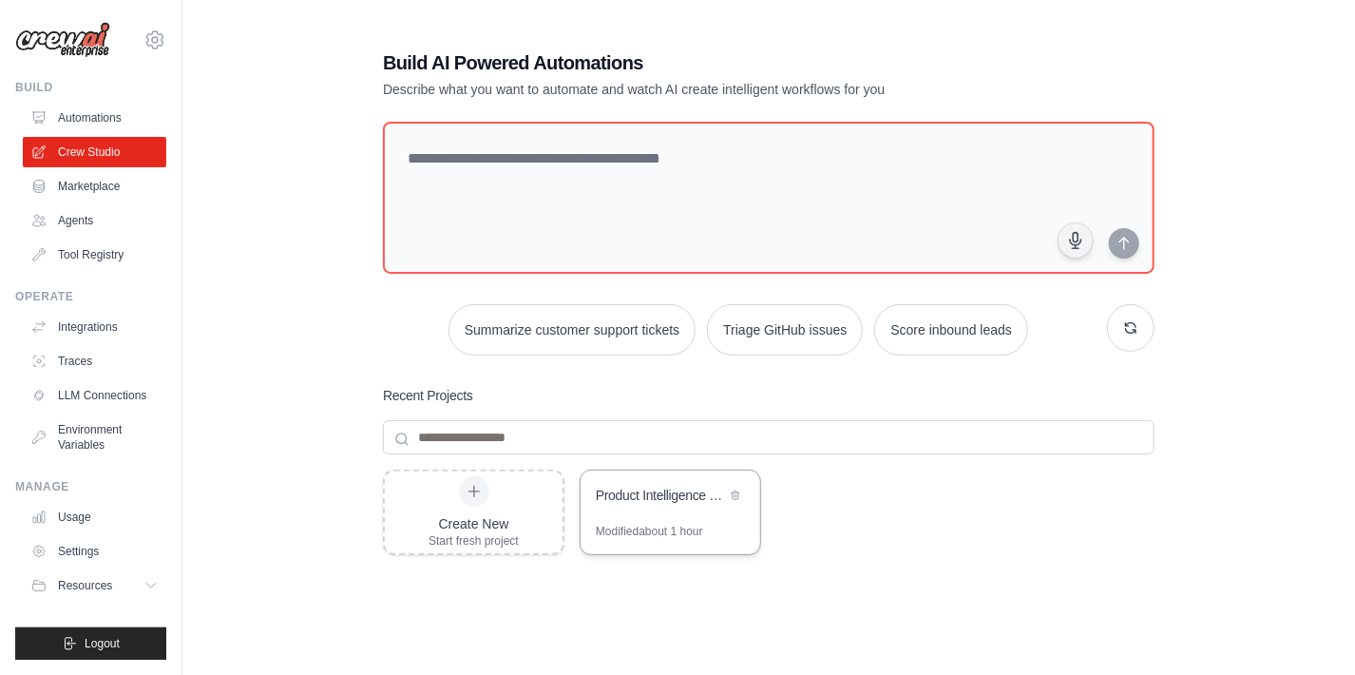
click at [669, 498] on div "Product Intelligence & Market Analysis Automation" at bounding box center [661, 495] width 130 height 19
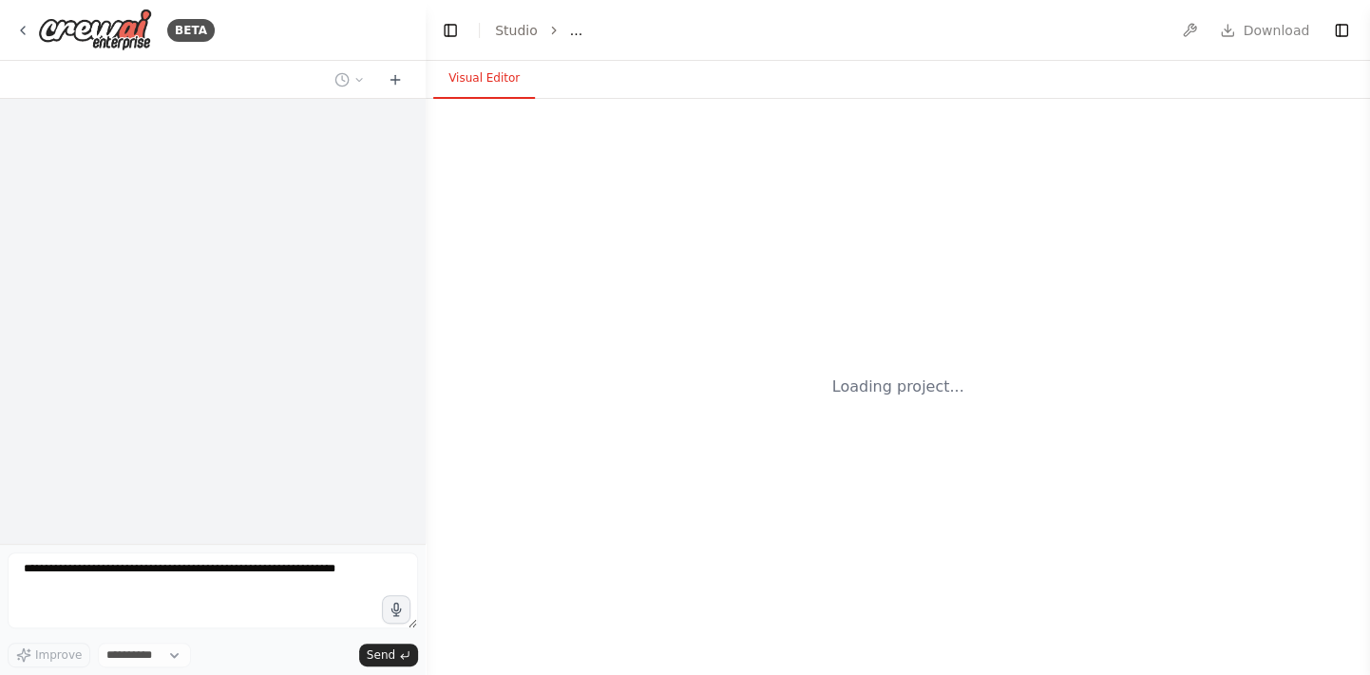
select select "****"
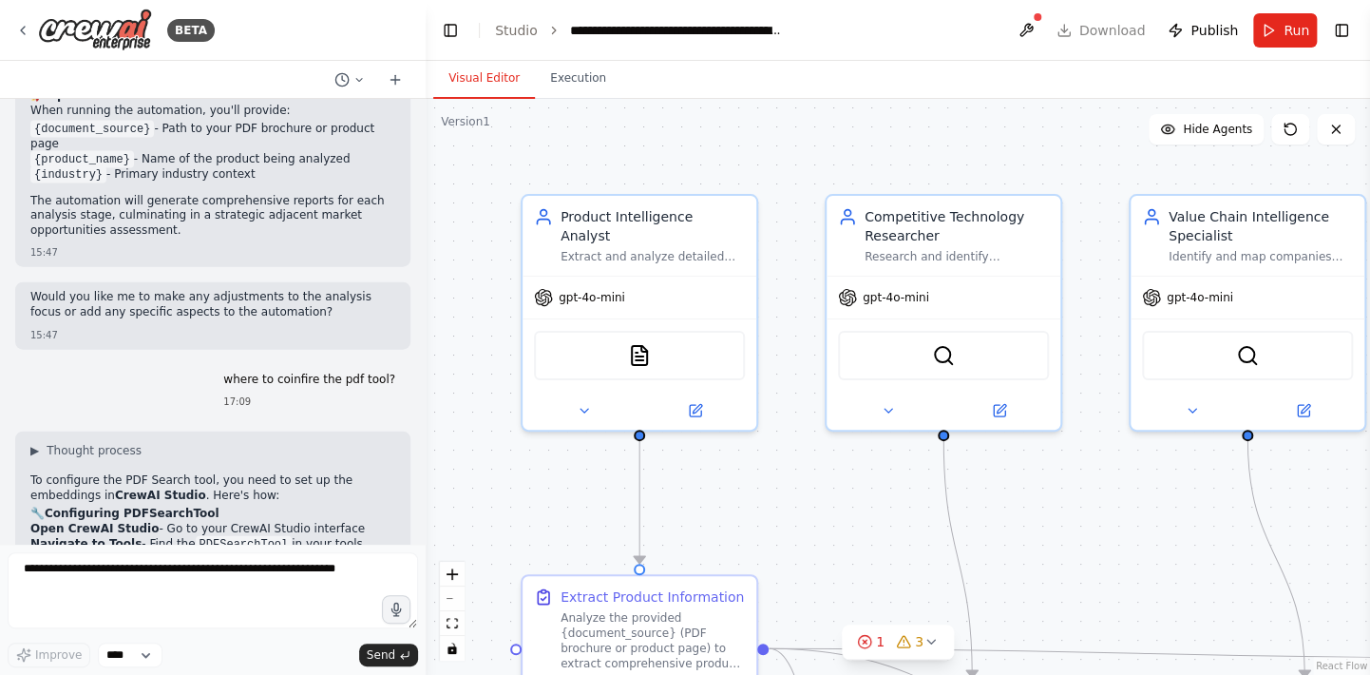
scroll to position [2197, 0]
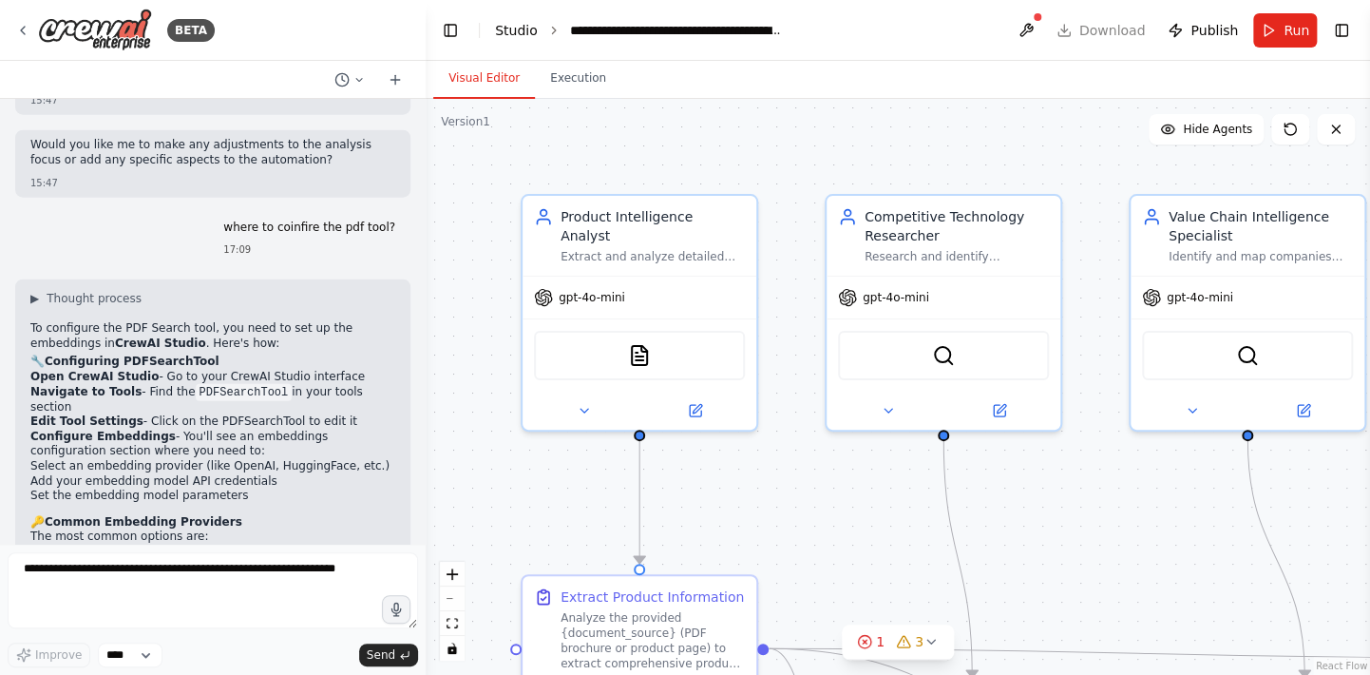
click at [525, 29] on link "Studio" at bounding box center [516, 30] width 43 height 15
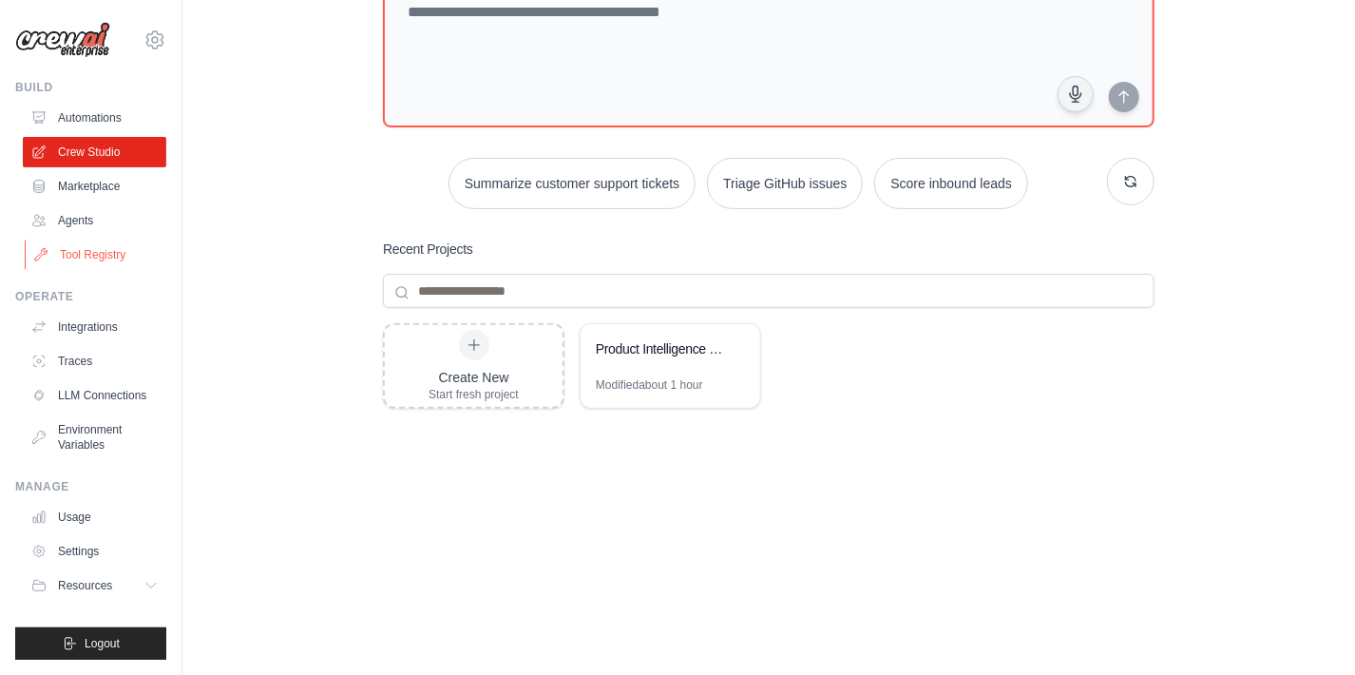
scroll to position [147, 0]
click at [105, 328] on link "Integrations" at bounding box center [96, 327] width 143 height 30
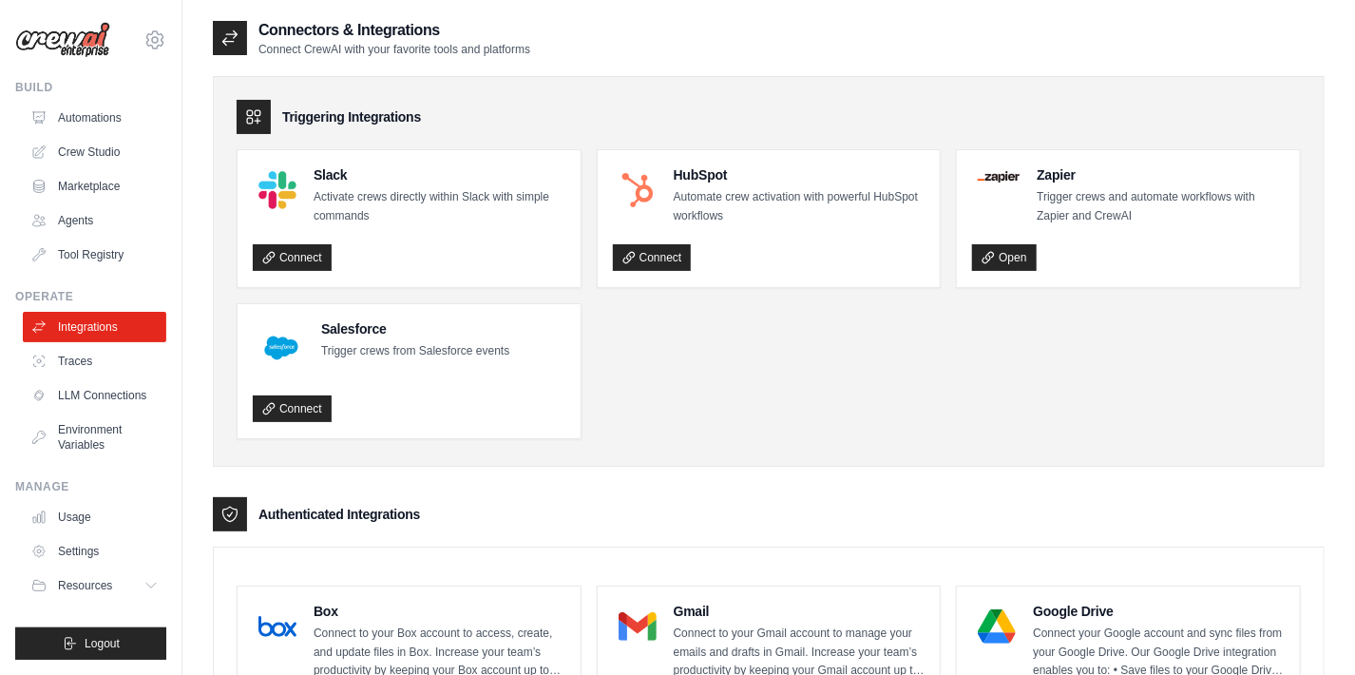
click at [113, 412] on ul "Integrations Traces LLM Connections Environment Variables" at bounding box center [94, 386] width 143 height 148
click at [107, 436] on link "Environment Variables" at bounding box center [96, 437] width 143 height 46
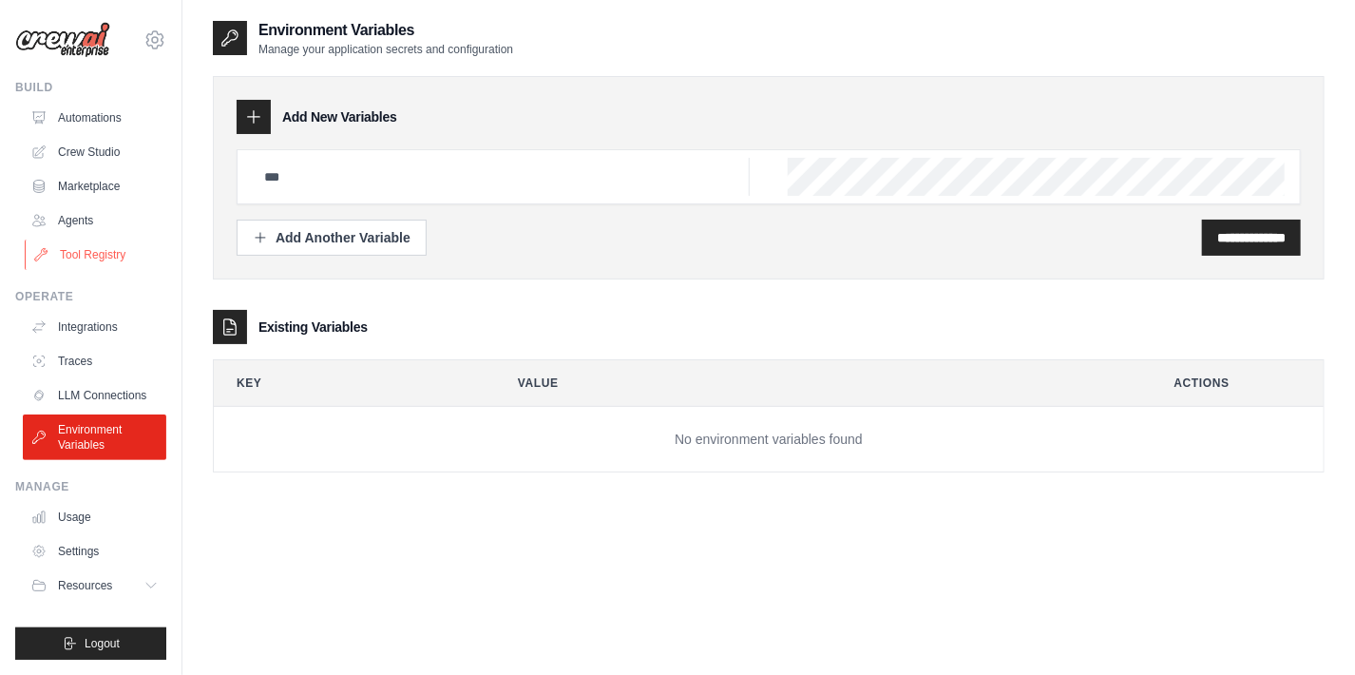
click at [105, 259] on link "Tool Registry" at bounding box center [96, 254] width 143 height 30
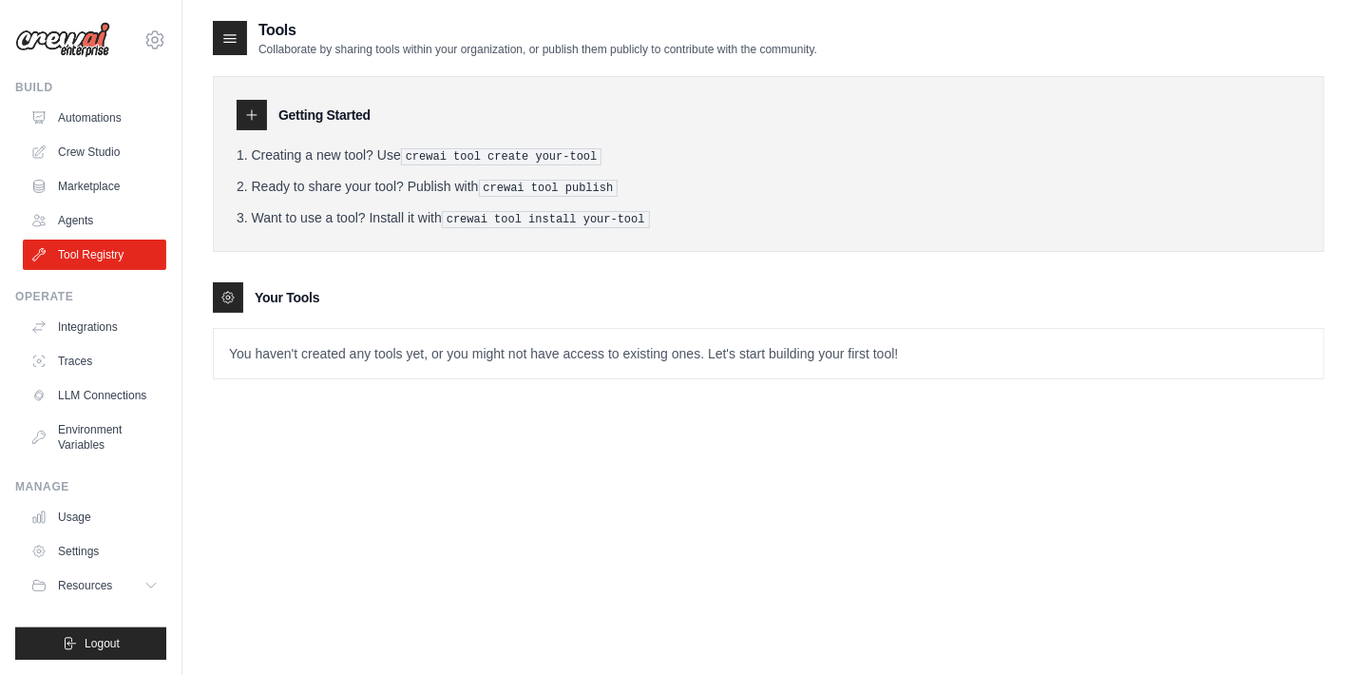
click at [226, 298] on icon at bounding box center [227, 297] width 11 height 11
click at [894, 344] on p "You haven't created any tools yet, or you might not have access to existing one…" at bounding box center [769, 353] width 1110 height 49
click at [257, 116] on icon at bounding box center [251, 114] width 15 height 15
click at [233, 41] on icon at bounding box center [229, 38] width 19 height 19
click at [254, 116] on icon at bounding box center [251, 114] width 15 height 15
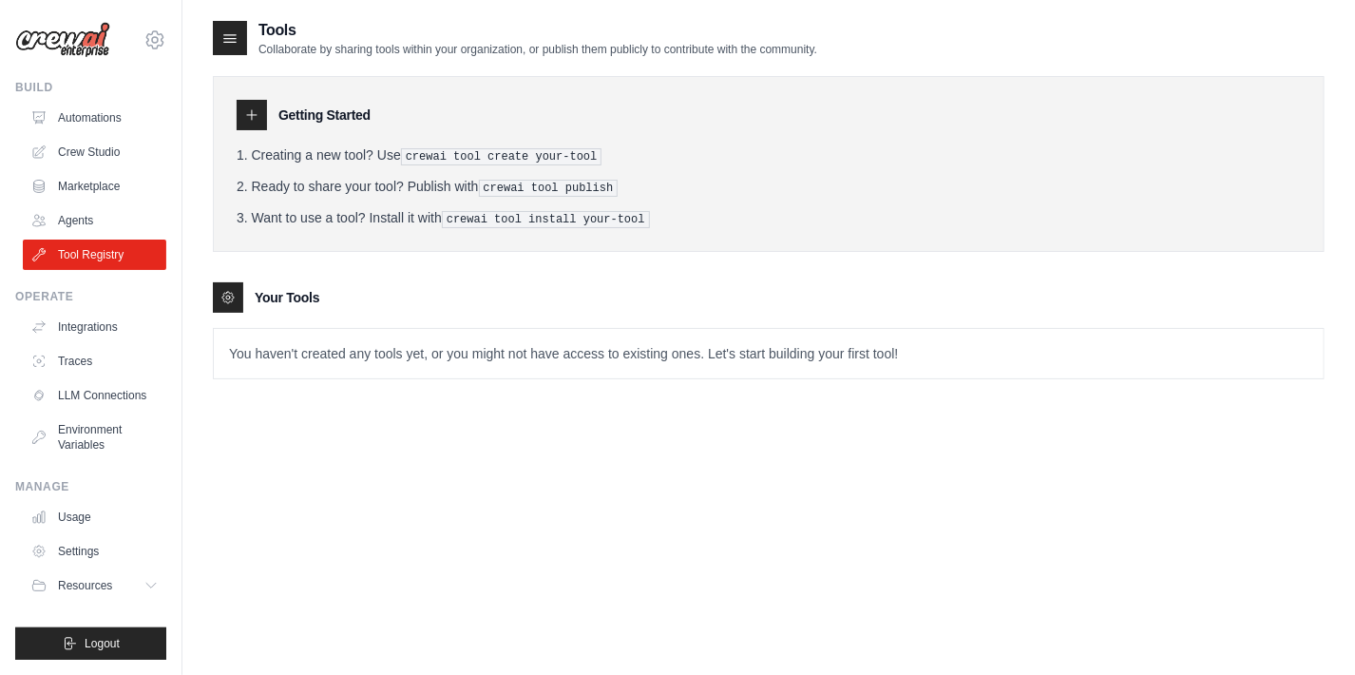
click at [235, 298] on icon at bounding box center [227, 297] width 15 height 15
click at [240, 45] on div at bounding box center [230, 38] width 34 height 34
click at [256, 112] on icon at bounding box center [251, 114] width 15 height 15
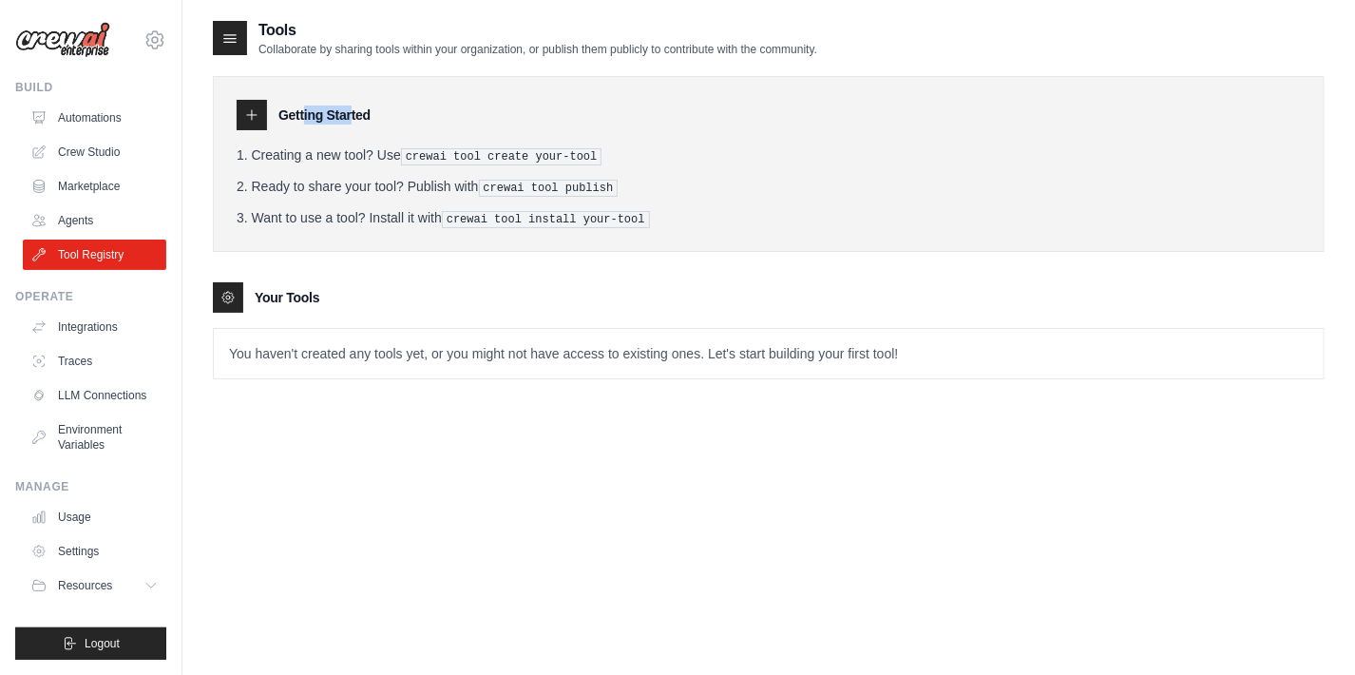
click at [256, 112] on icon at bounding box center [251, 114] width 15 height 15
drag, startPoint x: 256, startPoint y: 112, endPoint x: 689, endPoint y: 127, distance: 433.6
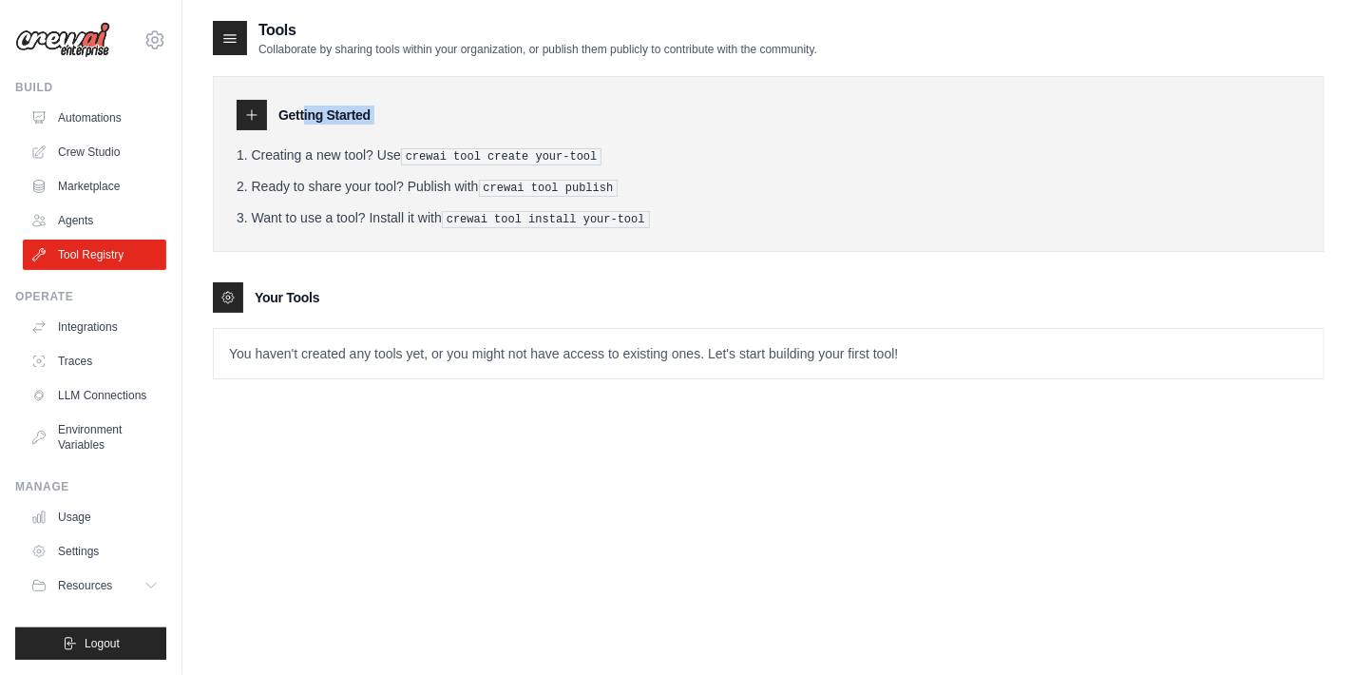
click at [689, 127] on div "Getting Started" at bounding box center [769, 115] width 1064 height 30
click at [78, 181] on link "Marketplace" at bounding box center [96, 186] width 143 height 30
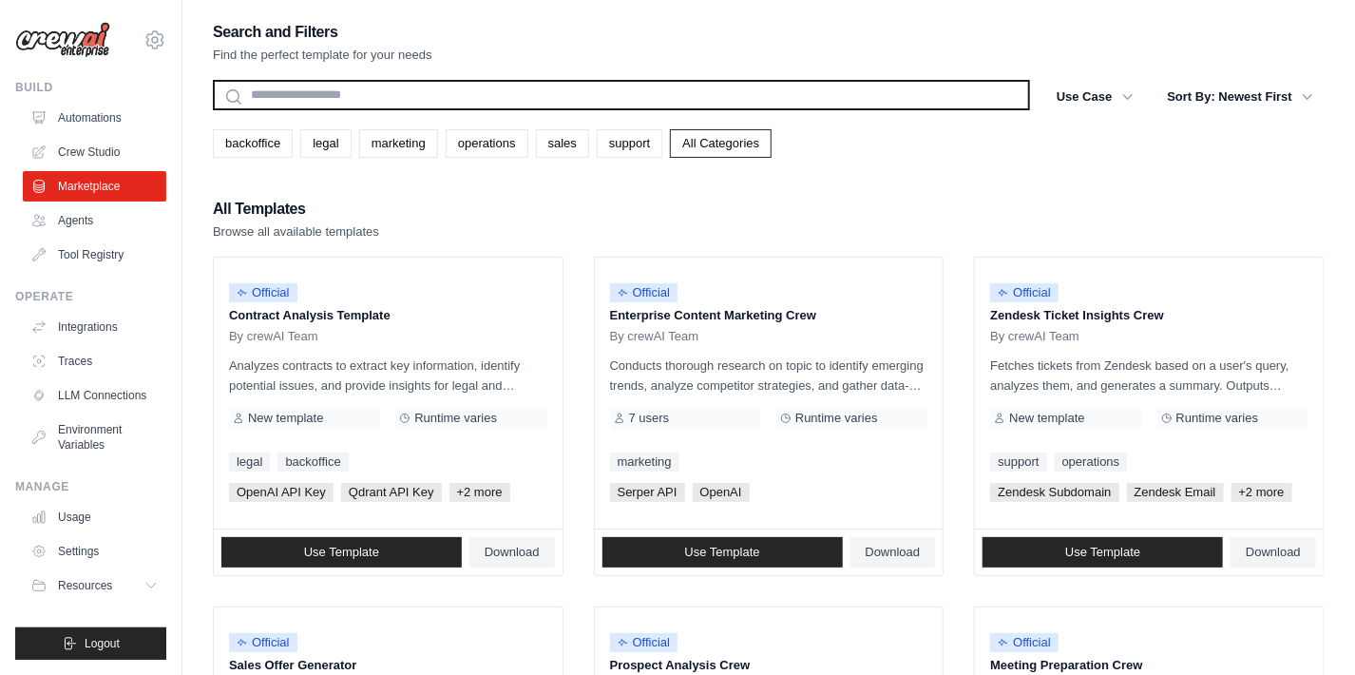
click at [266, 94] on input "text" at bounding box center [621, 95] width 817 height 30
paste input "**********"
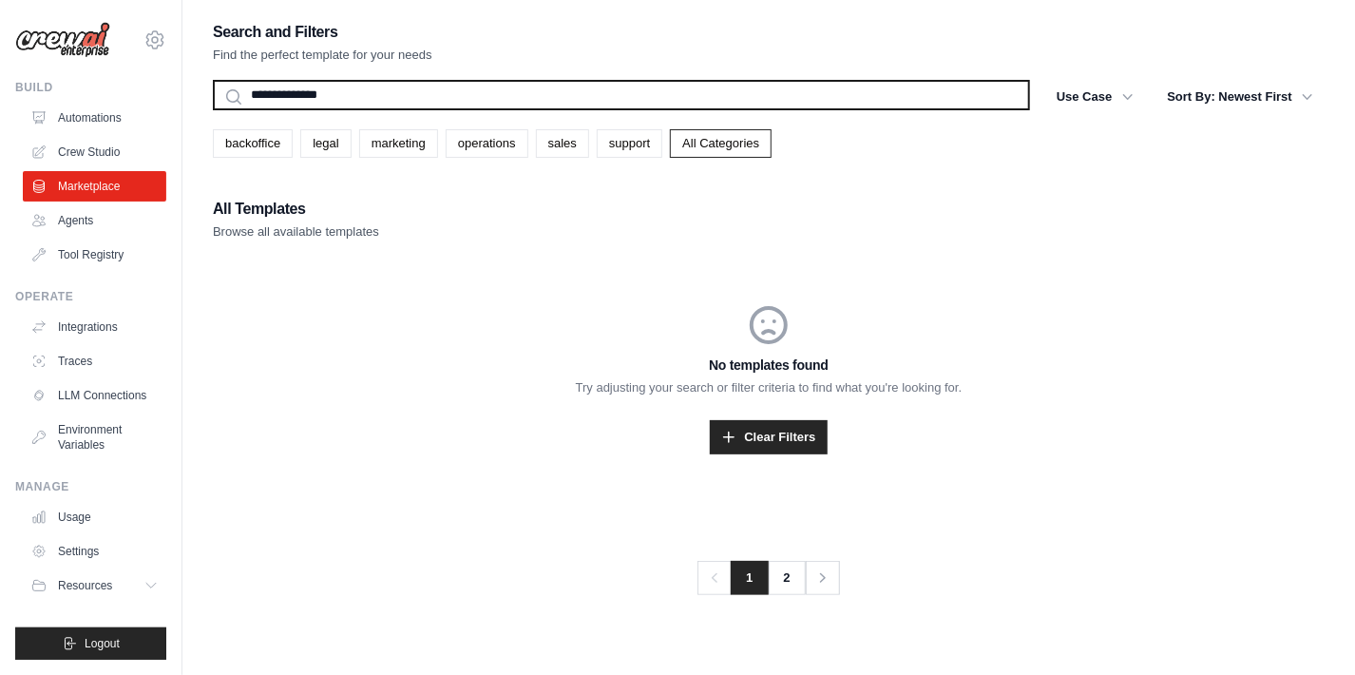
click at [563, 98] on input "**********" at bounding box center [621, 95] width 817 height 30
type input "**********"
click at [212, 109] on button "Search" at bounding box center [212, 109] width 1 height 1
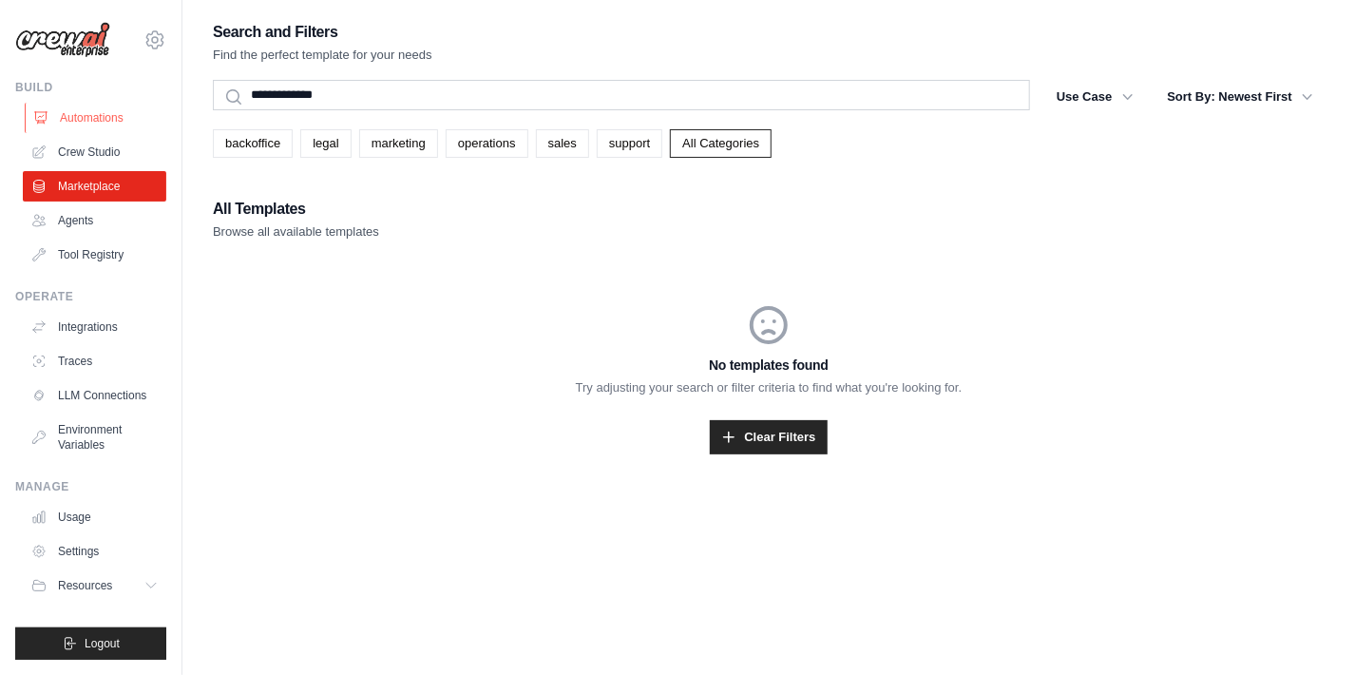
click at [81, 122] on link "Automations" at bounding box center [96, 118] width 143 height 30
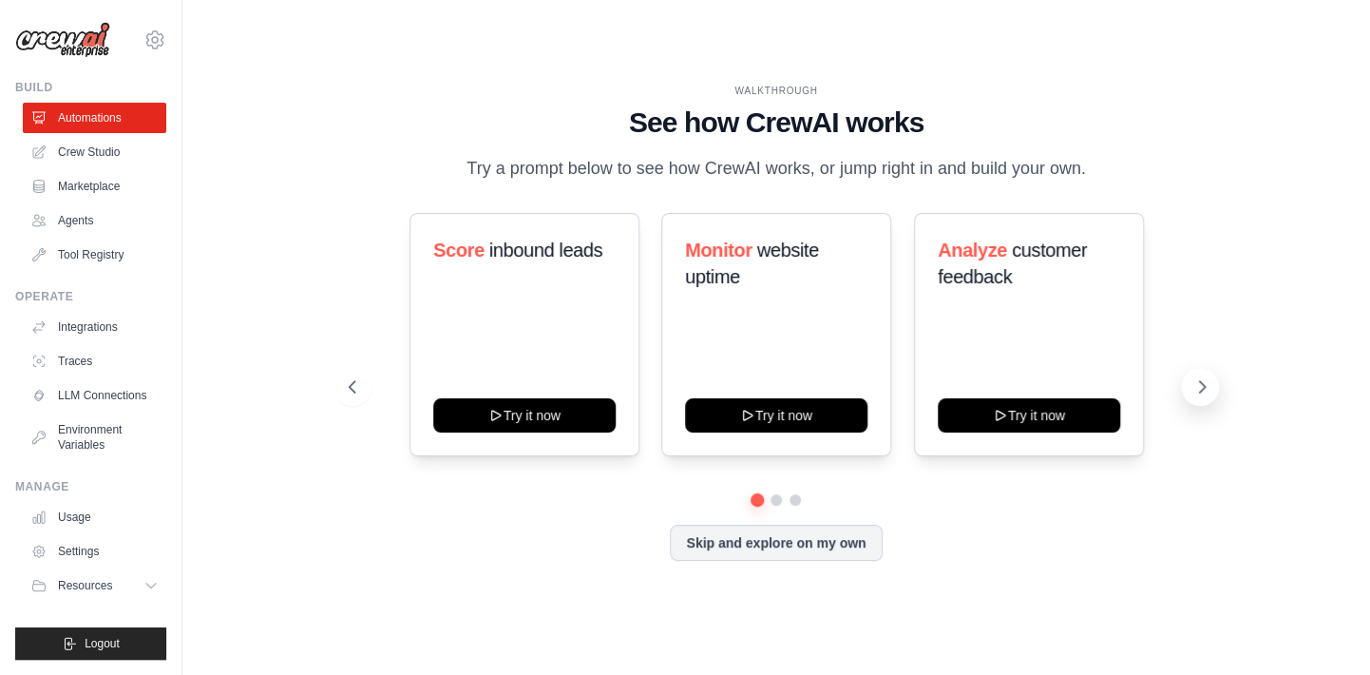
click at [1187, 378] on button at bounding box center [1200, 387] width 38 height 38
click at [1195, 391] on icon at bounding box center [1202, 386] width 19 height 19
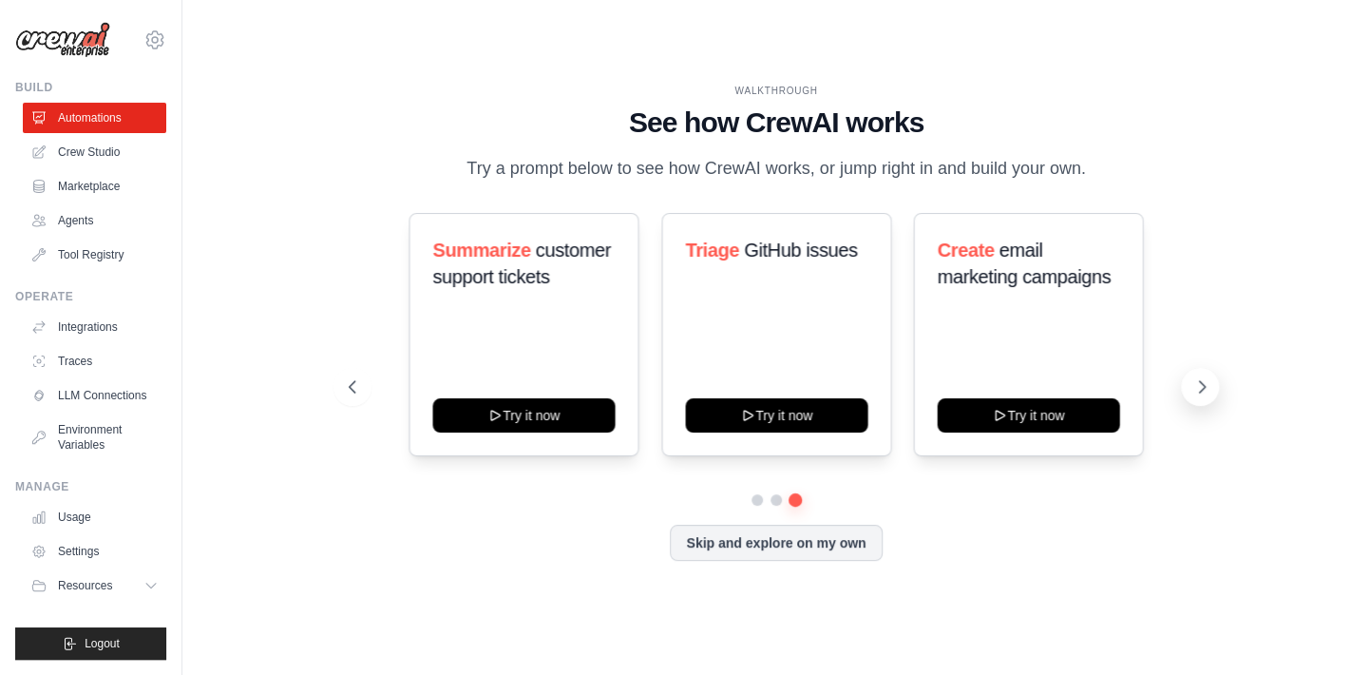
click at [1194, 390] on icon at bounding box center [1202, 386] width 19 height 19
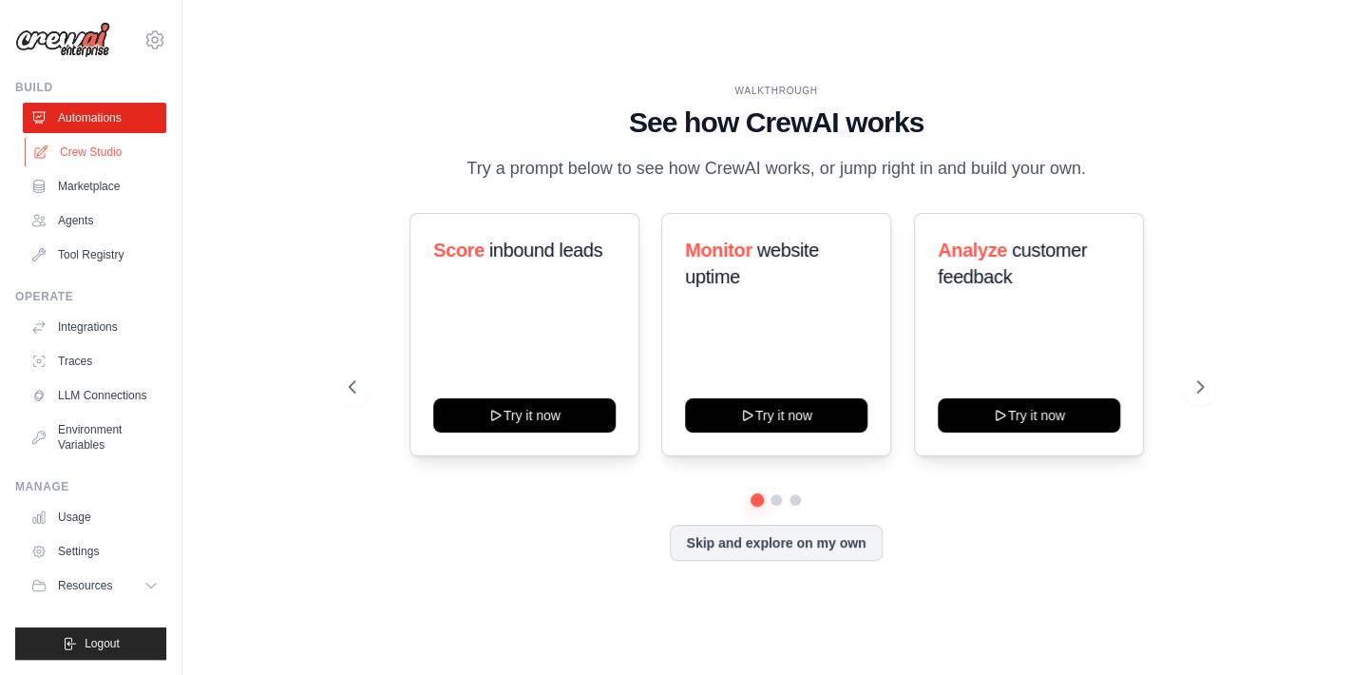
click at [76, 163] on link "Crew Studio" at bounding box center [96, 152] width 143 height 30
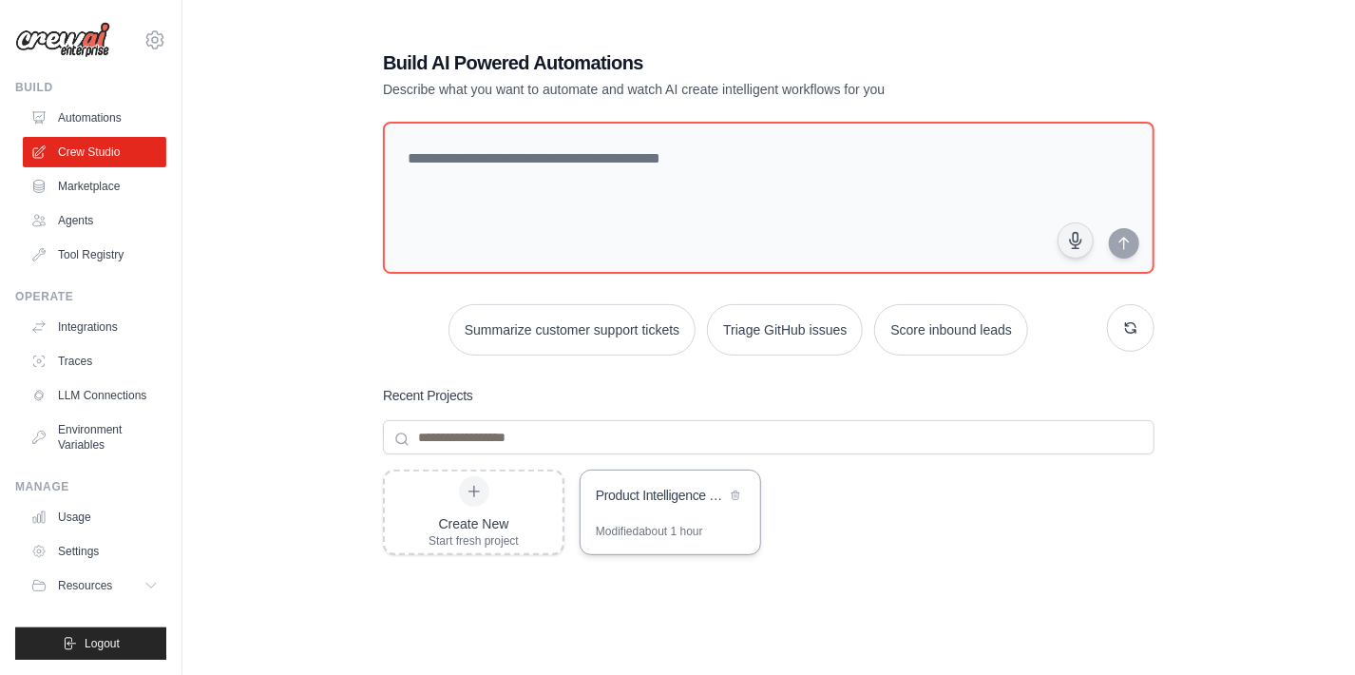
click at [652, 513] on div "Product Intelligence & Market Analysis Automation" at bounding box center [671, 496] width 180 height 53
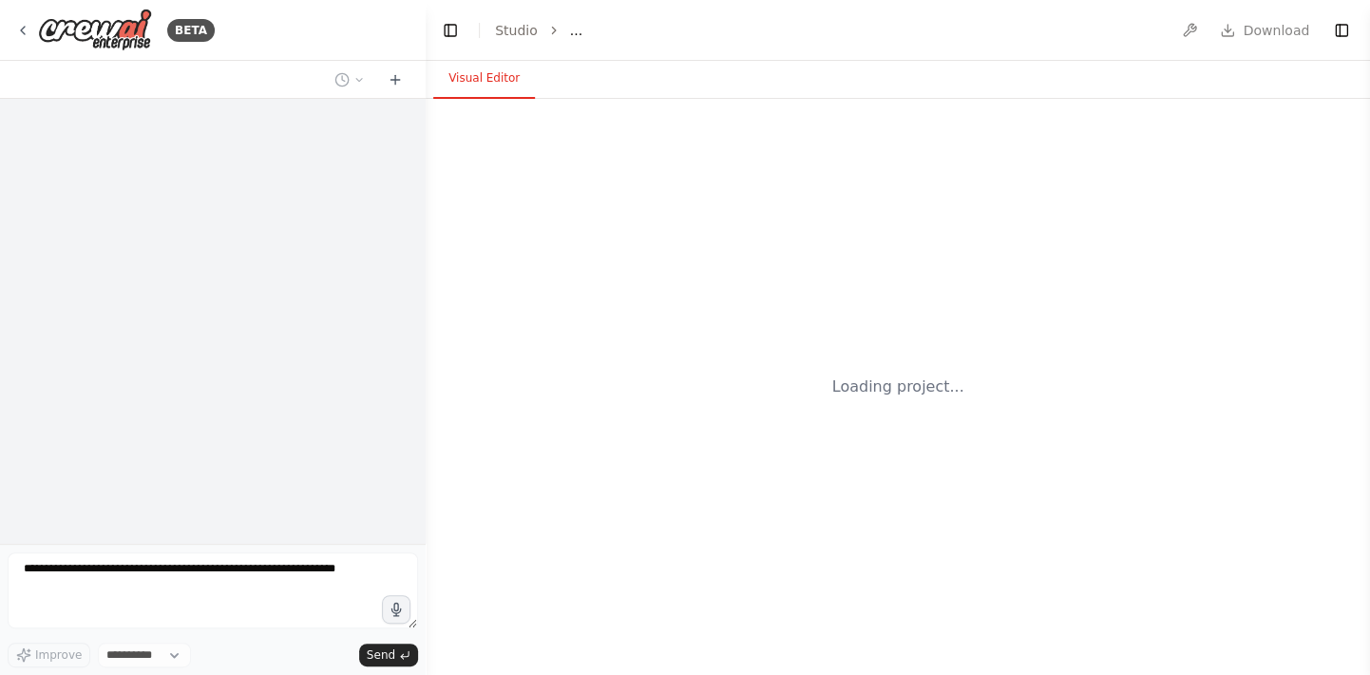
select select "****"
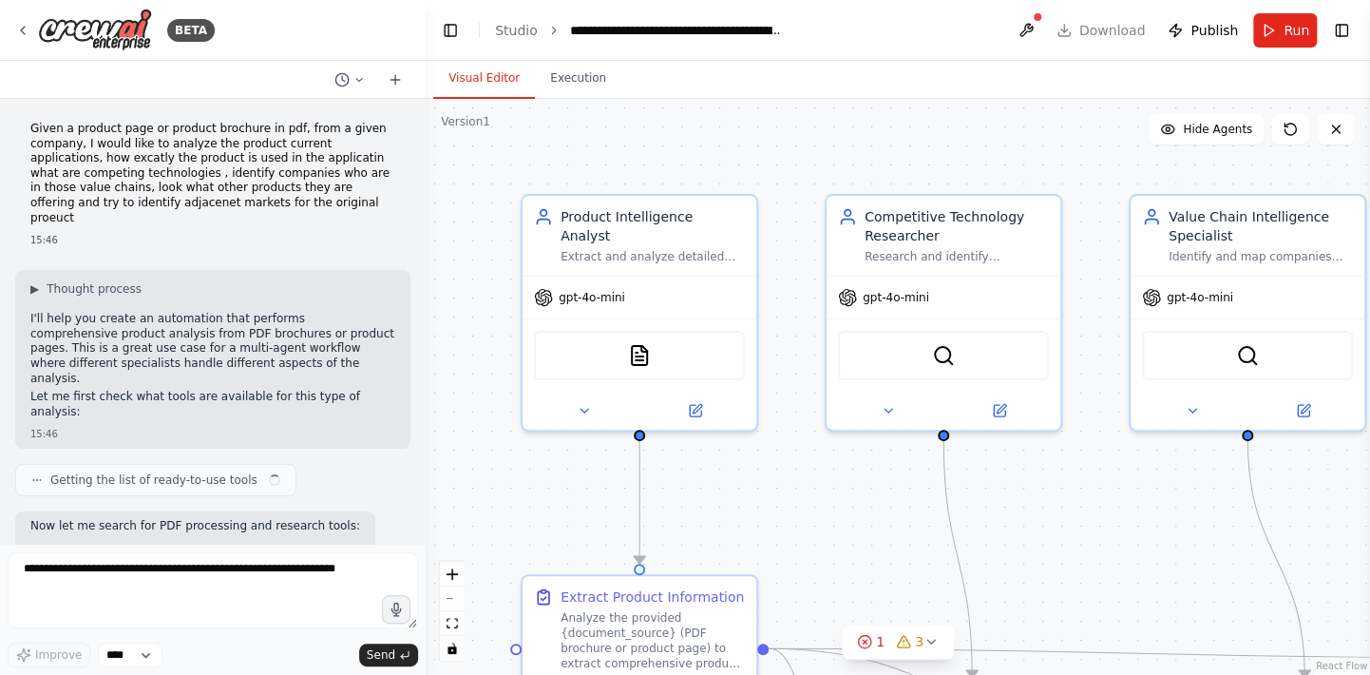
scroll to position [2436, 0]
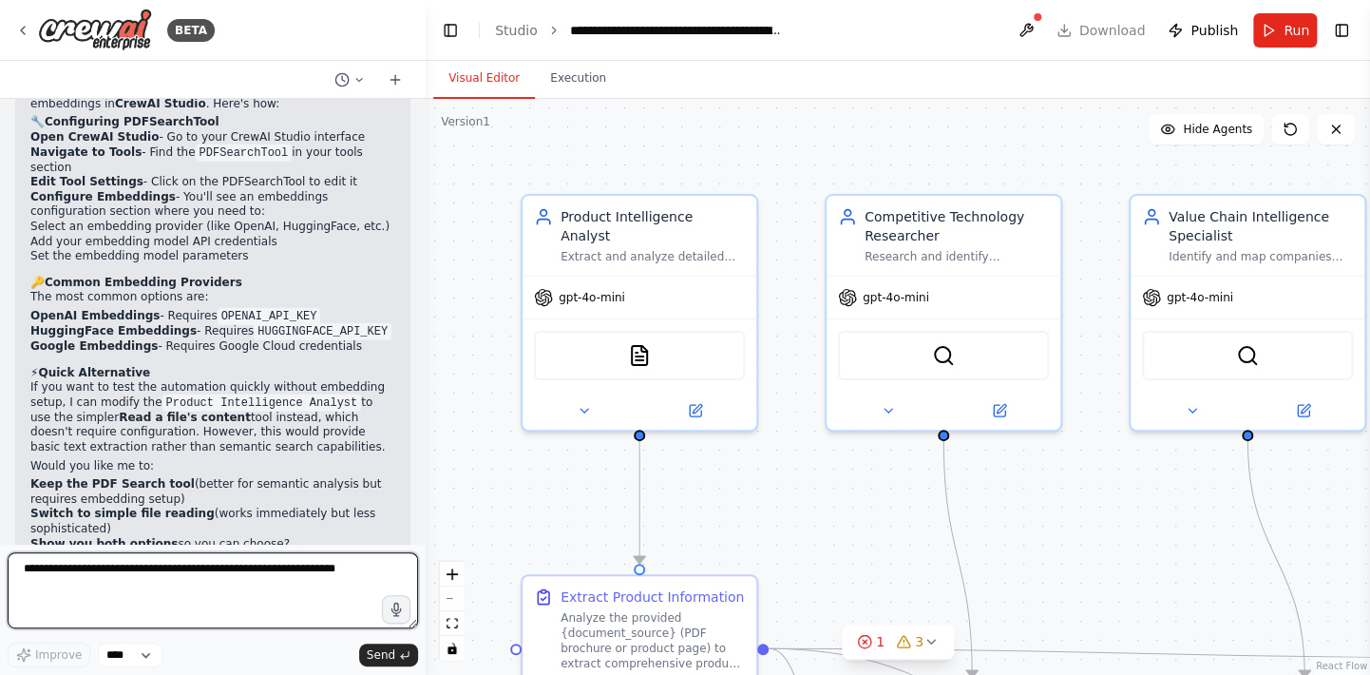
click at [302, 580] on textarea at bounding box center [213, 590] width 410 height 76
type textarea "**********"
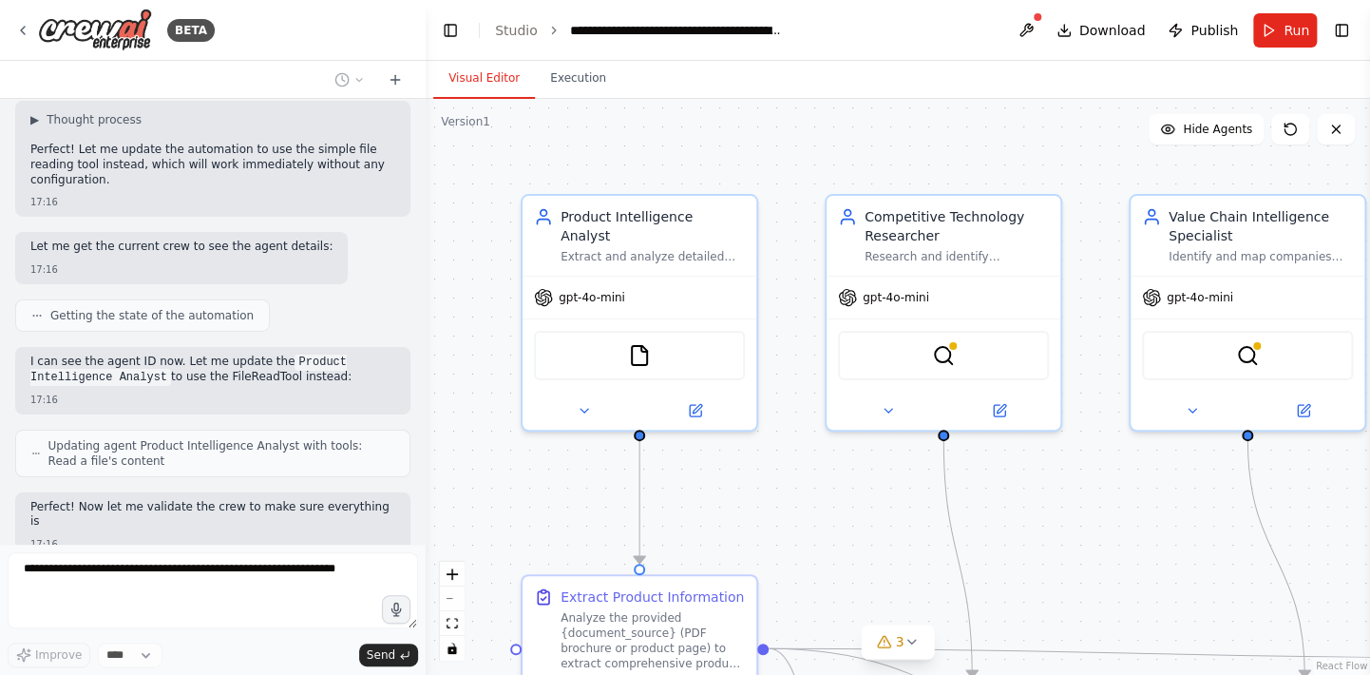
scroll to position [3058, 0]
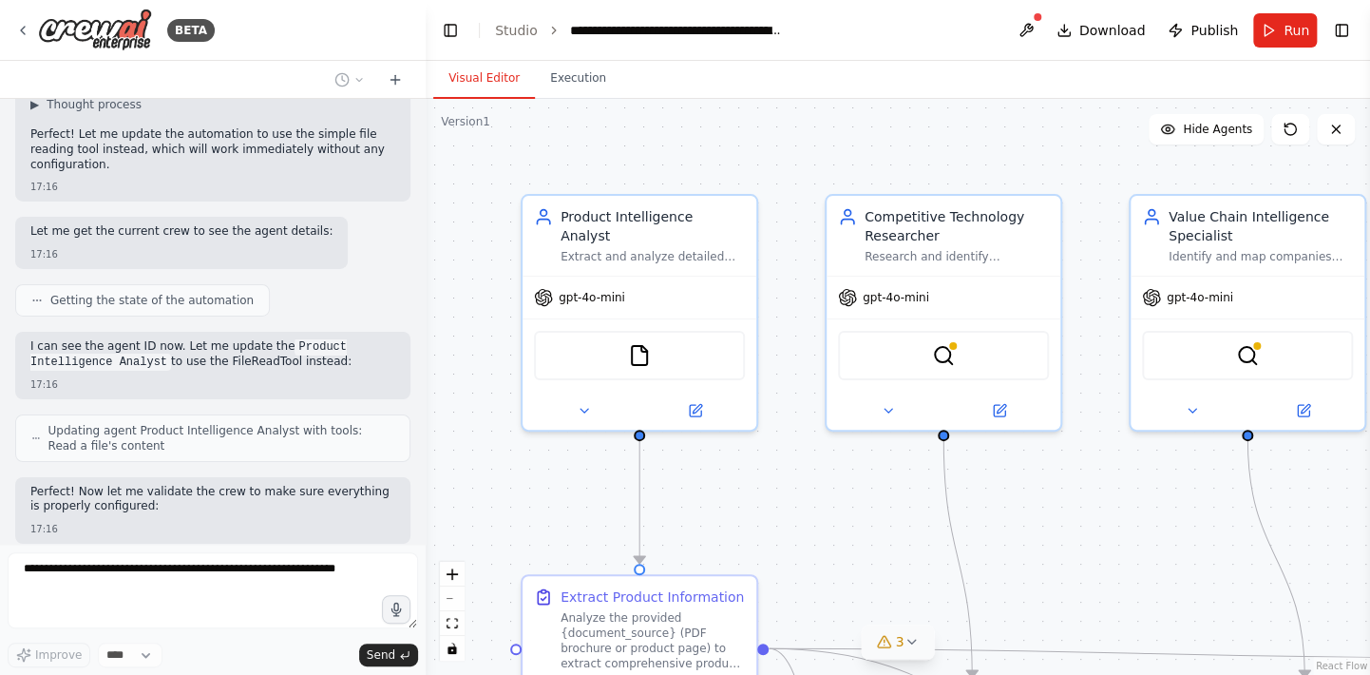
click at [914, 642] on icon at bounding box center [911, 641] width 15 height 15
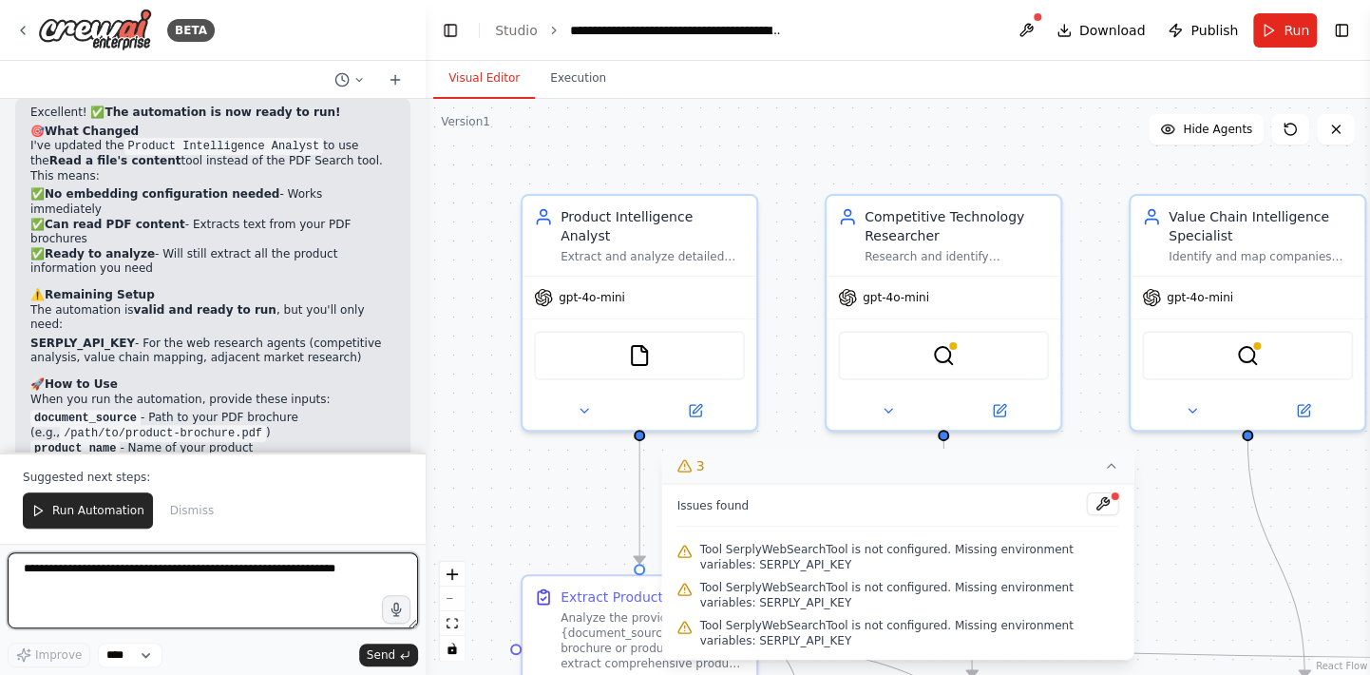
scroll to position [3580, 0]
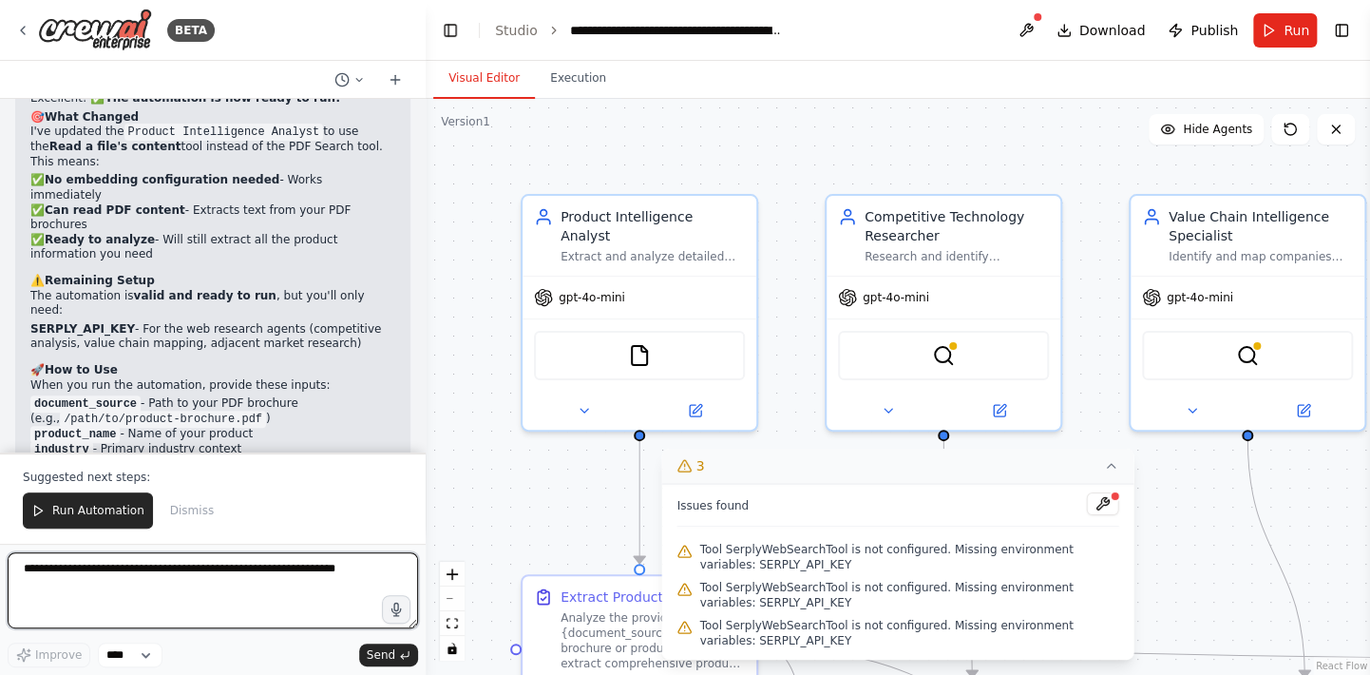
click at [183, 573] on textarea at bounding box center [213, 590] width 410 height 76
click at [181, 579] on textarea at bounding box center [213, 590] width 410 height 76
type textarea "**********"
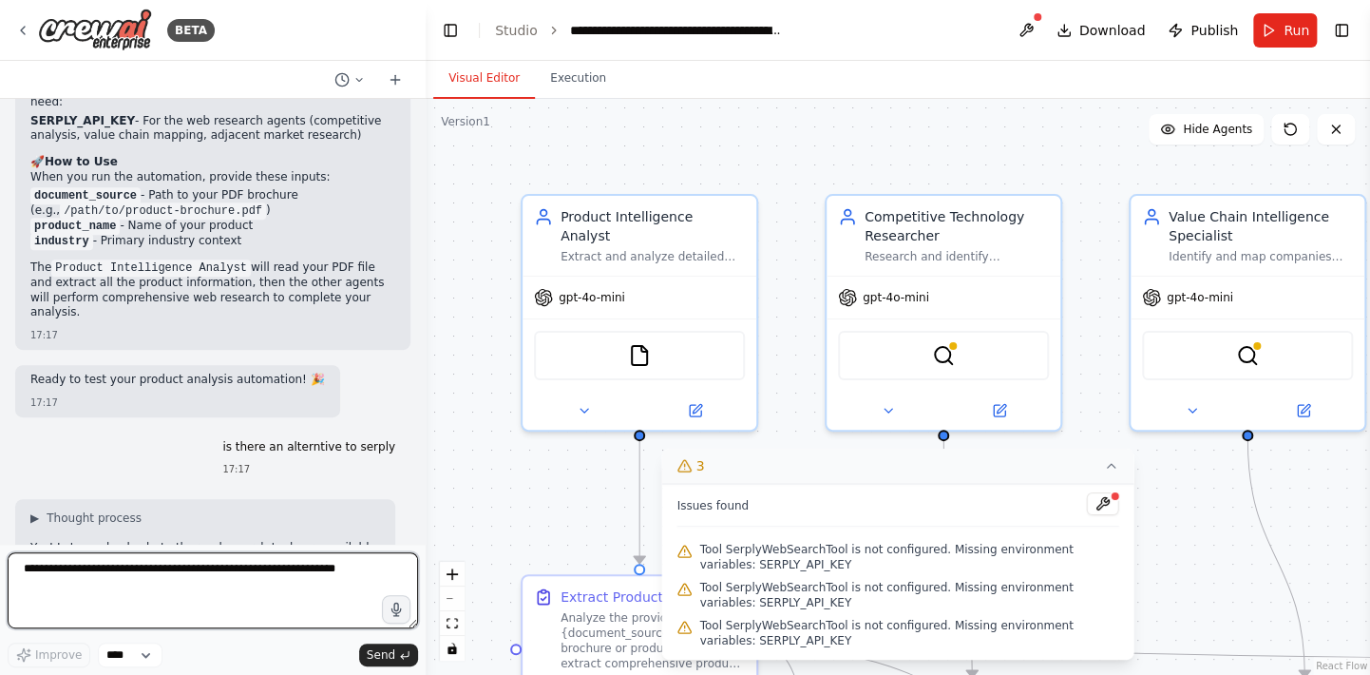
scroll to position [3855, 0]
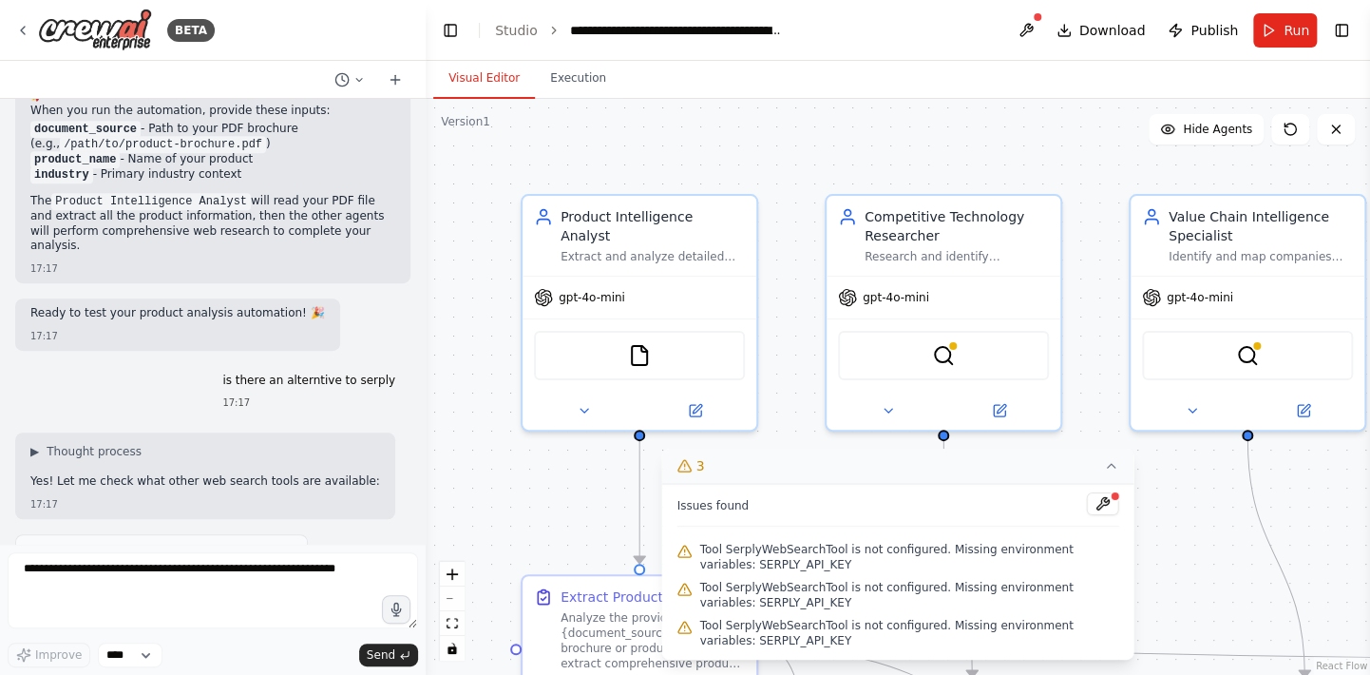
click at [1108, 466] on icon at bounding box center [1111, 465] width 15 height 15
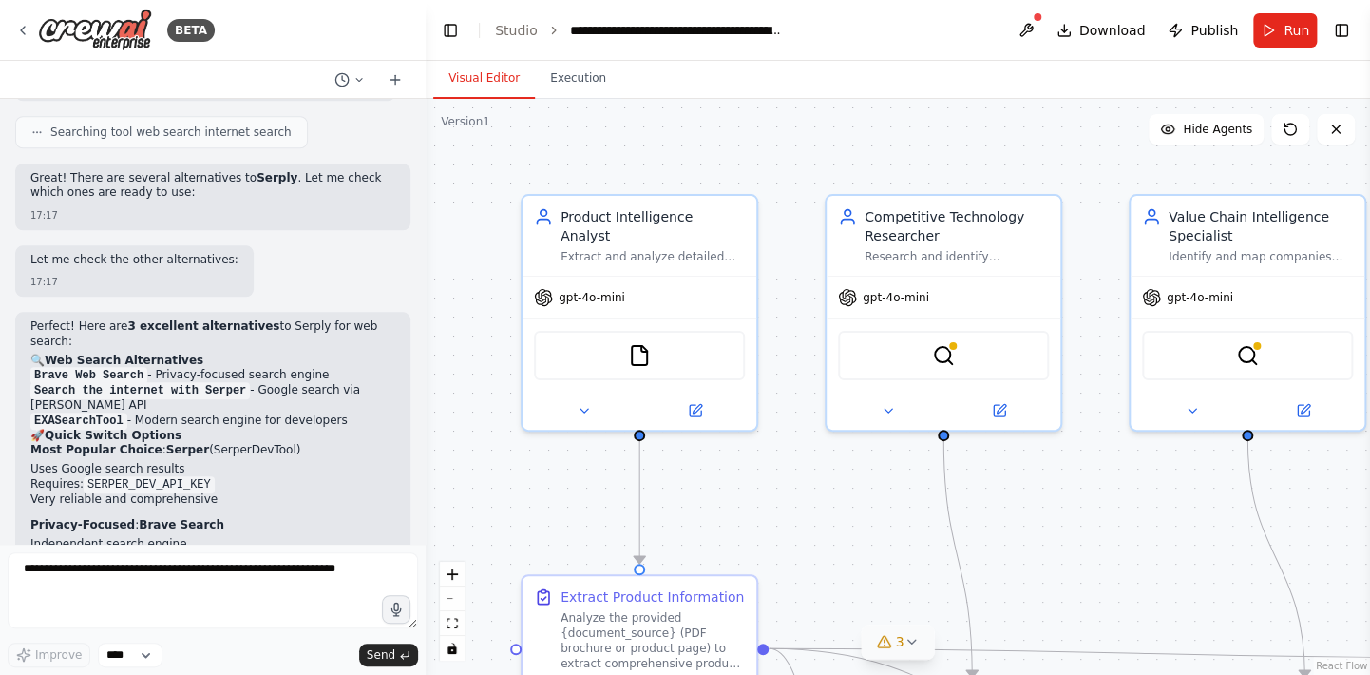
scroll to position [4306, 0]
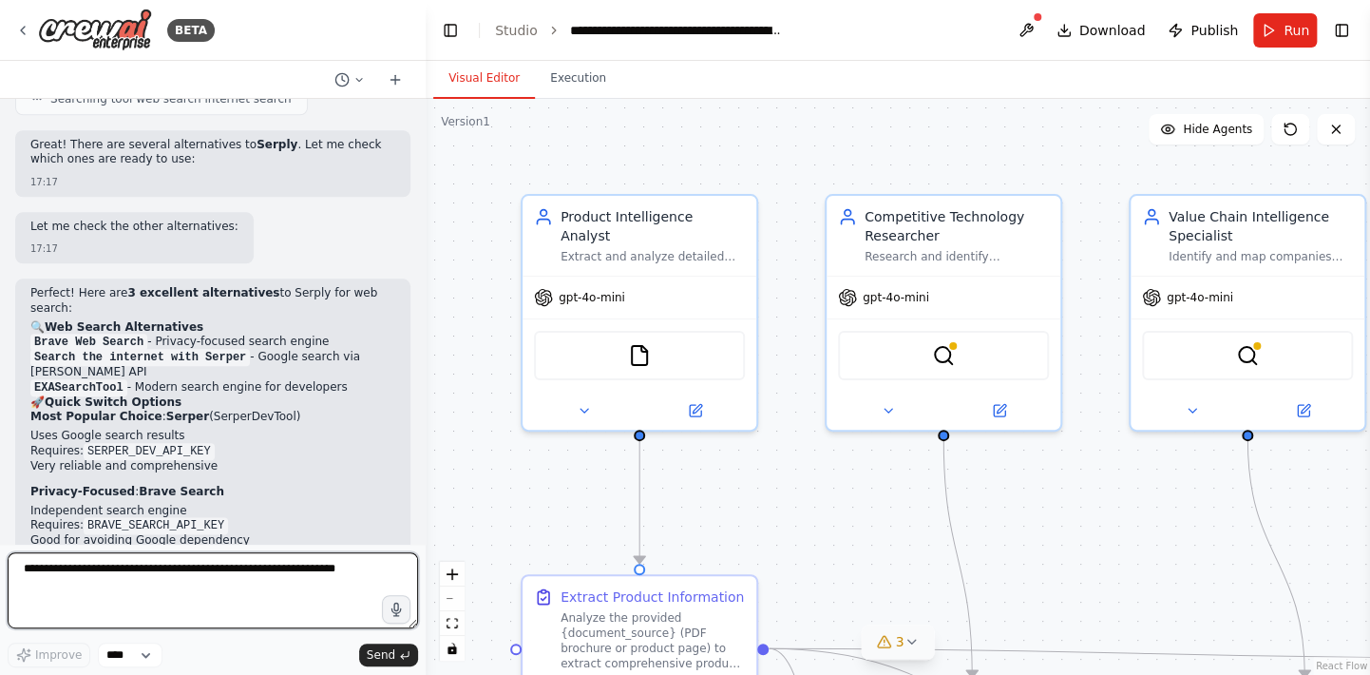
click at [78, 571] on textarea at bounding box center [213, 590] width 410 height 76
type textarea "**********"
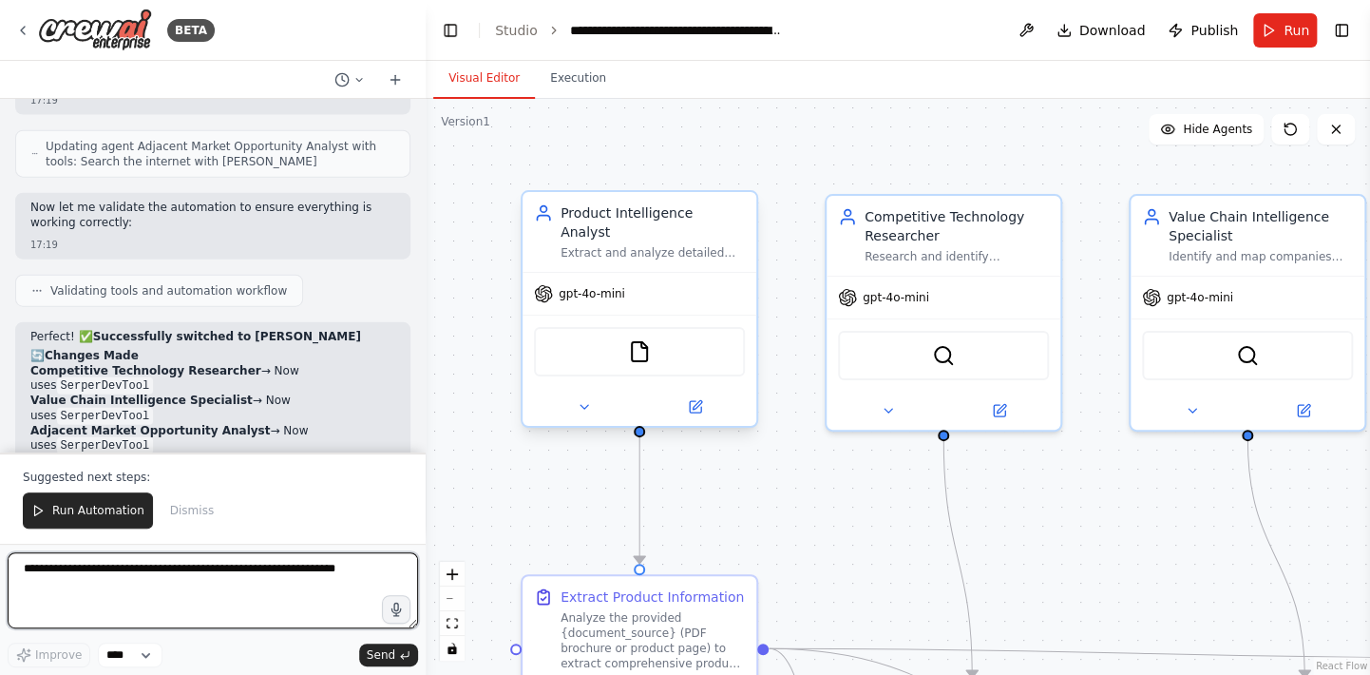
scroll to position [5552, 0]
